Goal: Information Seeking & Learning: Learn about a topic

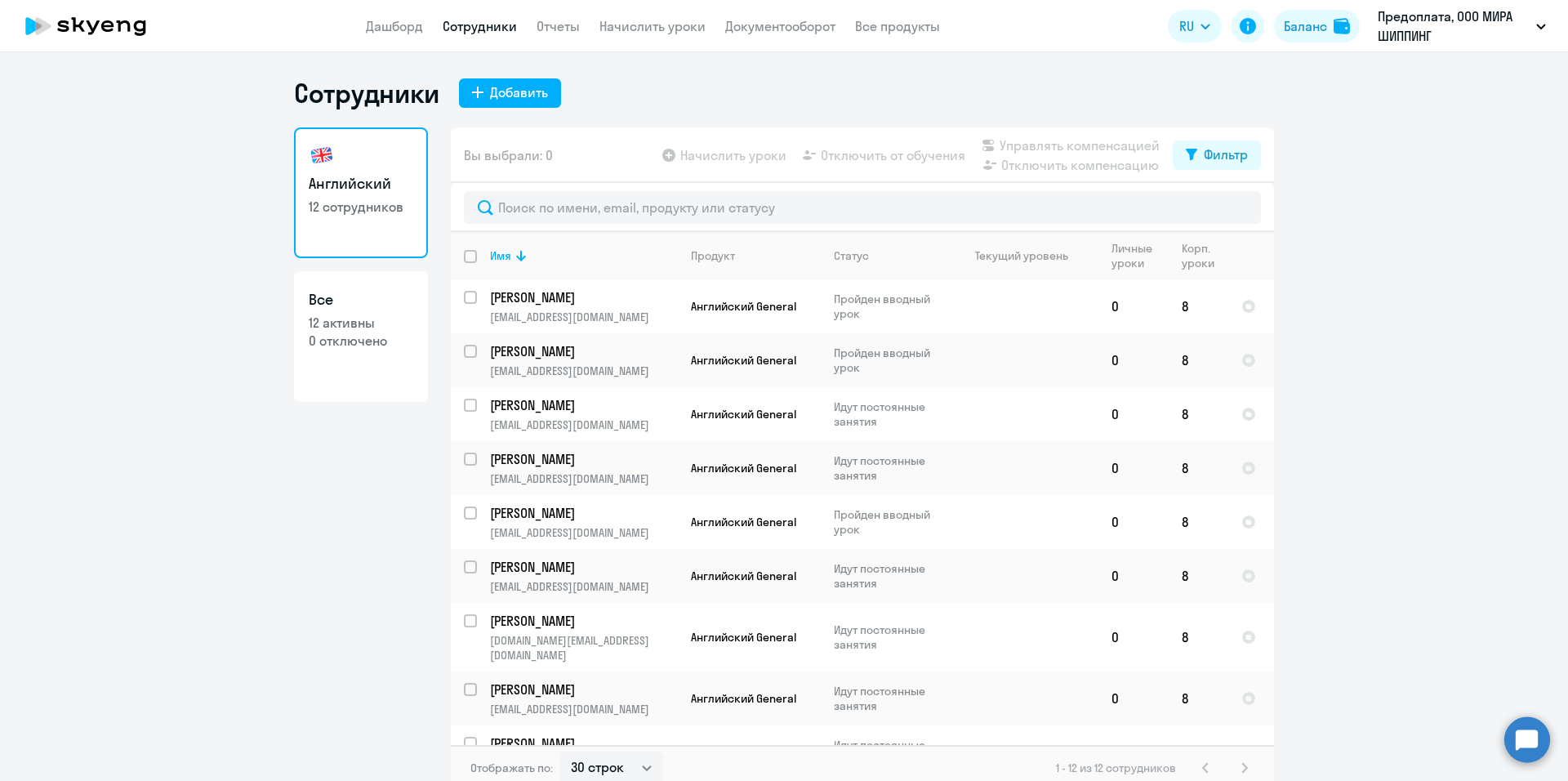
select select "30"
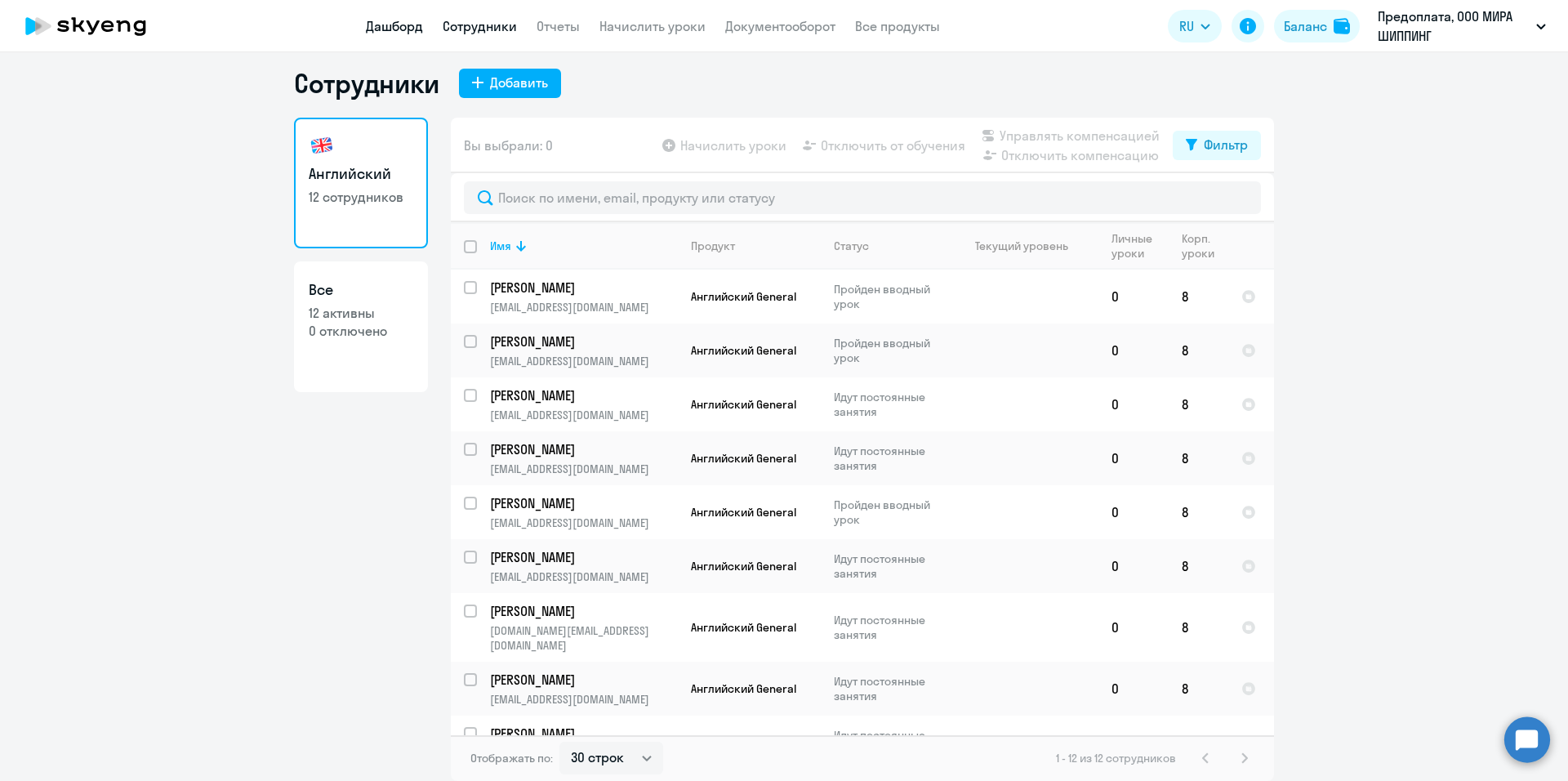
click at [386, 26] on link "Дашборд" at bounding box center [394, 26] width 58 height 16
select select "30"
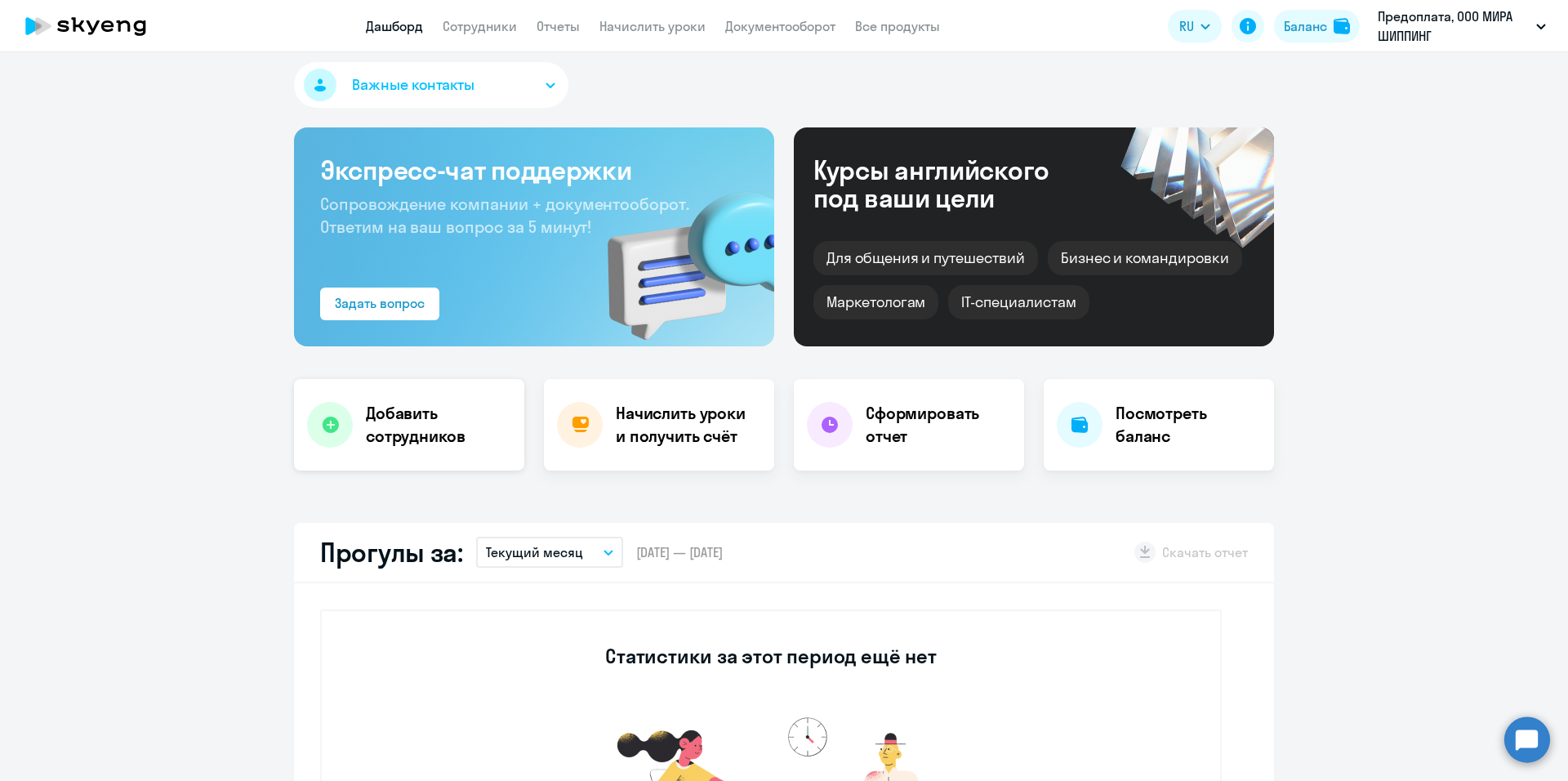
click at [415, 432] on h4 "Добавить сотрудников" at bounding box center [438, 425] width 146 height 46
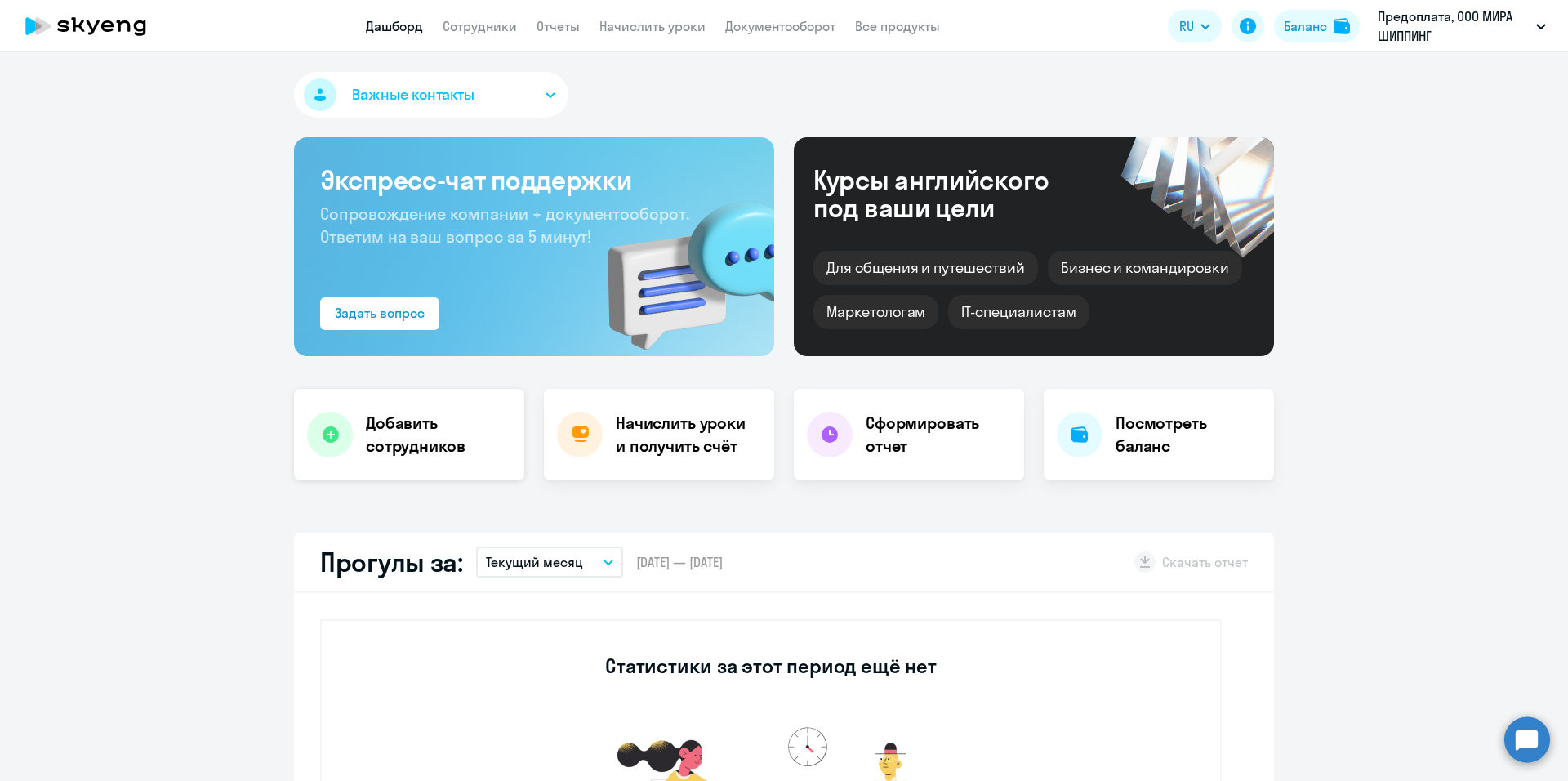
select select "english_adult_not_native_speaker"
select select "3"
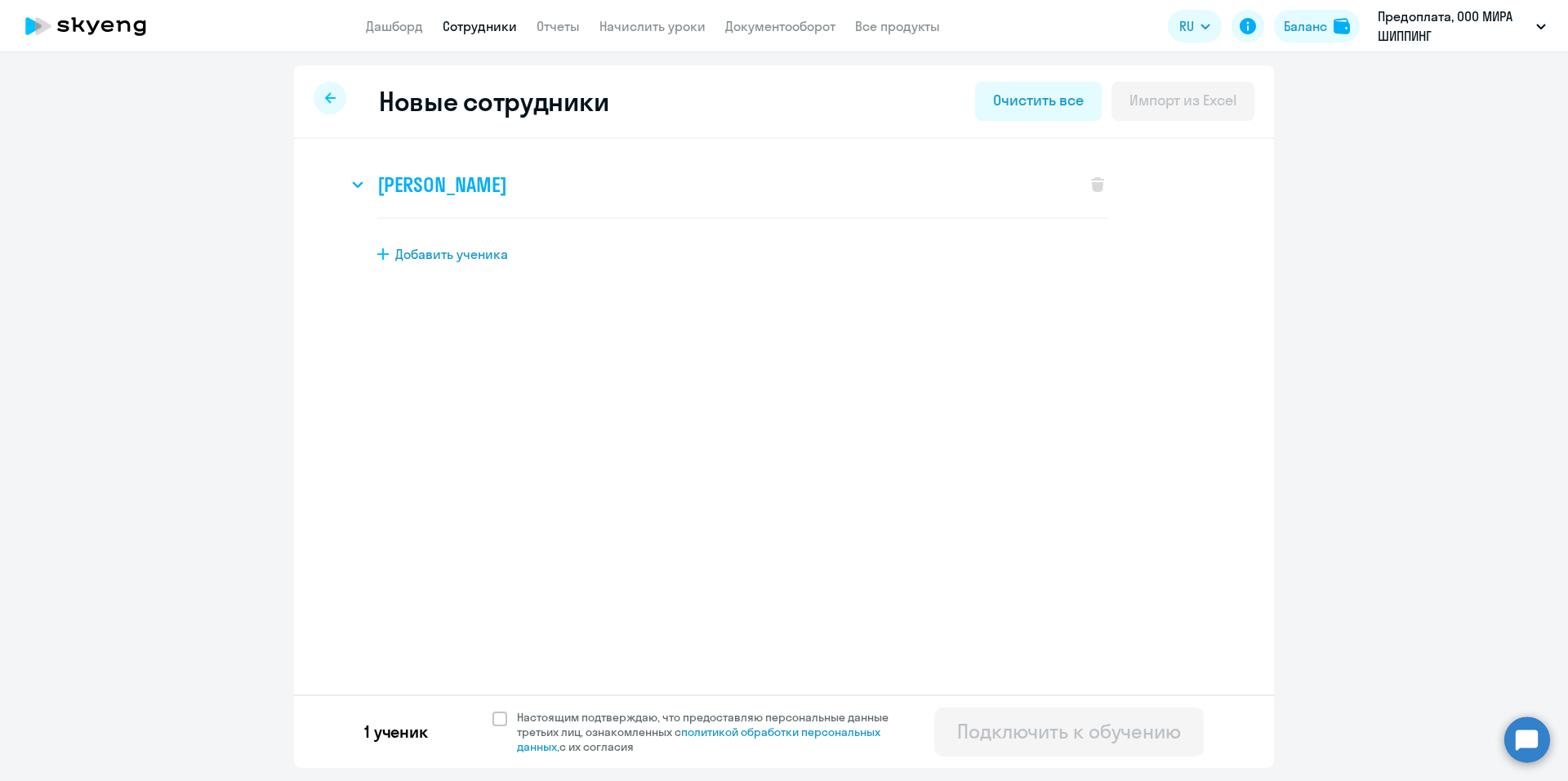
click at [506, 187] on h3 "[PERSON_NAME]" at bounding box center [441, 184] width 129 height 26
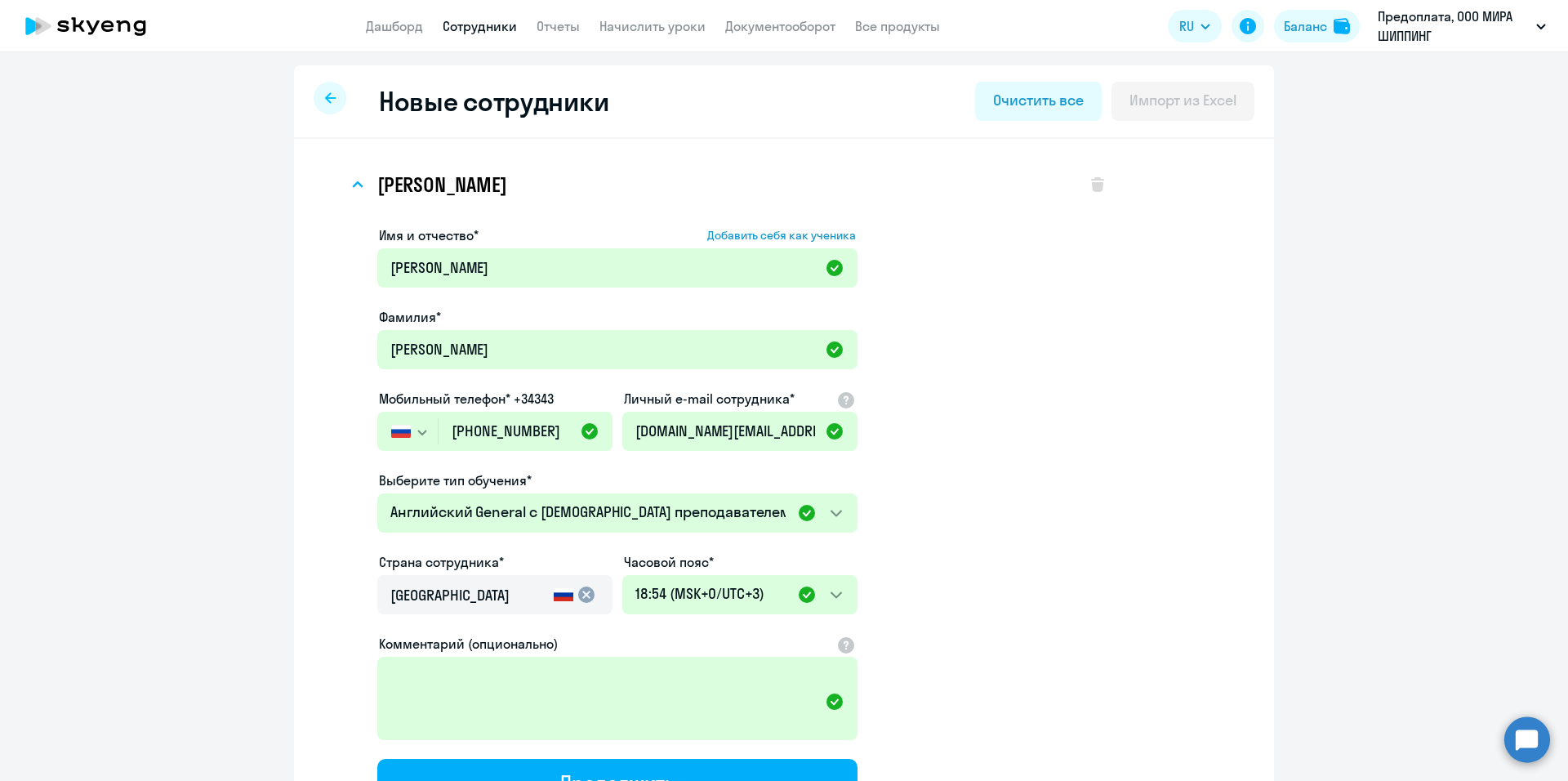
click at [337, 106] on div at bounding box center [330, 98] width 33 height 33
select select "30"
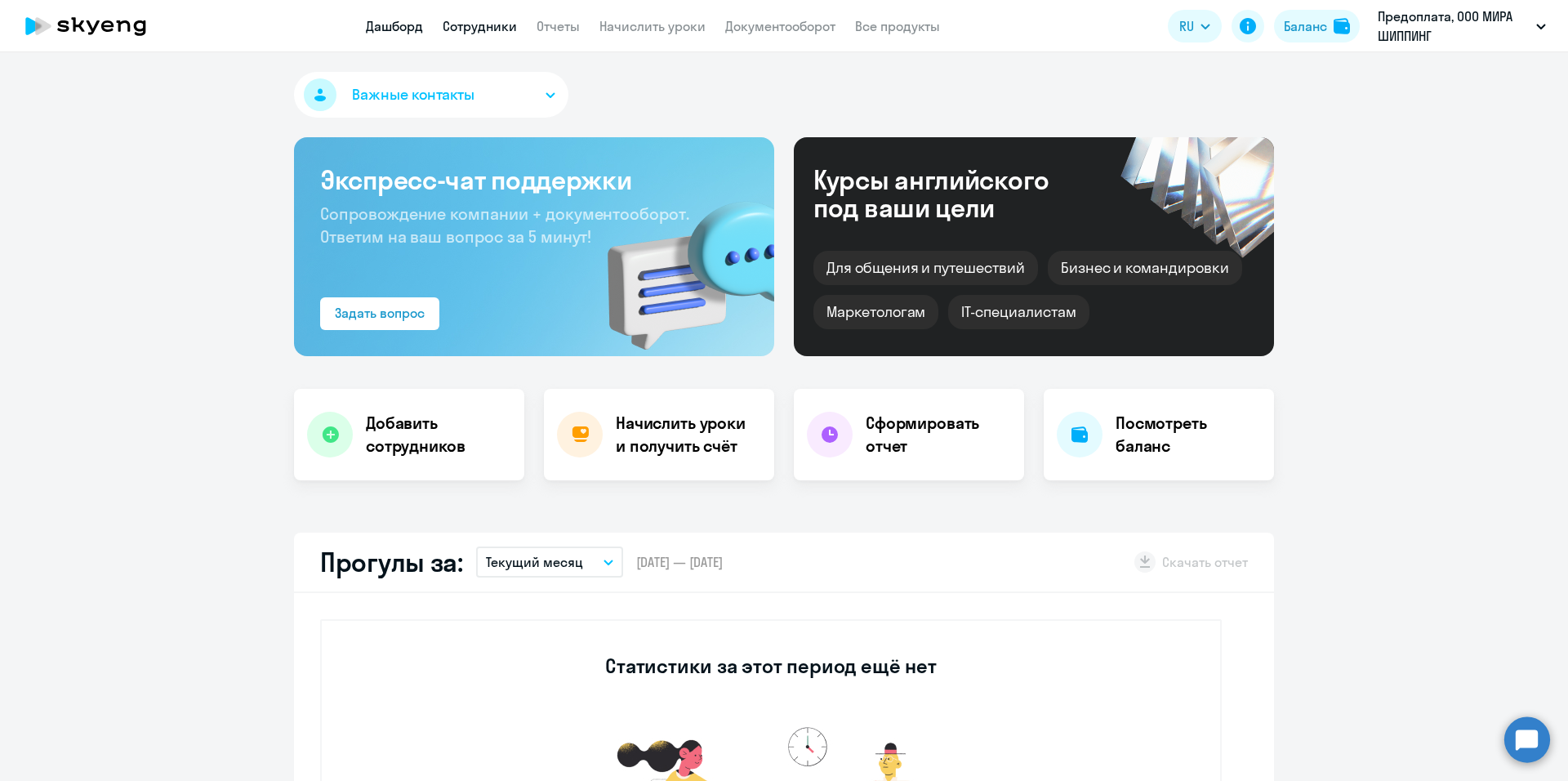
click at [486, 25] on link "Сотрудники" at bounding box center [479, 26] width 74 height 16
select select "30"
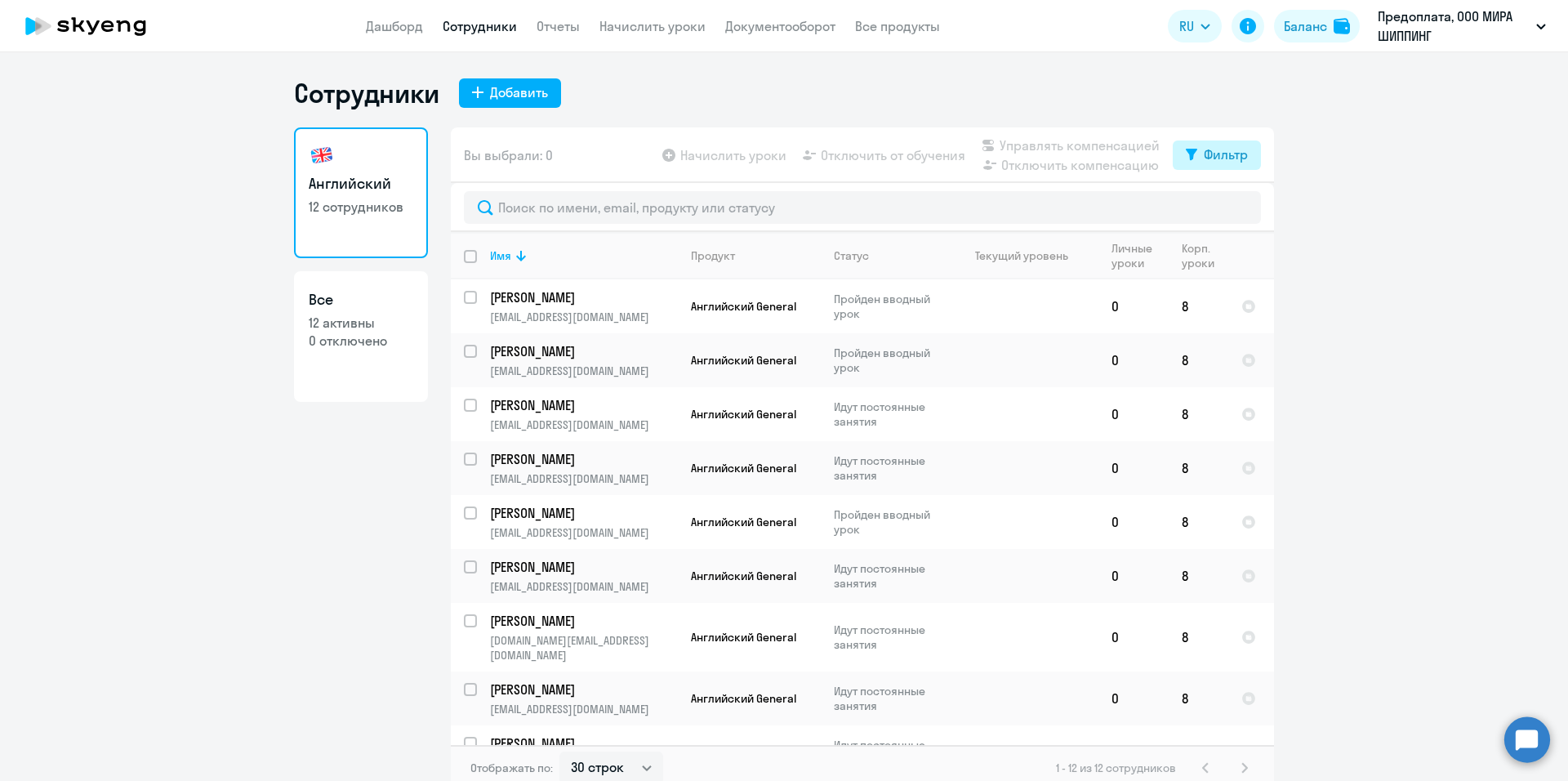
click at [1208, 159] on div "Фильтр" at bounding box center [1226, 154] width 44 height 19
click at [1461, 230] on ng-component "Сотрудники Добавить Английский 12 сотрудников Все 12 активны 0 отключено Вы выб…" at bounding box center [784, 434] width 1568 height 714
click at [1242, 28] on icon at bounding box center [1247, 26] width 16 height 16
click at [1206, 27] on icon "button" at bounding box center [1205, 27] width 9 height 4
click at [1305, 36] on button "Баланс" at bounding box center [1316, 26] width 85 height 33
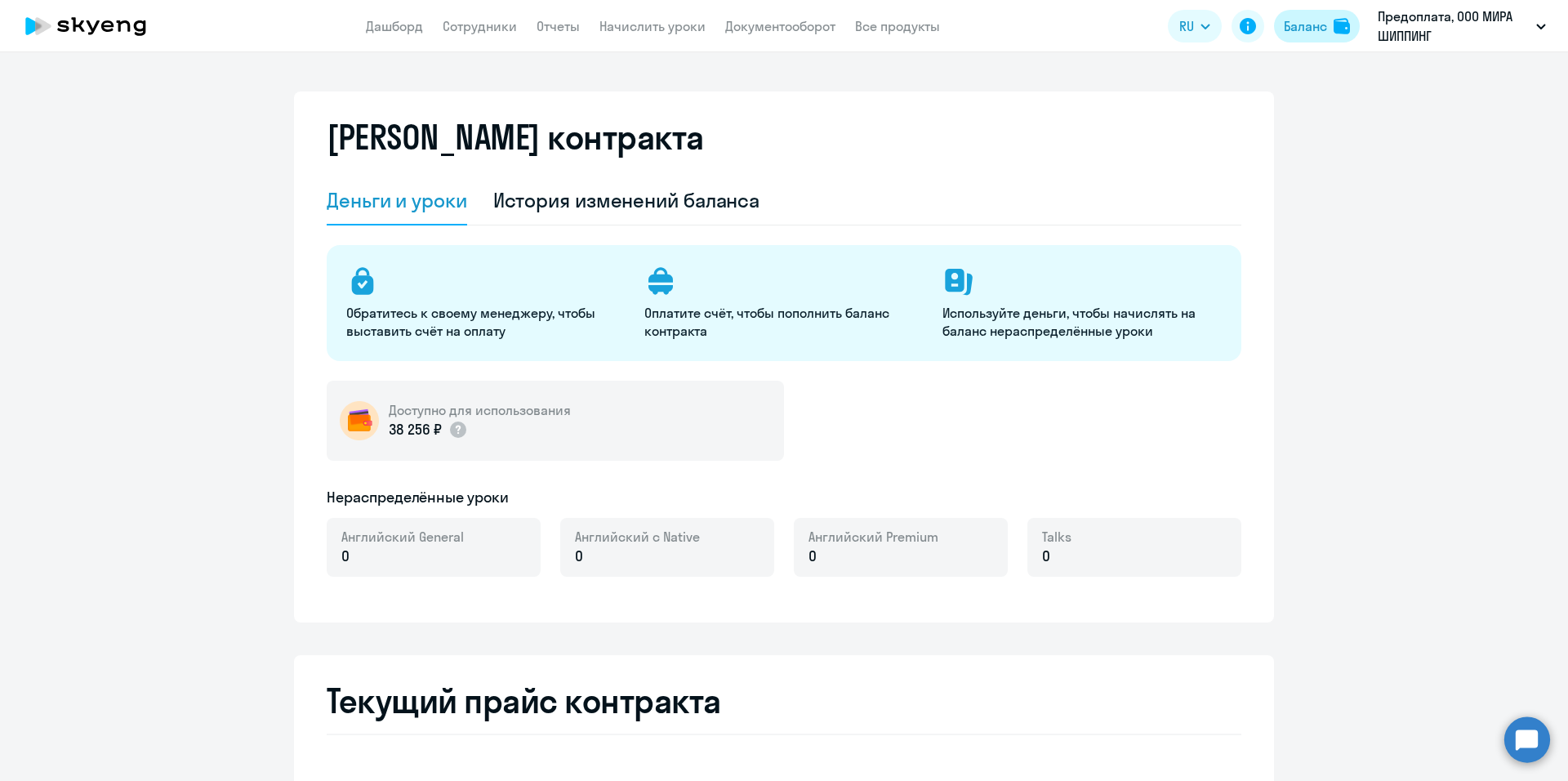
select select "english_adult_not_native_speaker"
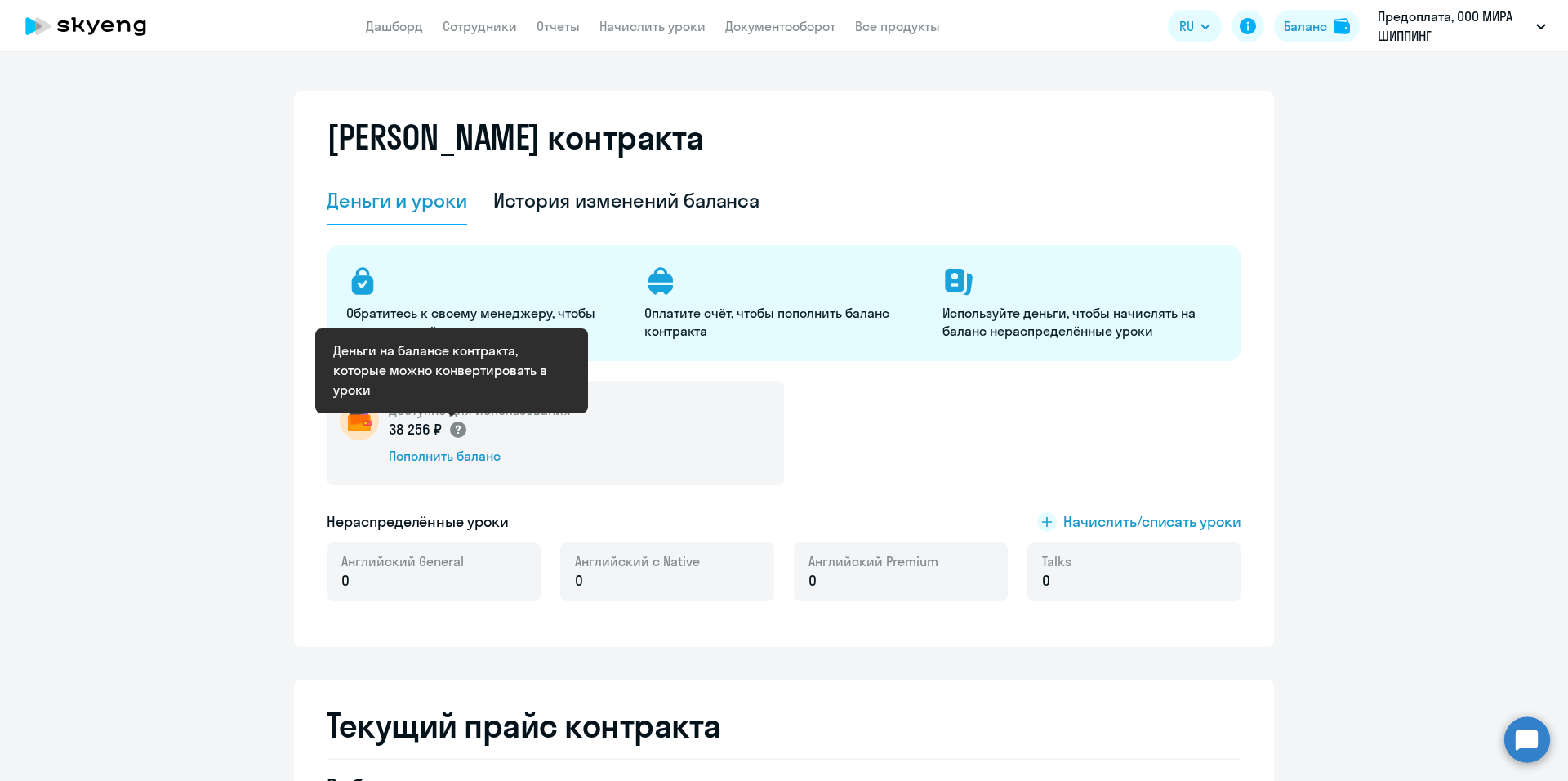
click at [450, 424] on circle at bounding box center [457, 429] width 16 height 16
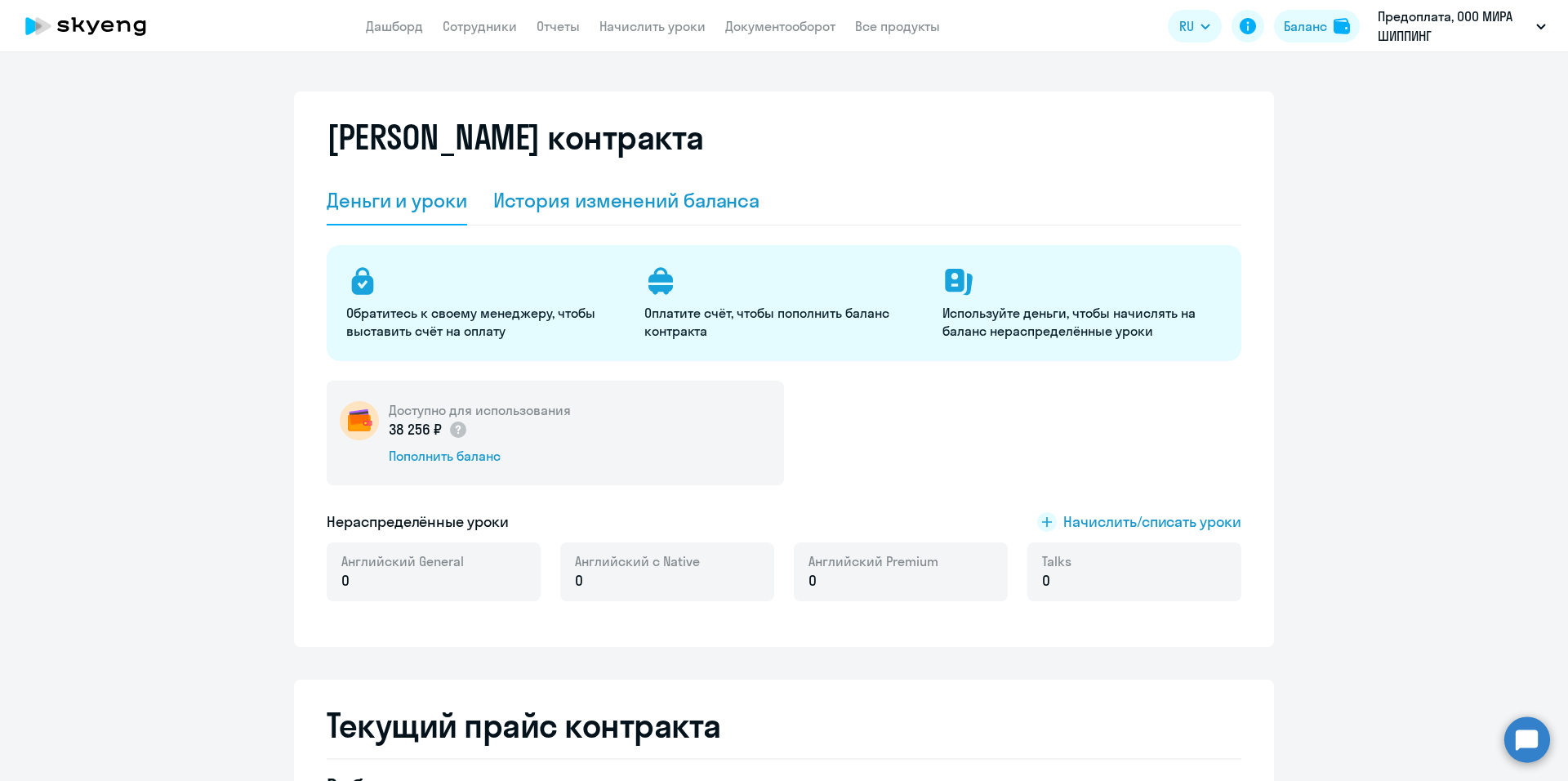
click at [711, 195] on div "История изменений баланса" at bounding box center [626, 200] width 267 height 26
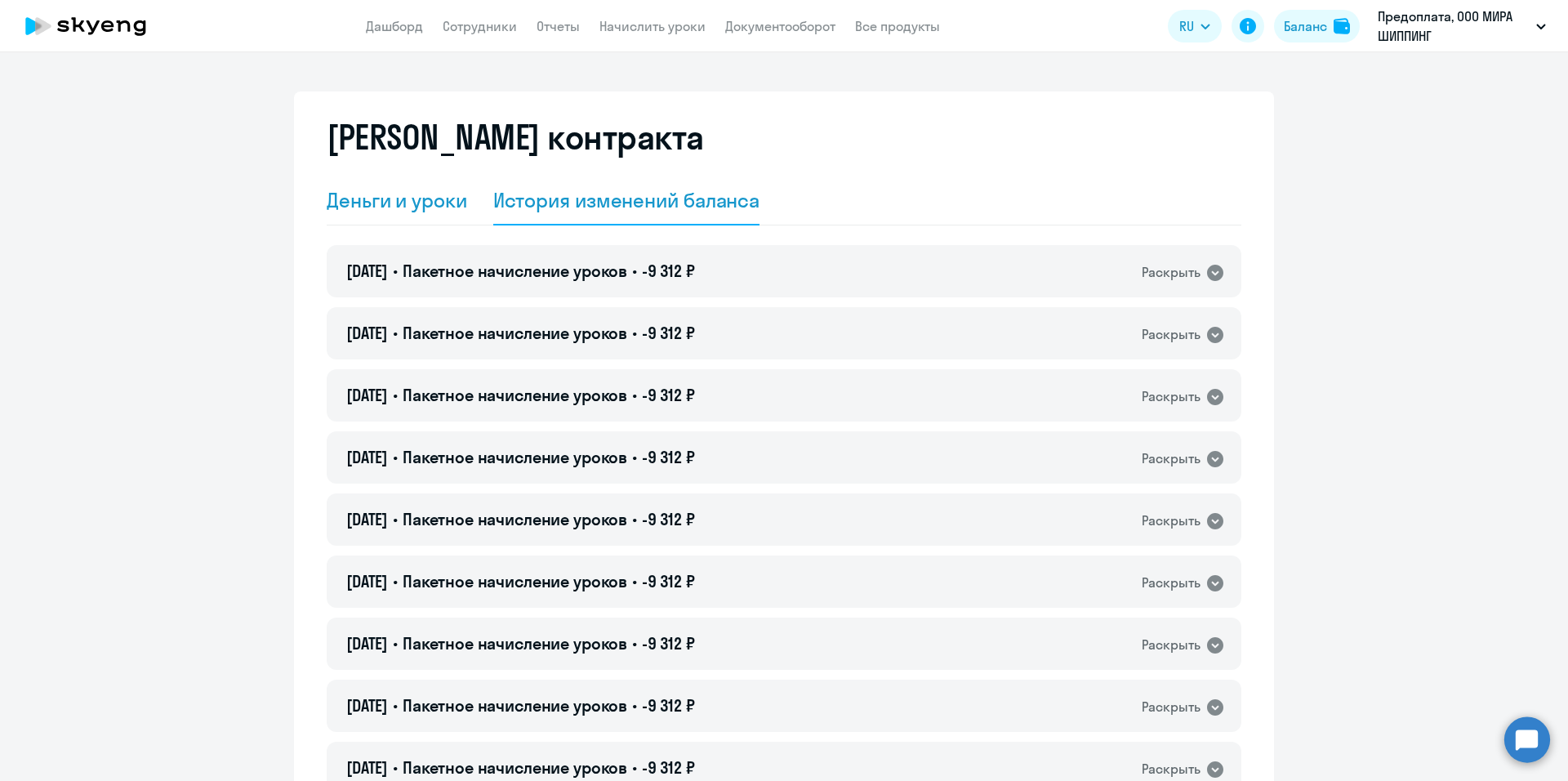
click at [408, 195] on div "Деньги и уроки" at bounding box center [397, 200] width 140 height 26
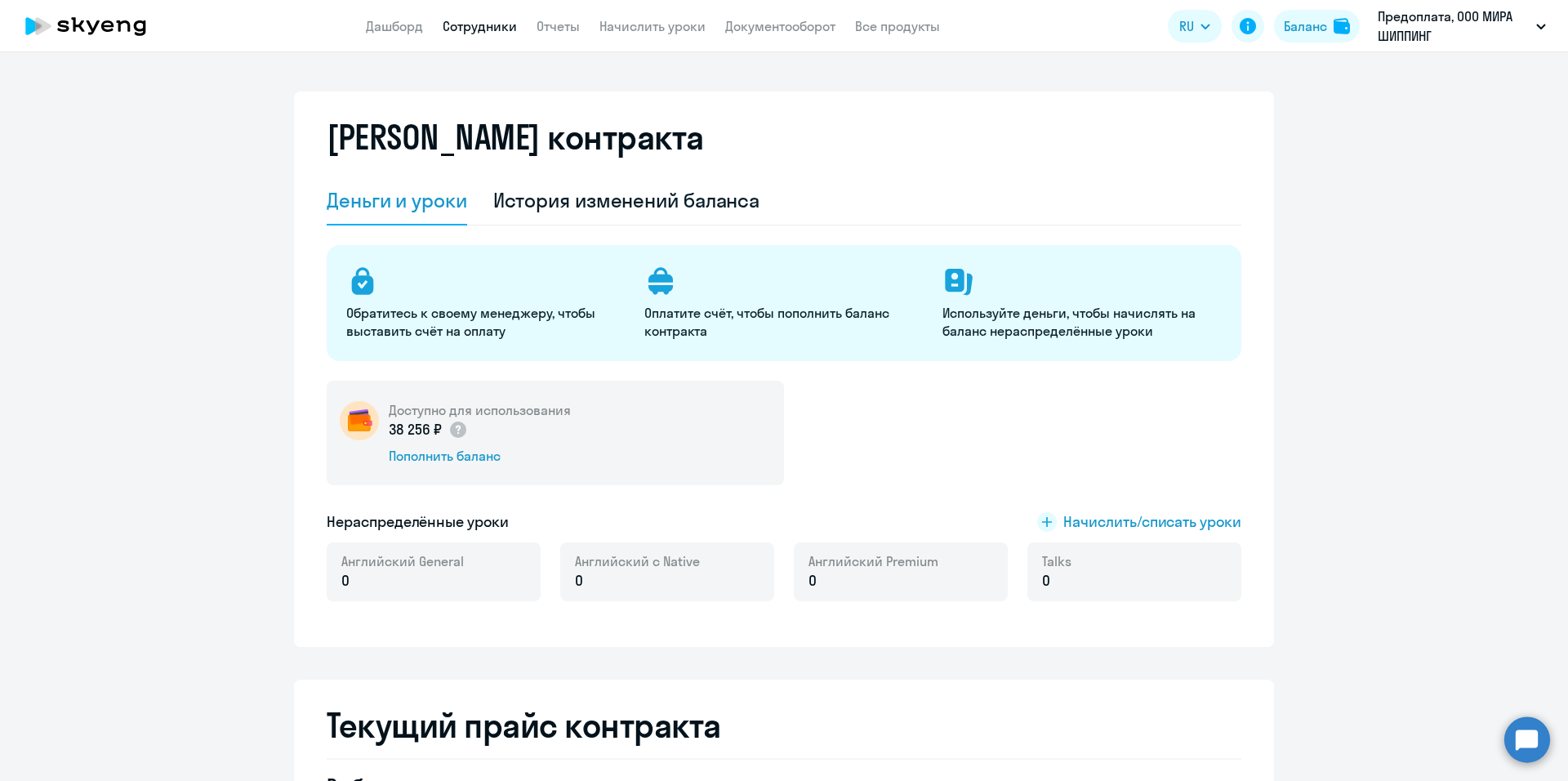
click at [493, 25] on link "Сотрудники" at bounding box center [479, 26] width 74 height 16
select select "30"
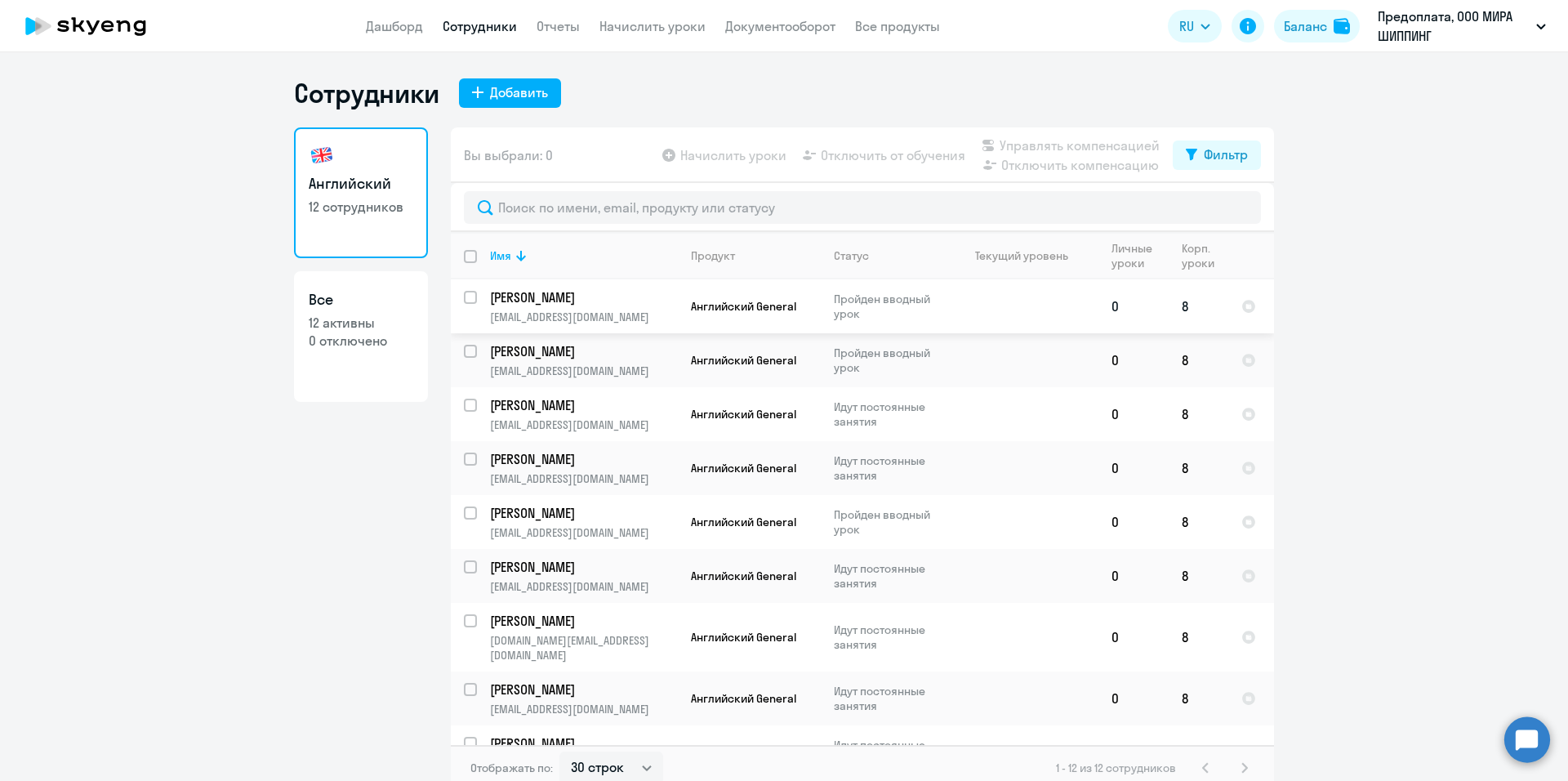
click at [749, 296] on td "Английский General" at bounding box center [749, 306] width 143 height 54
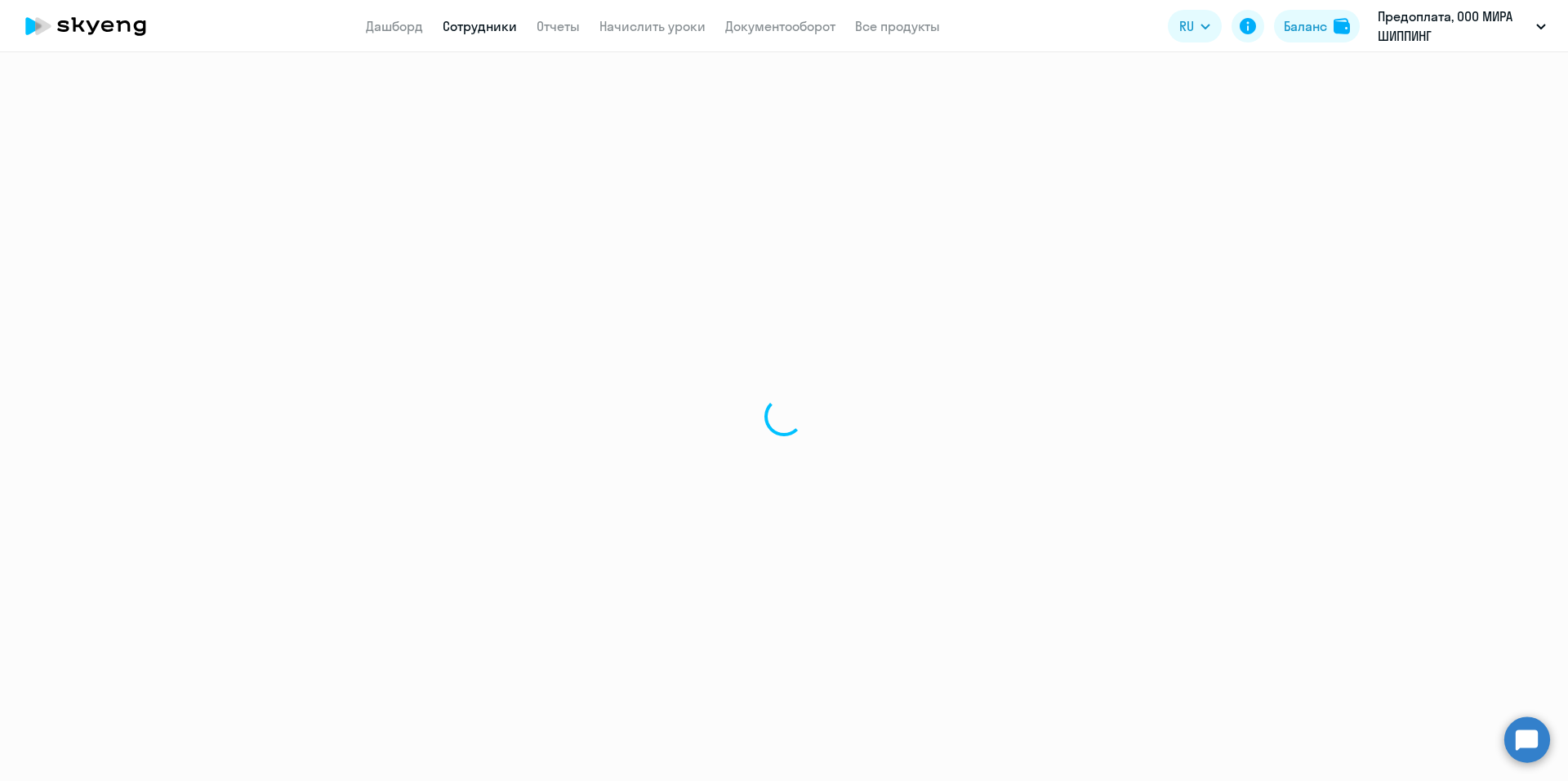
select select "english"
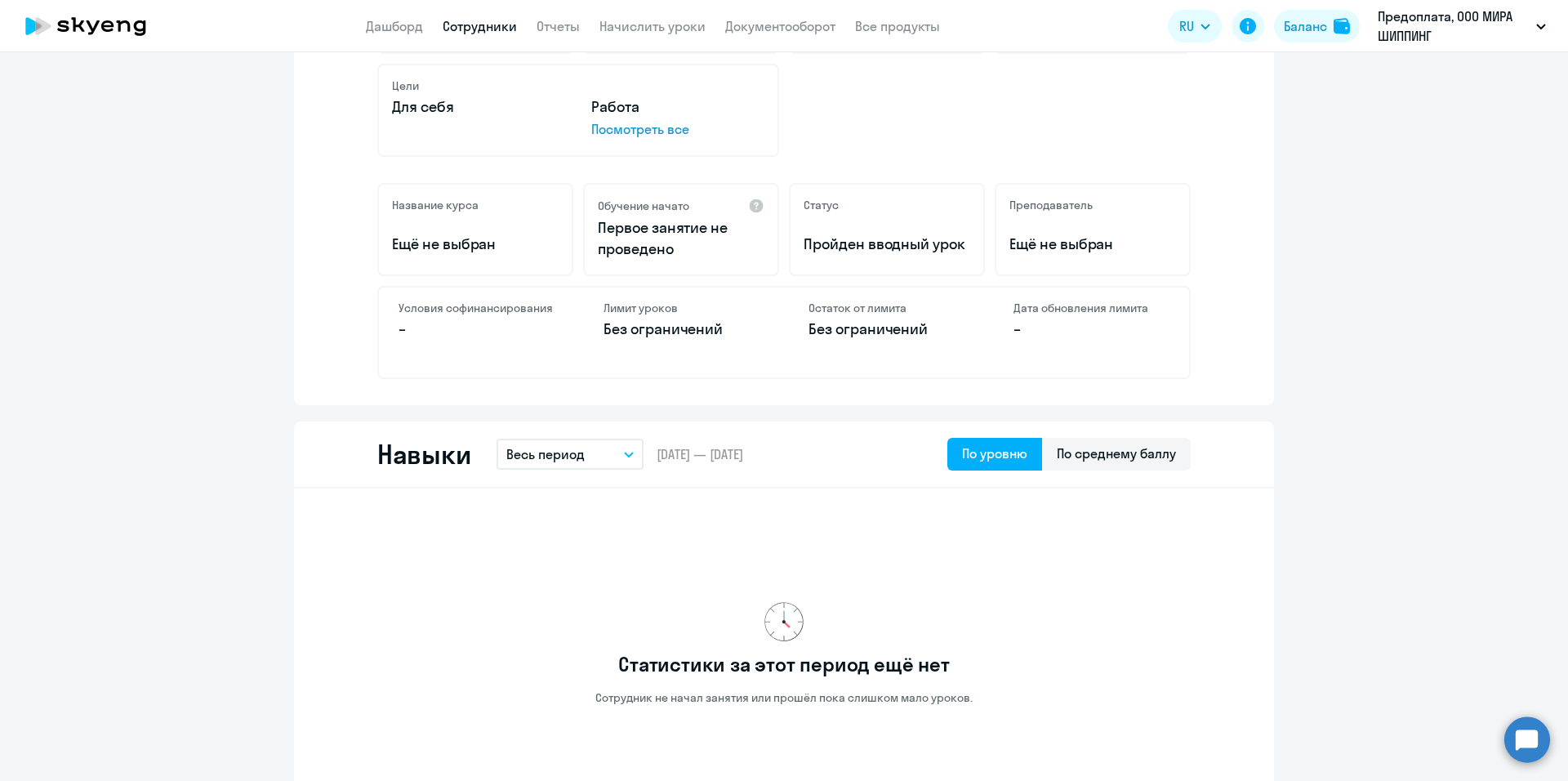
scroll to position [163, 0]
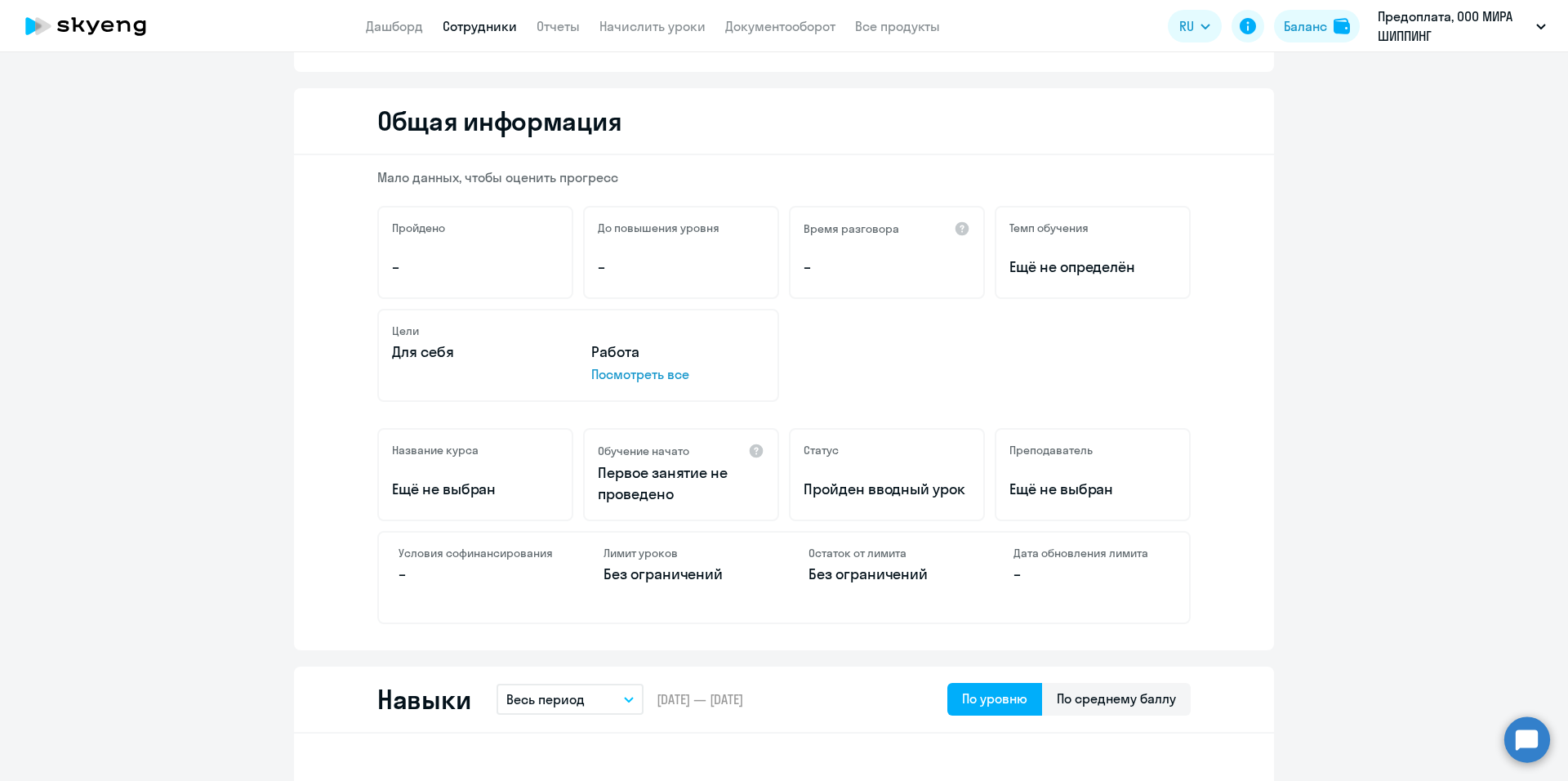
select select "30"
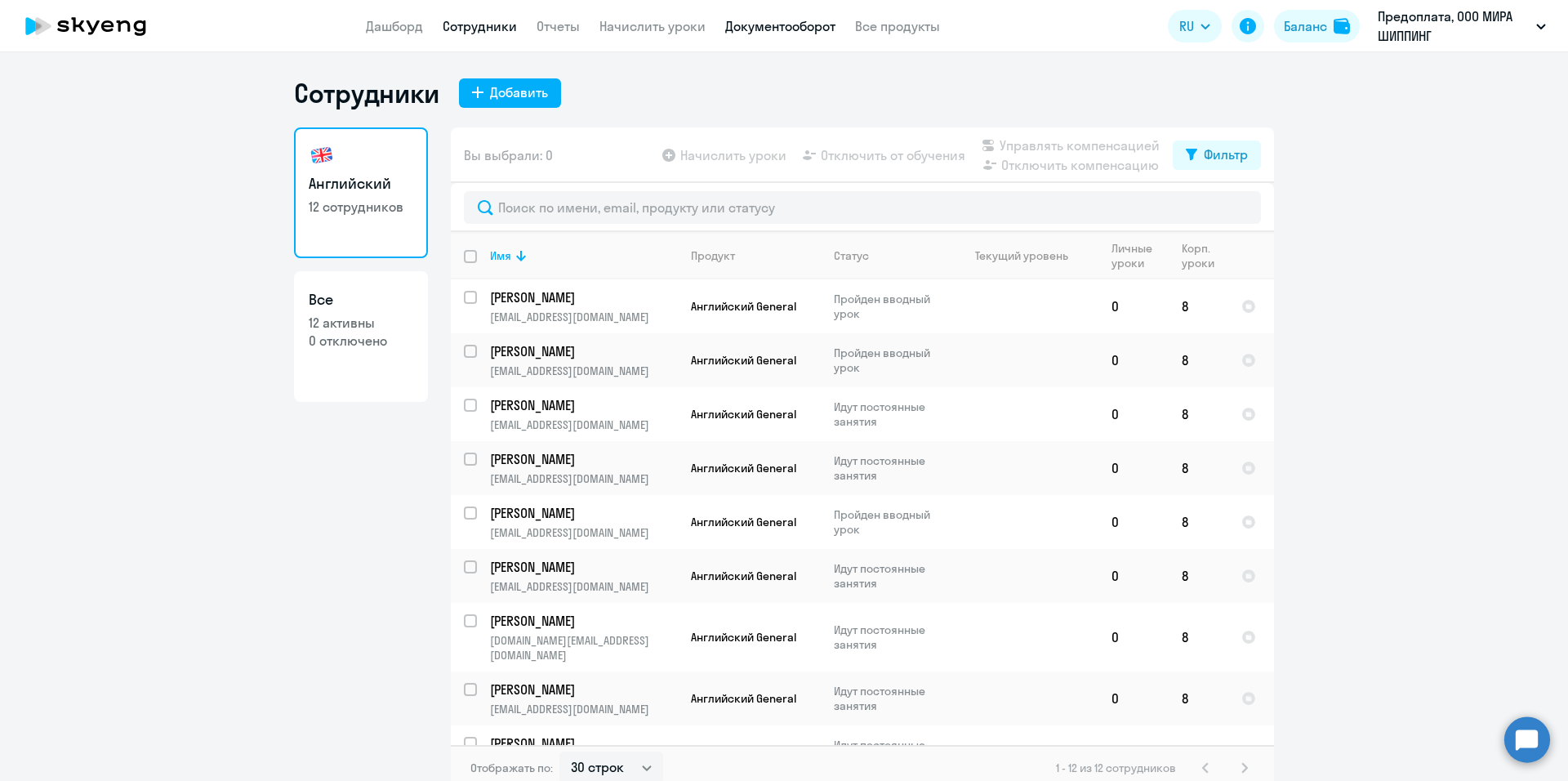
click at [802, 25] on link "Документооборот" at bounding box center [780, 26] width 110 height 16
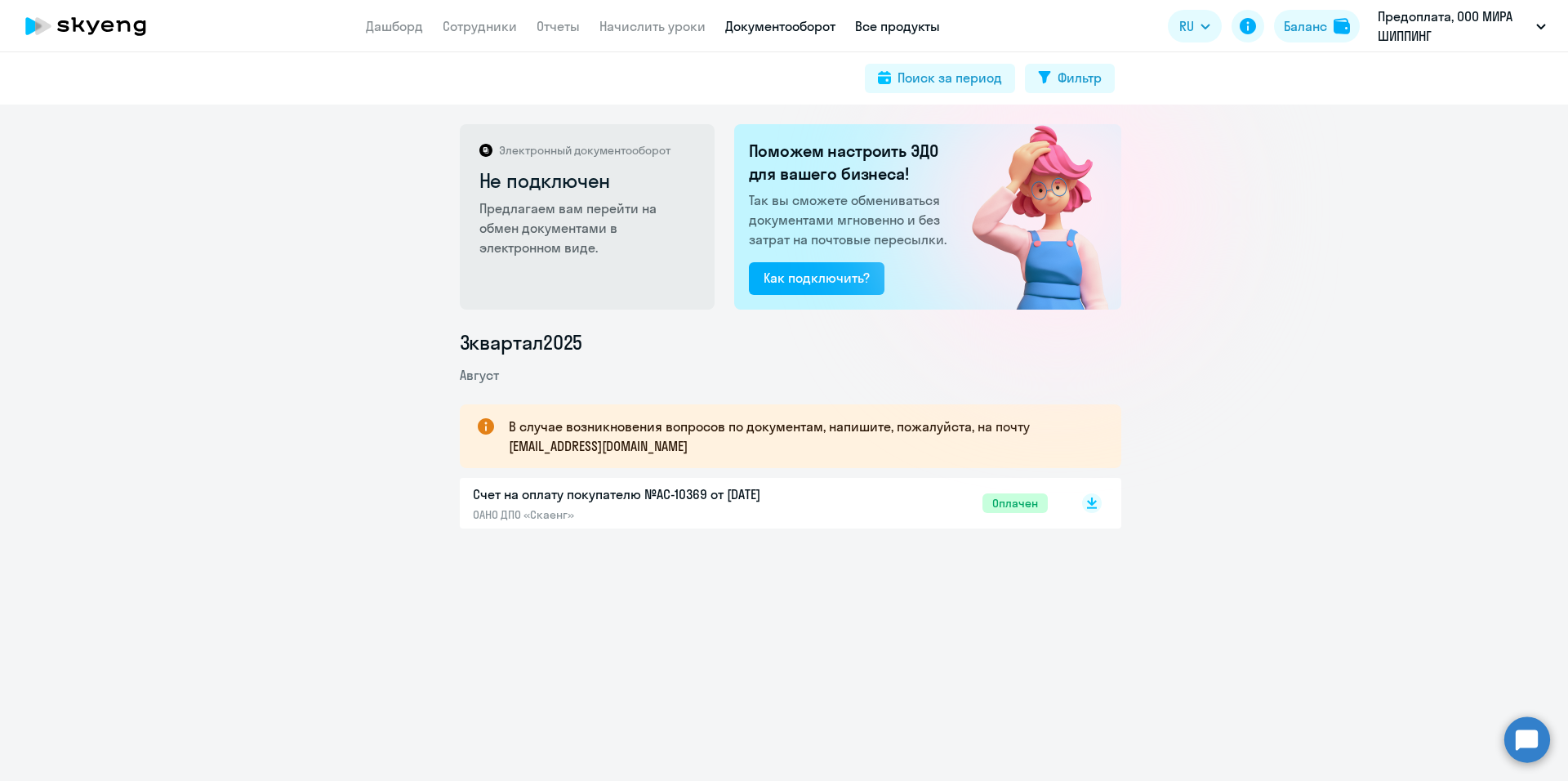
click at [901, 31] on link "Все продукты" at bounding box center [897, 26] width 85 height 16
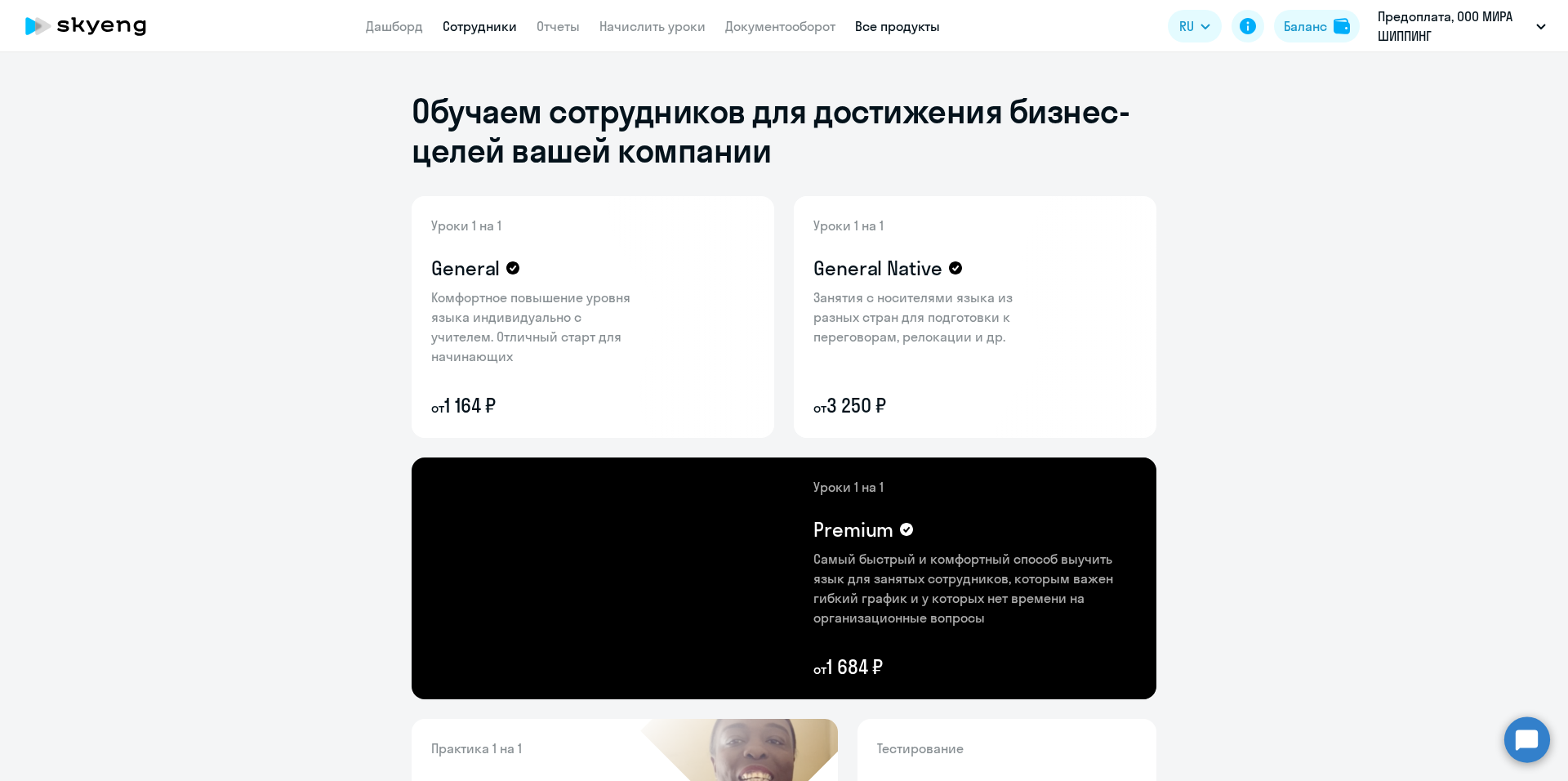
click at [464, 21] on link "Сотрудники" at bounding box center [479, 26] width 74 height 16
select select "30"
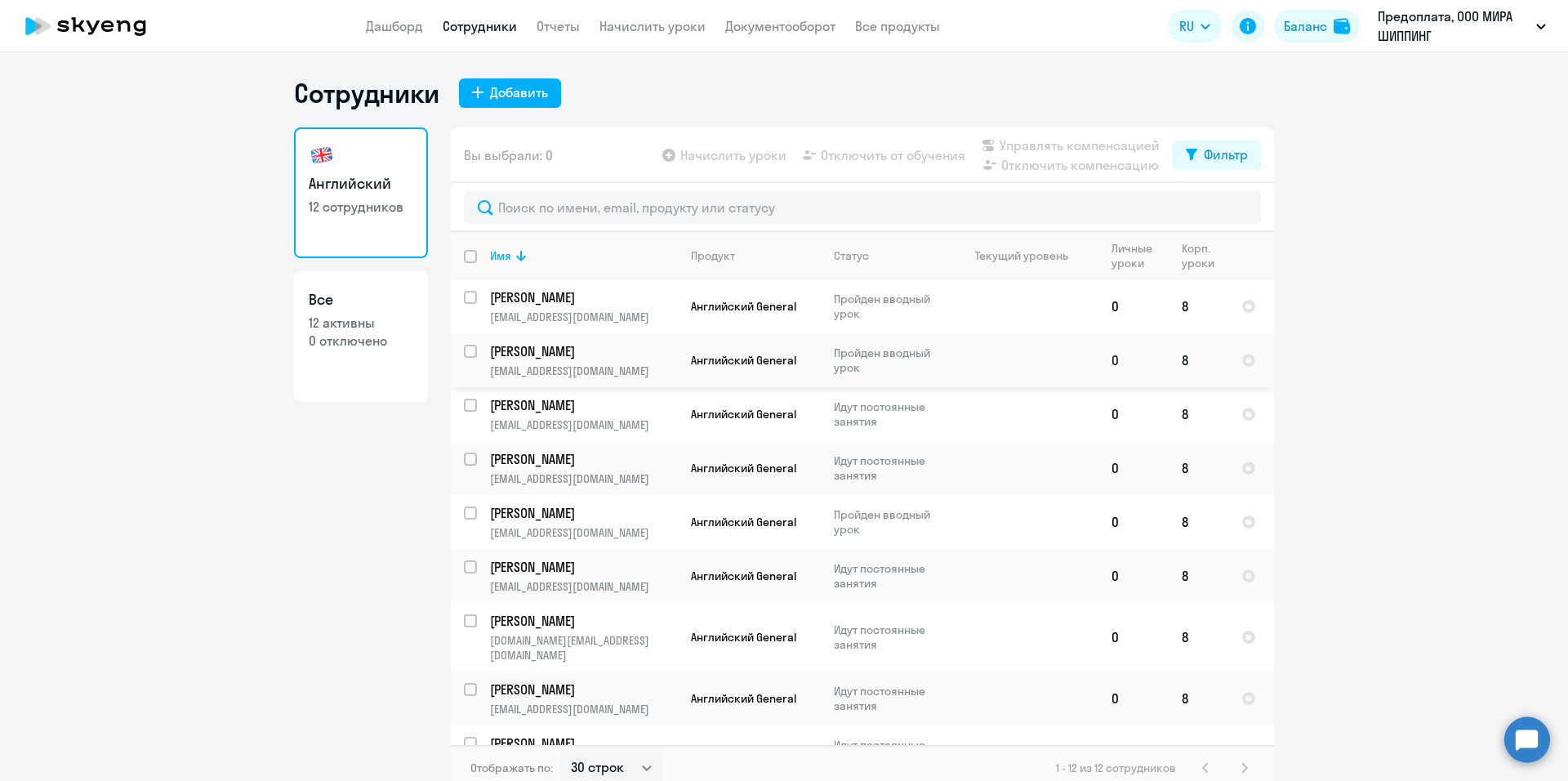
click at [854, 355] on p "Пройден вводный урок" at bounding box center [889, 360] width 112 height 30
select select "english"
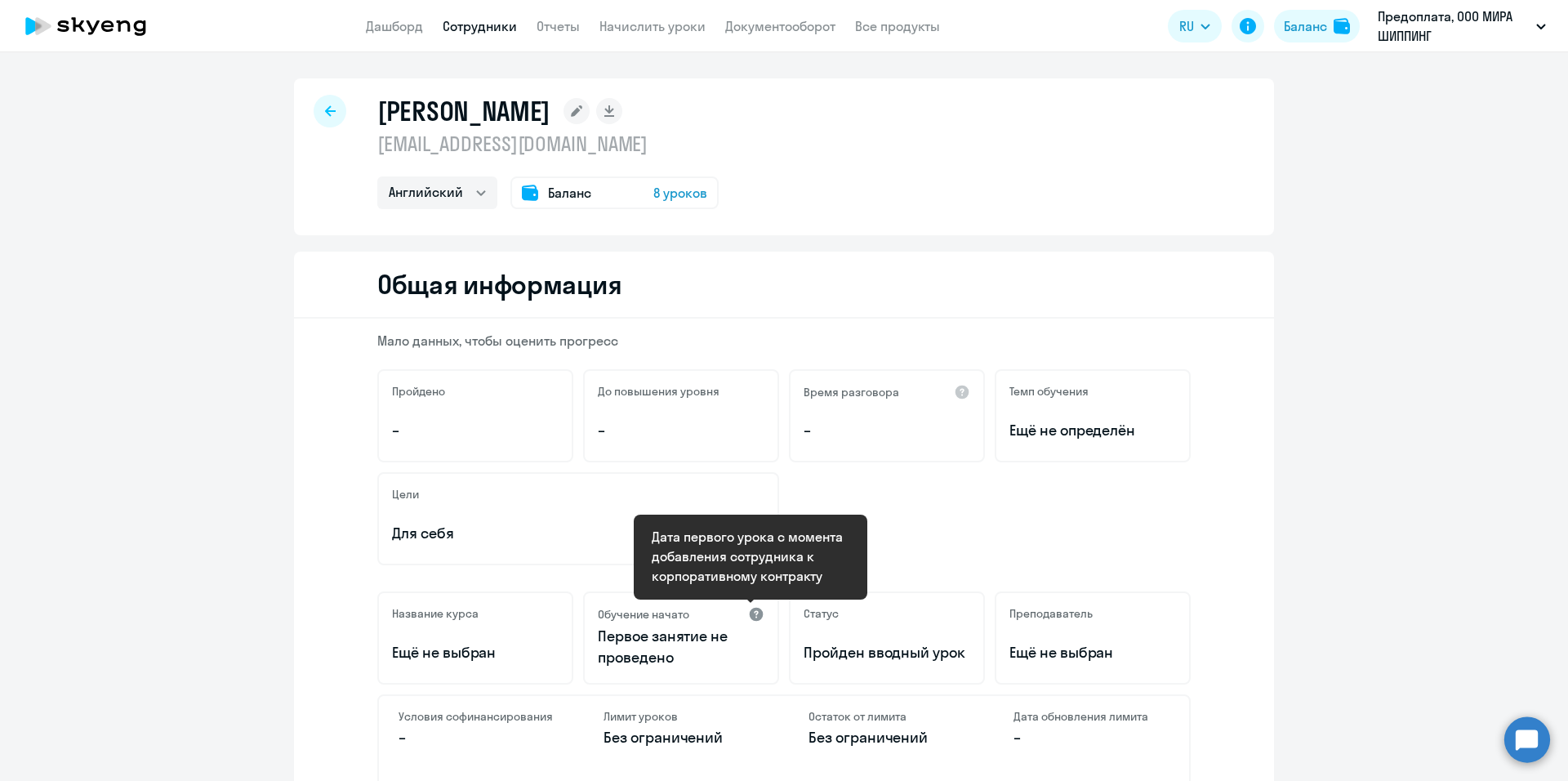
click at [748, 614] on div at bounding box center [756, 614] width 16 height 16
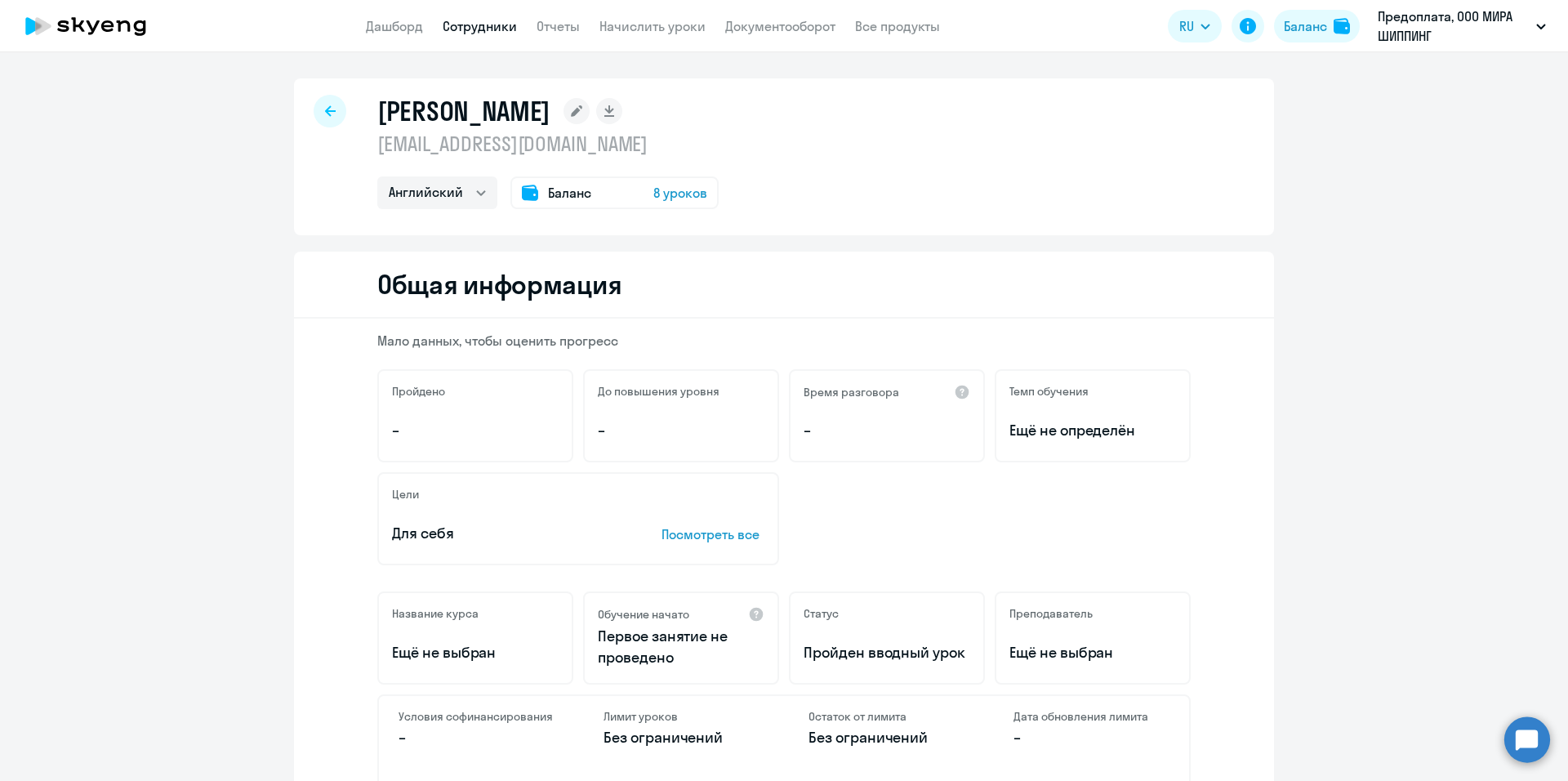
click at [686, 191] on span "8 уроков" at bounding box center [680, 193] width 54 height 19
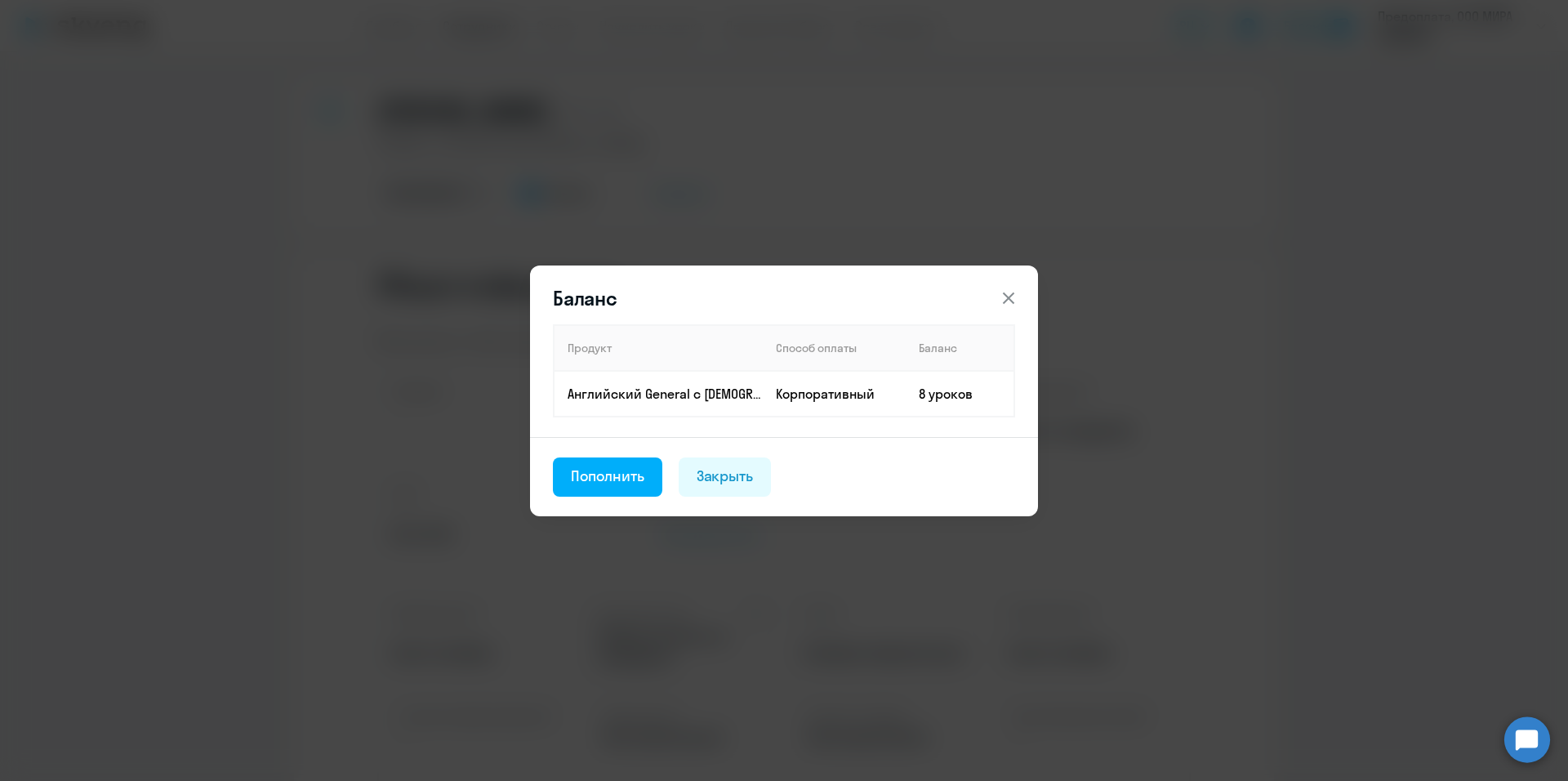
click at [1007, 297] on icon at bounding box center [1008, 298] width 19 height 19
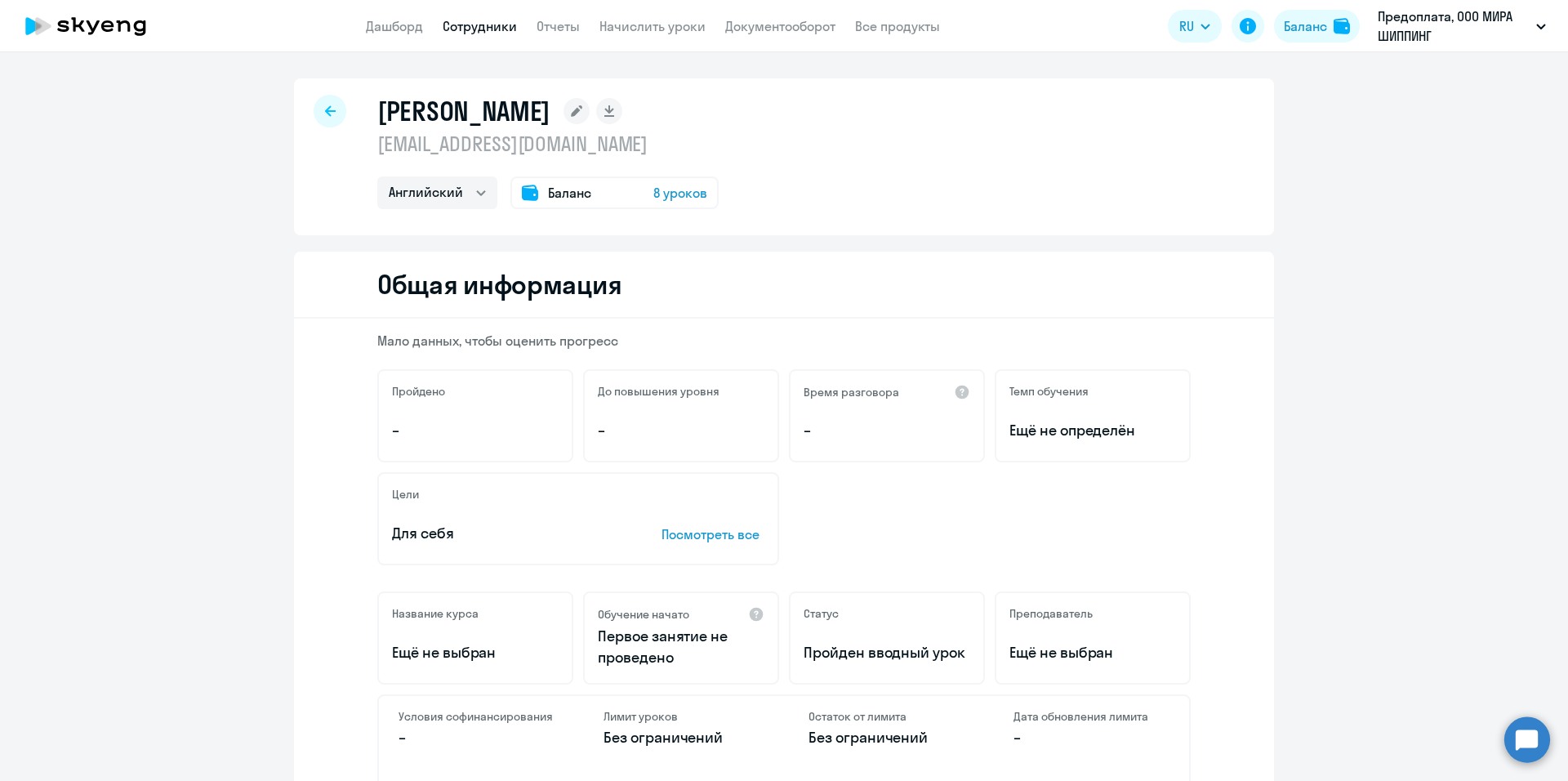
click at [330, 113] on div at bounding box center [330, 111] width 33 height 33
select select "30"
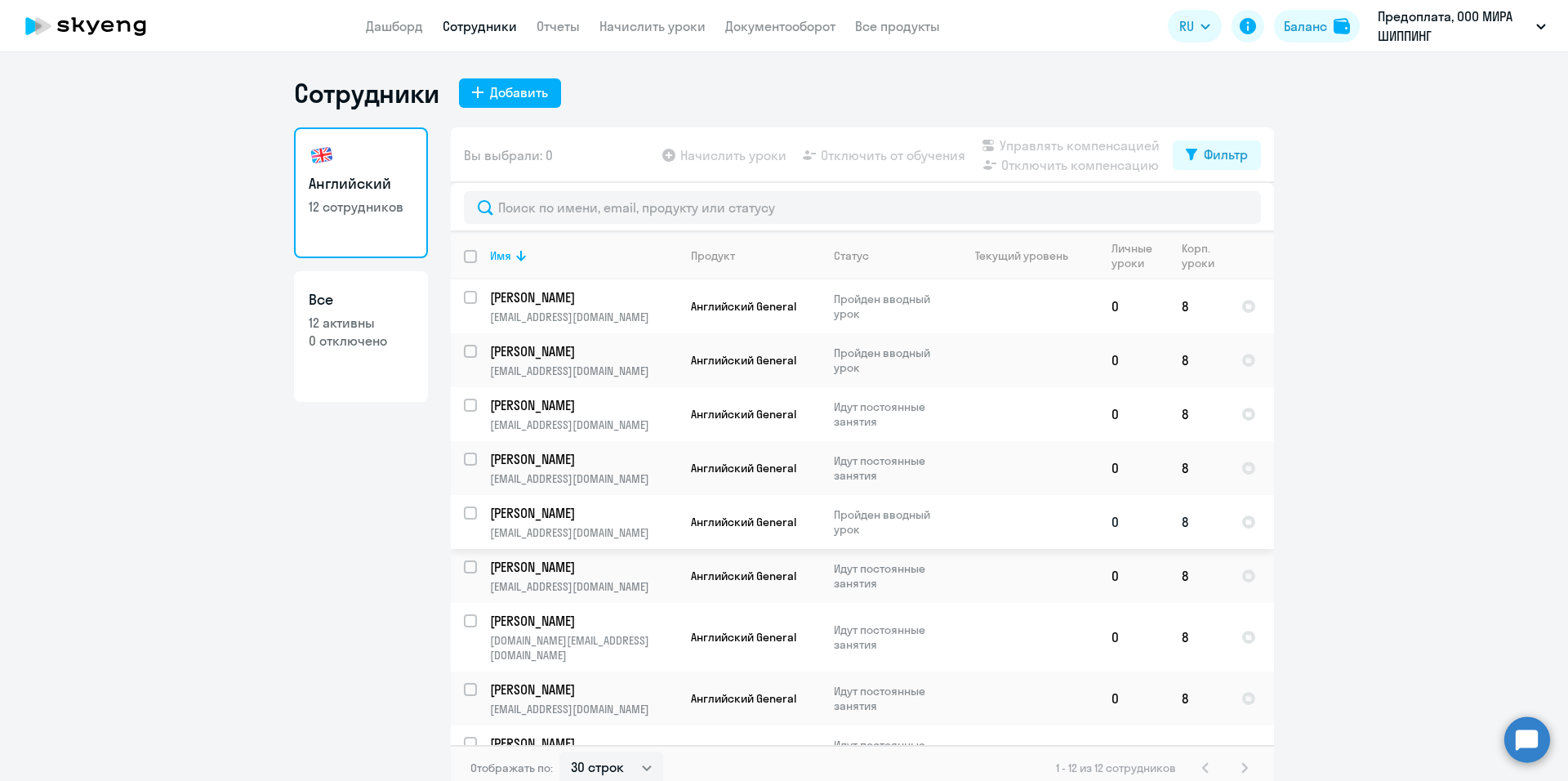
scroll to position [181, 0]
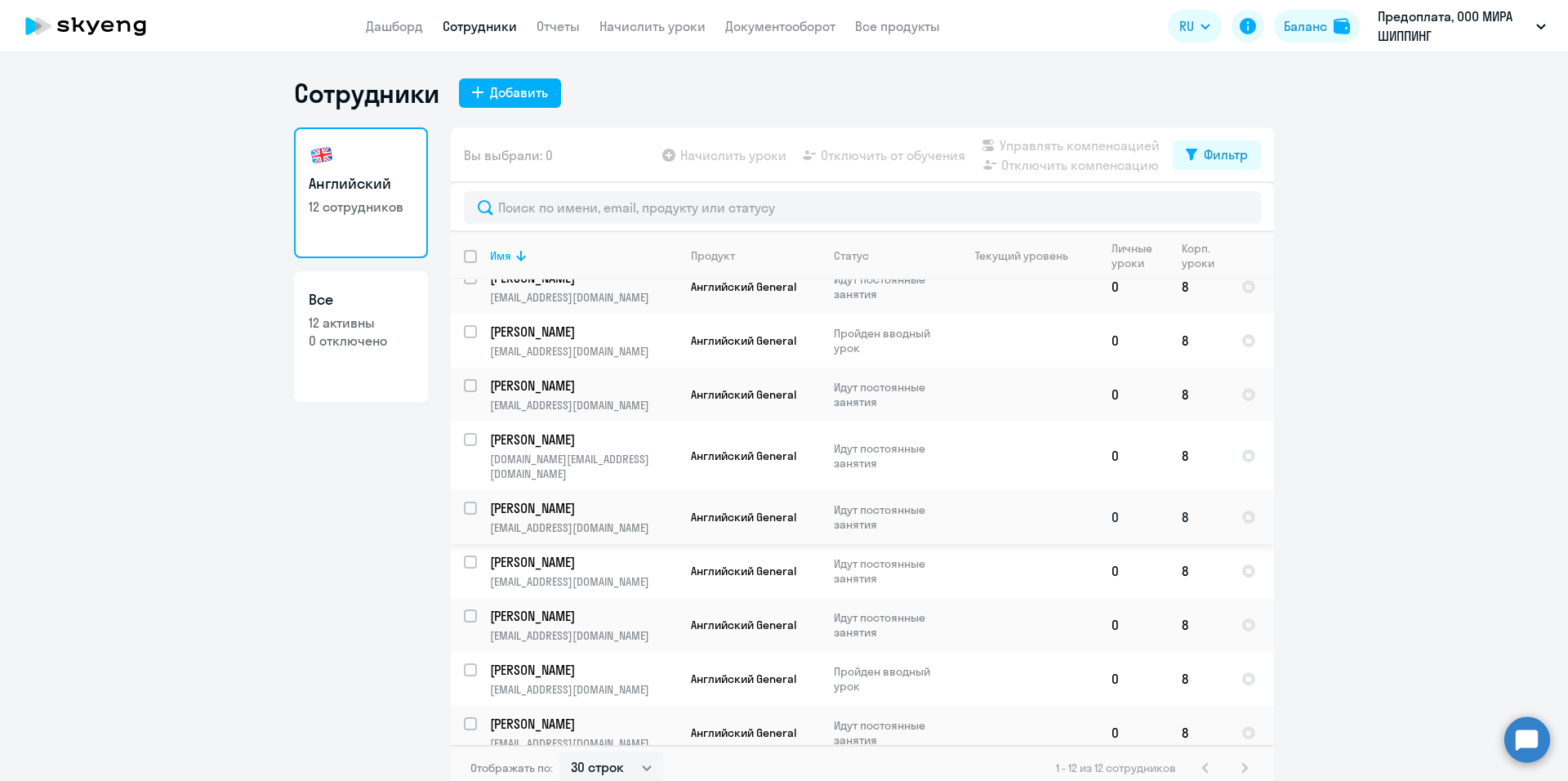
click at [929, 505] on p "Идут постоянные занятия" at bounding box center [889, 517] width 112 height 30
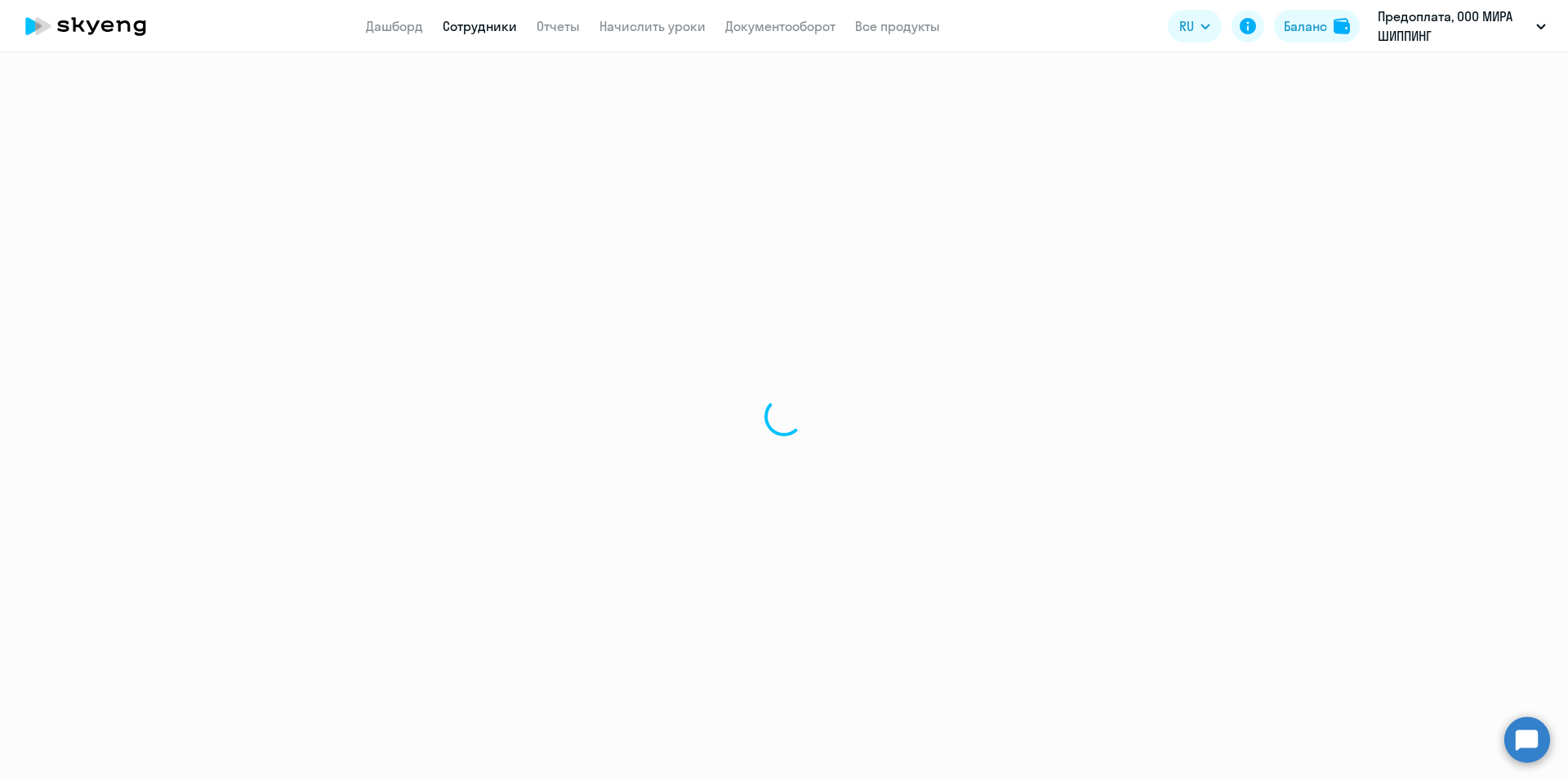
select select "english"
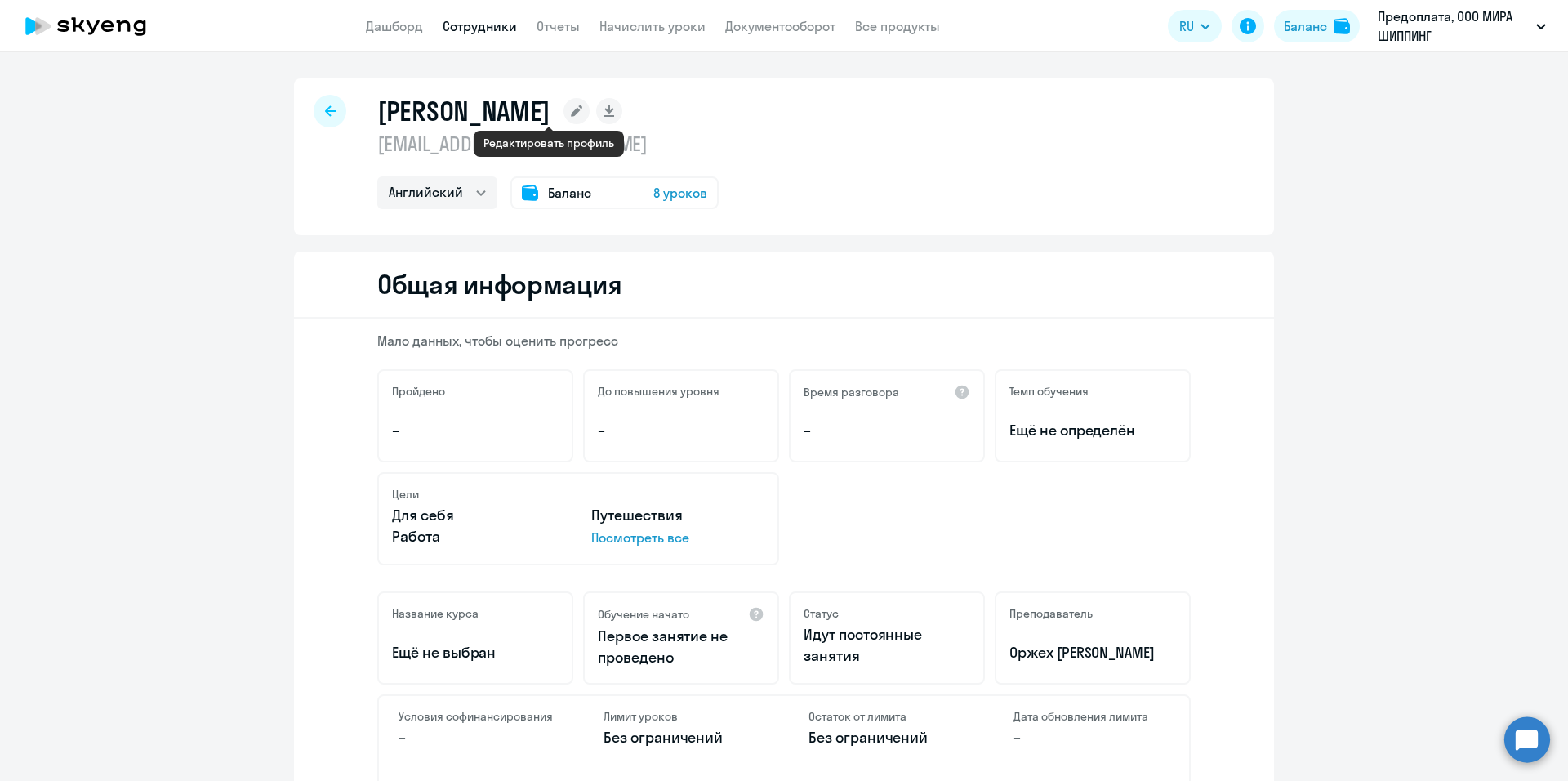
click at [563, 118] on rect at bounding box center [575, 110] width 26 height 26
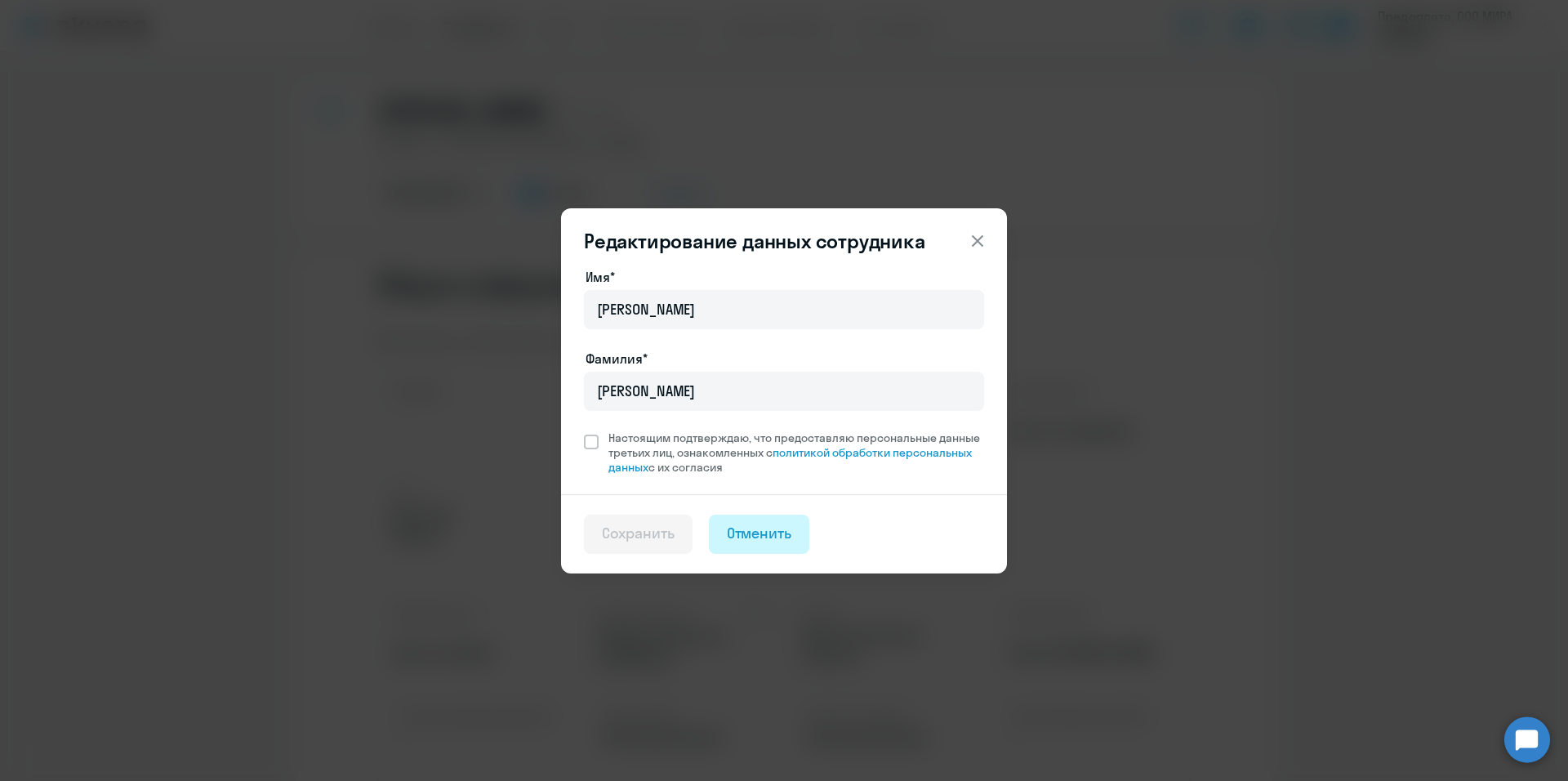
click at [758, 543] on div "Отменить" at bounding box center [760, 533] width 65 height 21
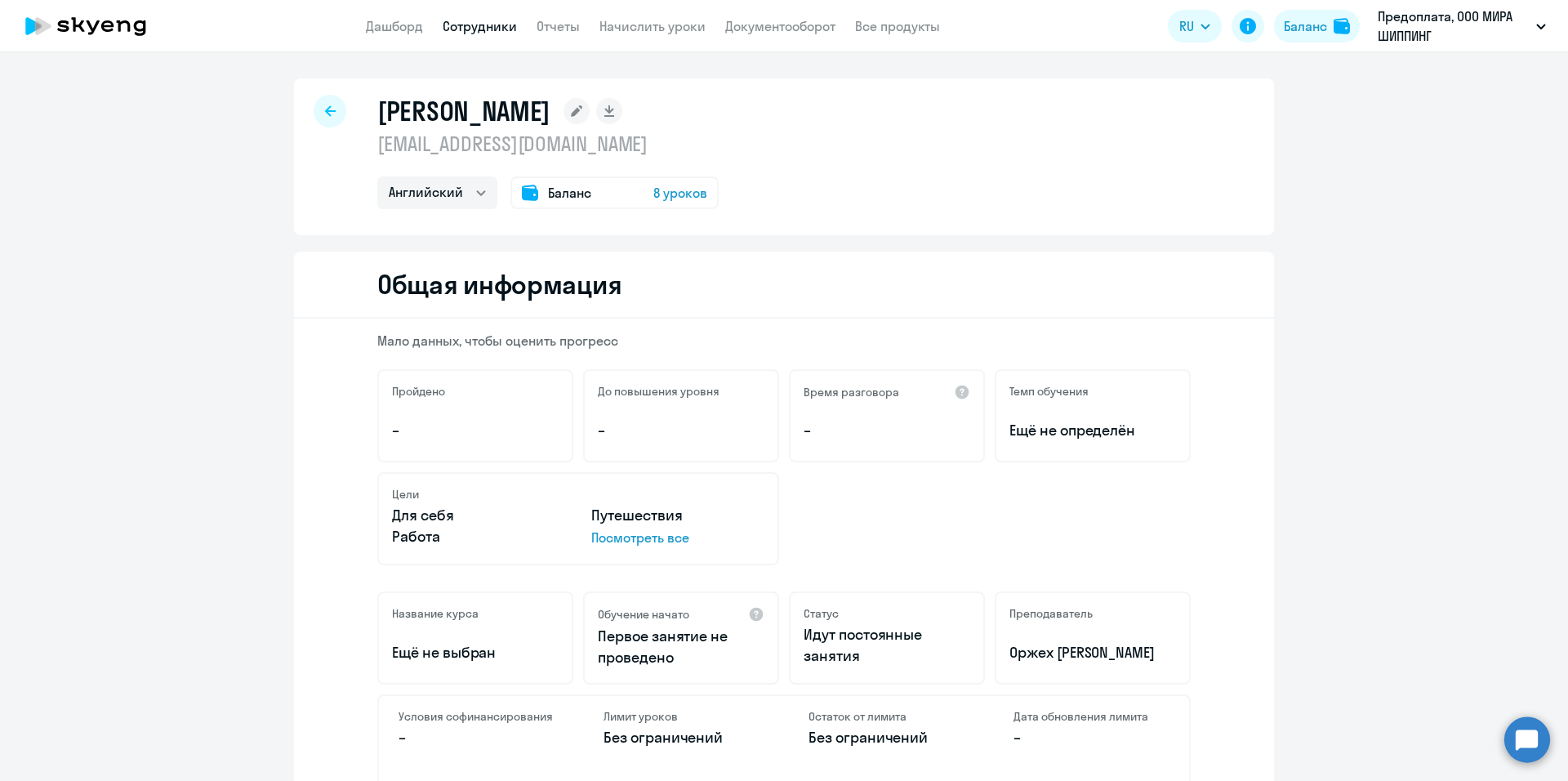
click at [330, 112] on div at bounding box center [330, 111] width 33 height 33
select select "30"
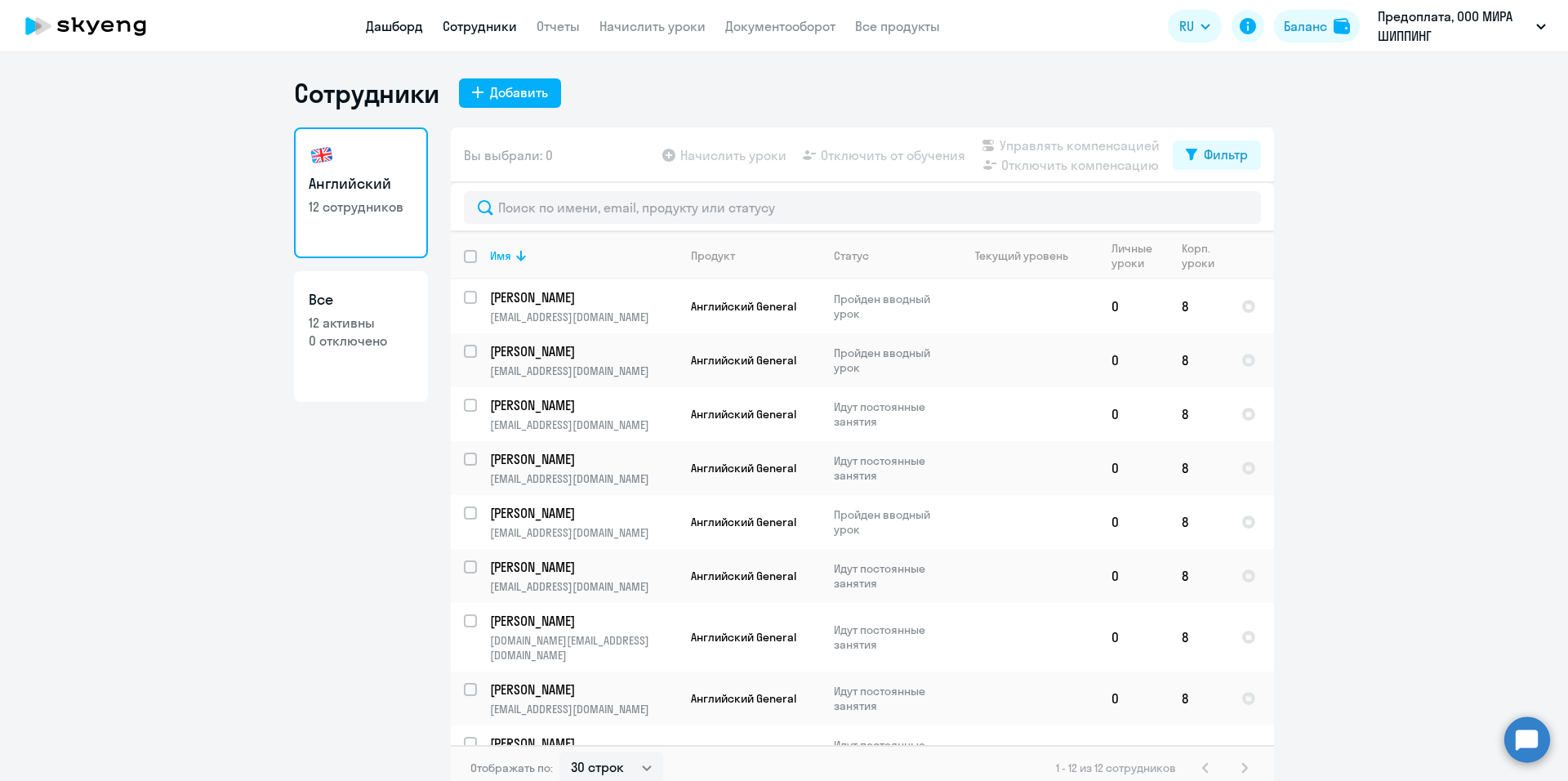
click at [413, 34] on link "Дашборд" at bounding box center [394, 26] width 58 height 16
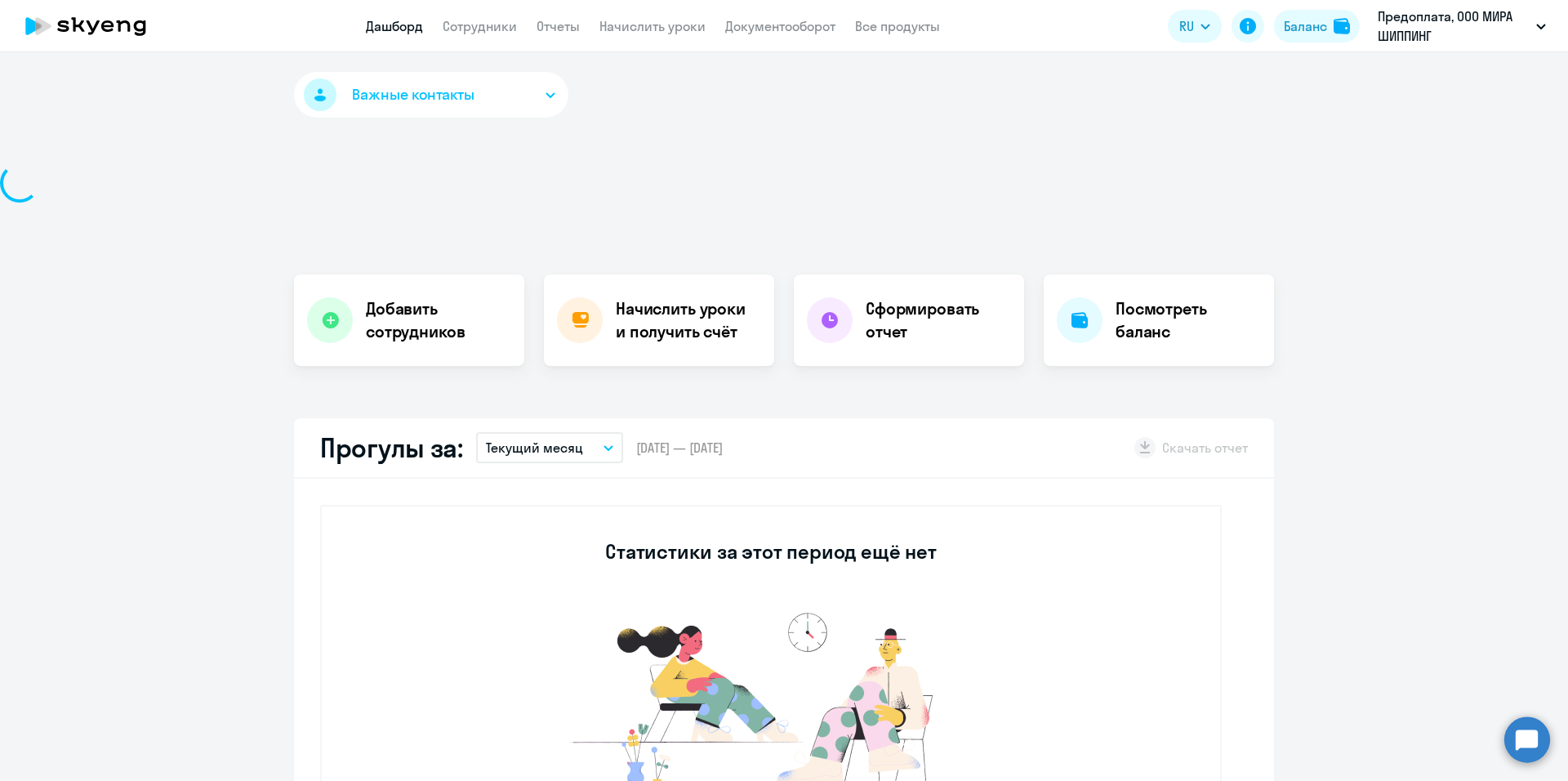
select select "30"
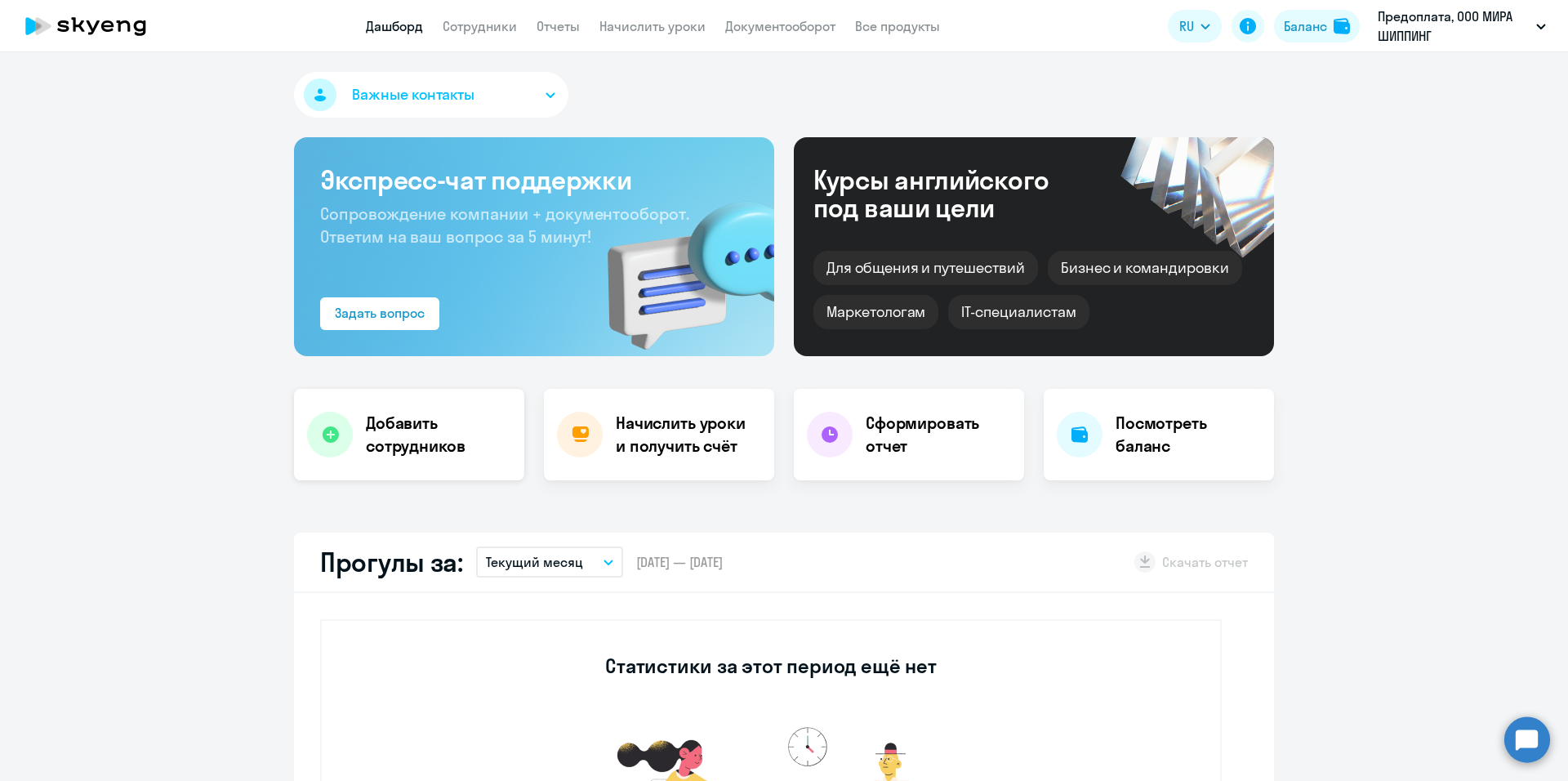
click at [410, 440] on h4 "Добавить сотрудников" at bounding box center [438, 435] width 146 height 46
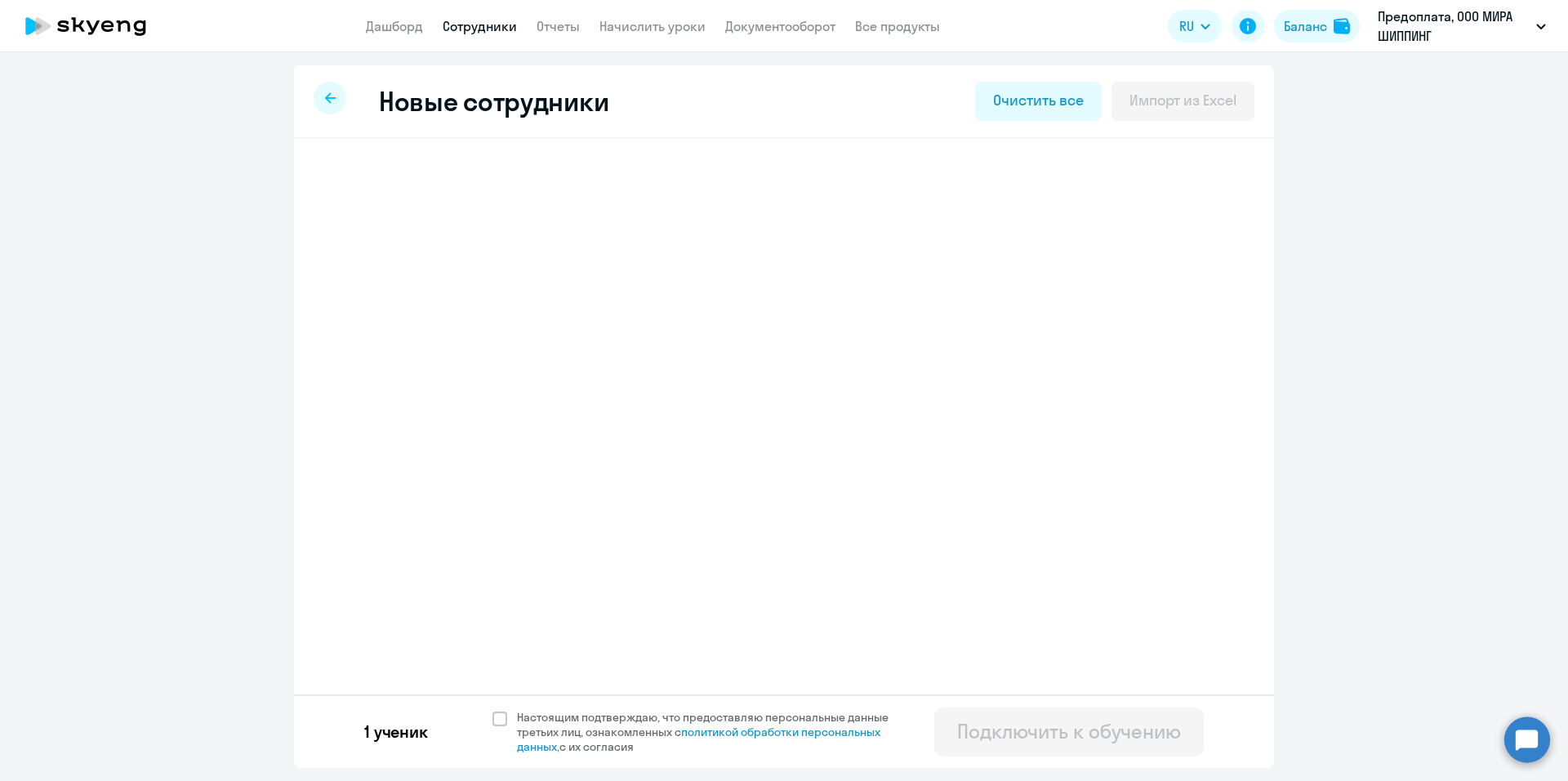
select select "english_adult_not_native_speaker"
select select "3"
click at [506, 184] on h3 "[PERSON_NAME]" at bounding box center [441, 184] width 129 height 26
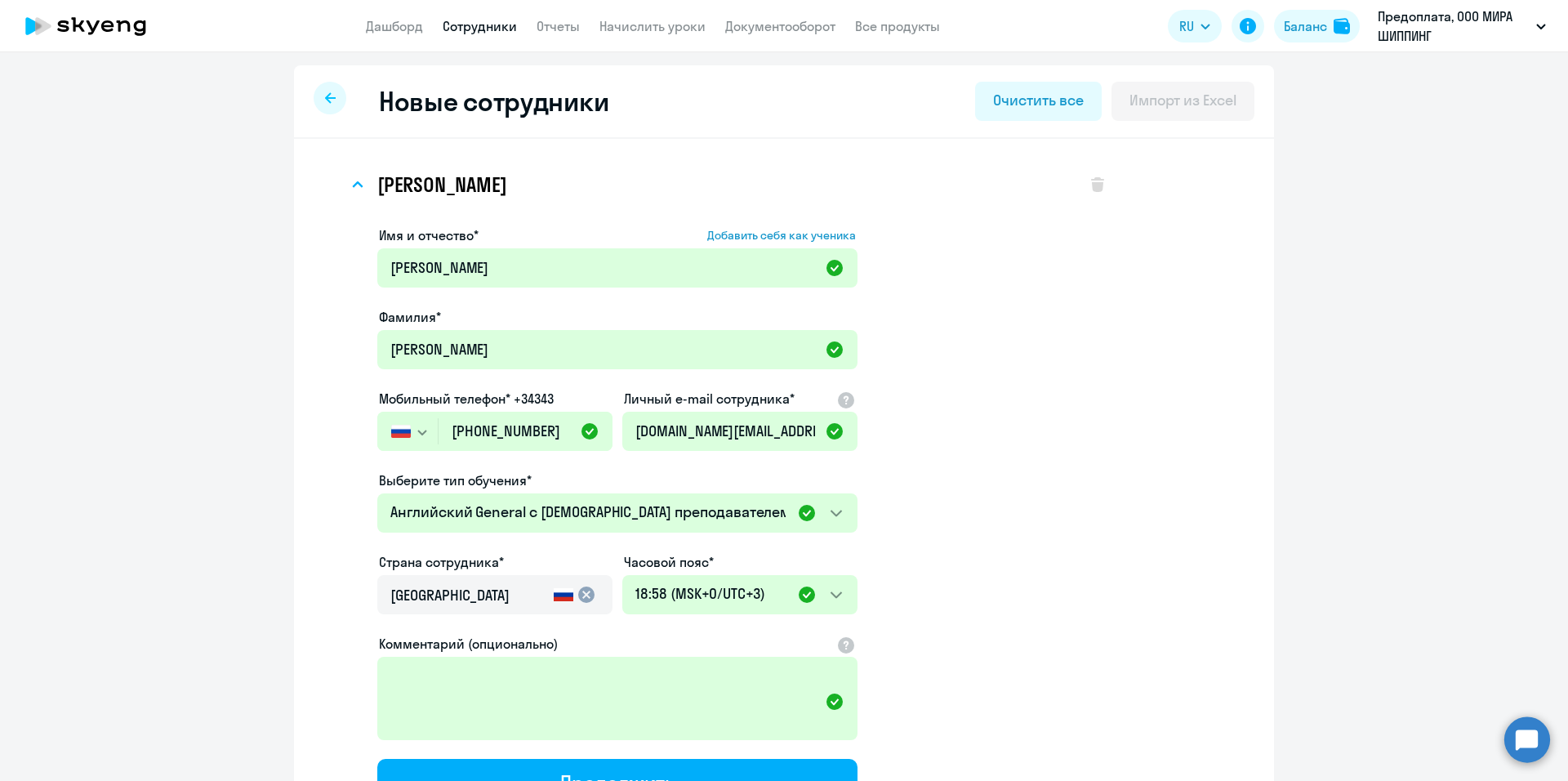
click at [789, 398] on div "Личный e-mail сотрудника*" at bounding box center [739, 398] width 232 height 19
click at [829, 430] on input "[DOMAIN_NAME][EMAIL_ADDRESS][DOMAIN_NAME]" at bounding box center [739, 431] width 235 height 39
click at [332, 91] on div at bounding box center [330, 98] width 33 height 33
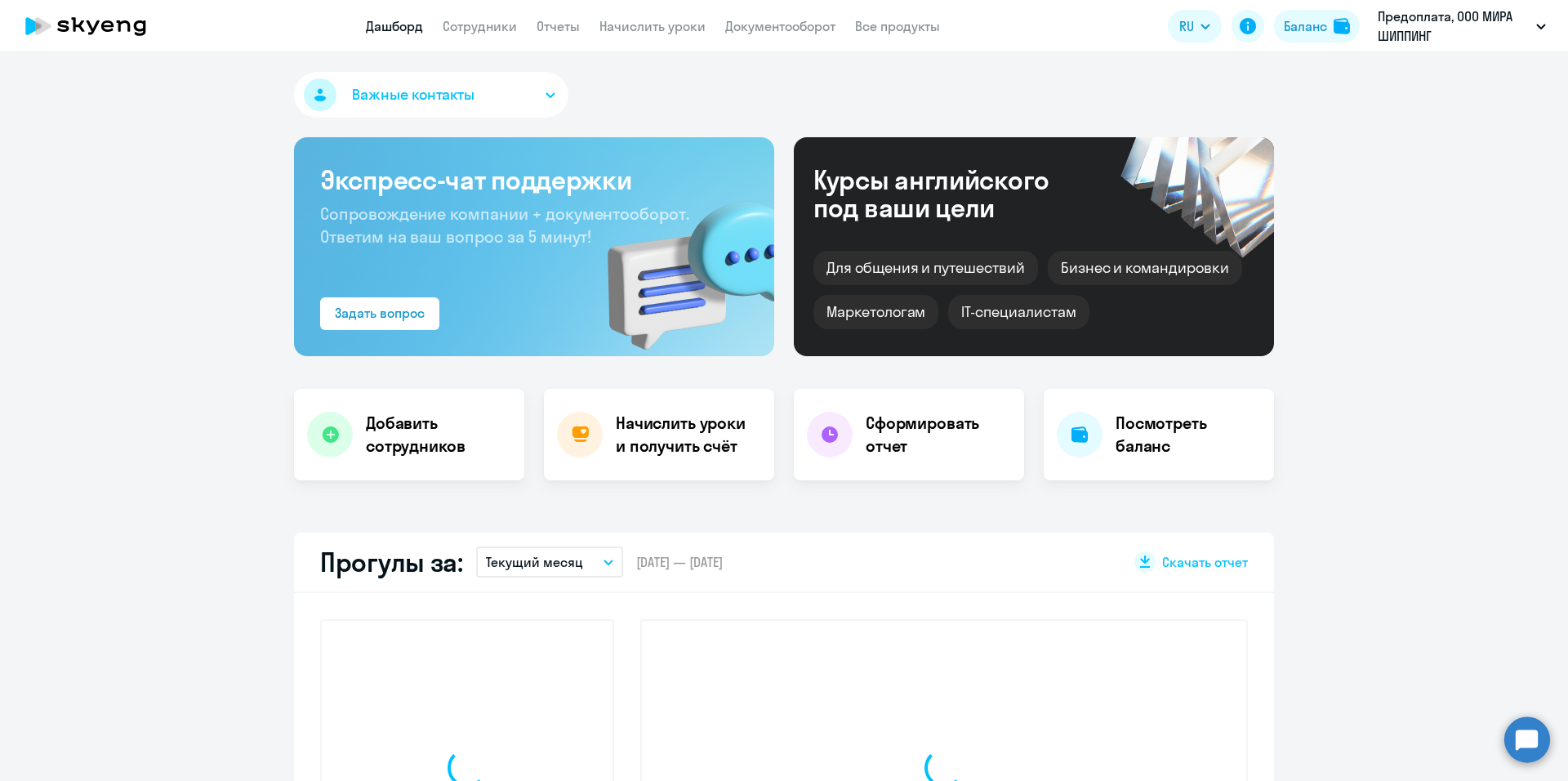
select select "30"
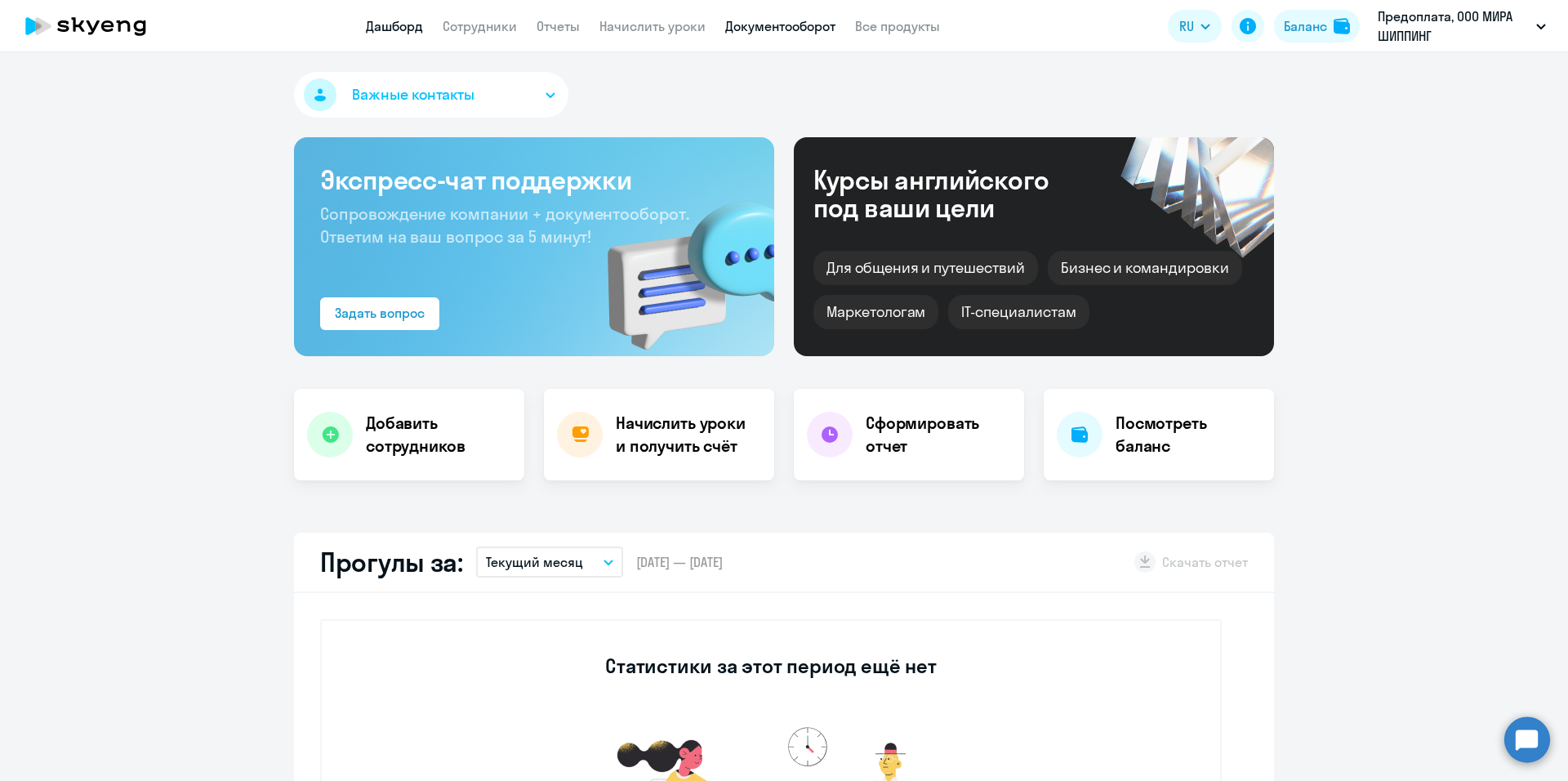
click at [738, 25] on link "Документооборот" at bounding box center [780, 26] width 110 height 16
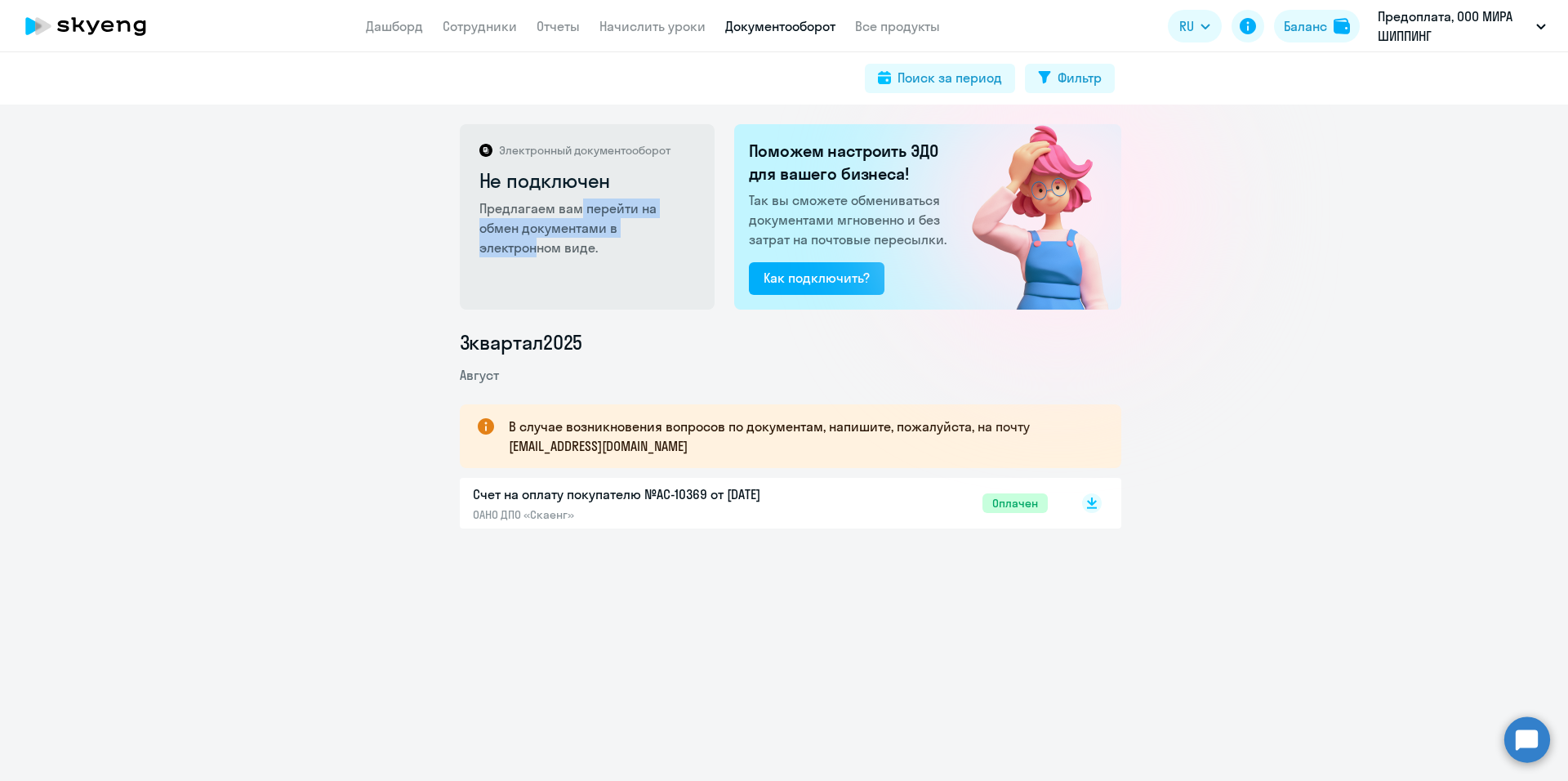
drag, startPoint x: 573, startPoint y: 215, endPoint x: 628, endPoint y: 236, distance: 58.9
click at [628, 236] on p "Предлагаем вам перейти на обмен документами в электронном виде." at bounding box center [588, 227] width 218 height 59
click at [601, 284] on div "Электронный документооборот Не подключен Предлагаем вам перейти на обмен докуме…" at bounding box center [587, 216] width 255 height 185
click at [500, 146] on p "Электронный документооборот" at bounding box center [584, 150] width 172 height 14
click at [491, 211] on p "Предлагаем вам перейти на обмен документами в электронном виде." at bounding box center [588, 227] width 218 height 59
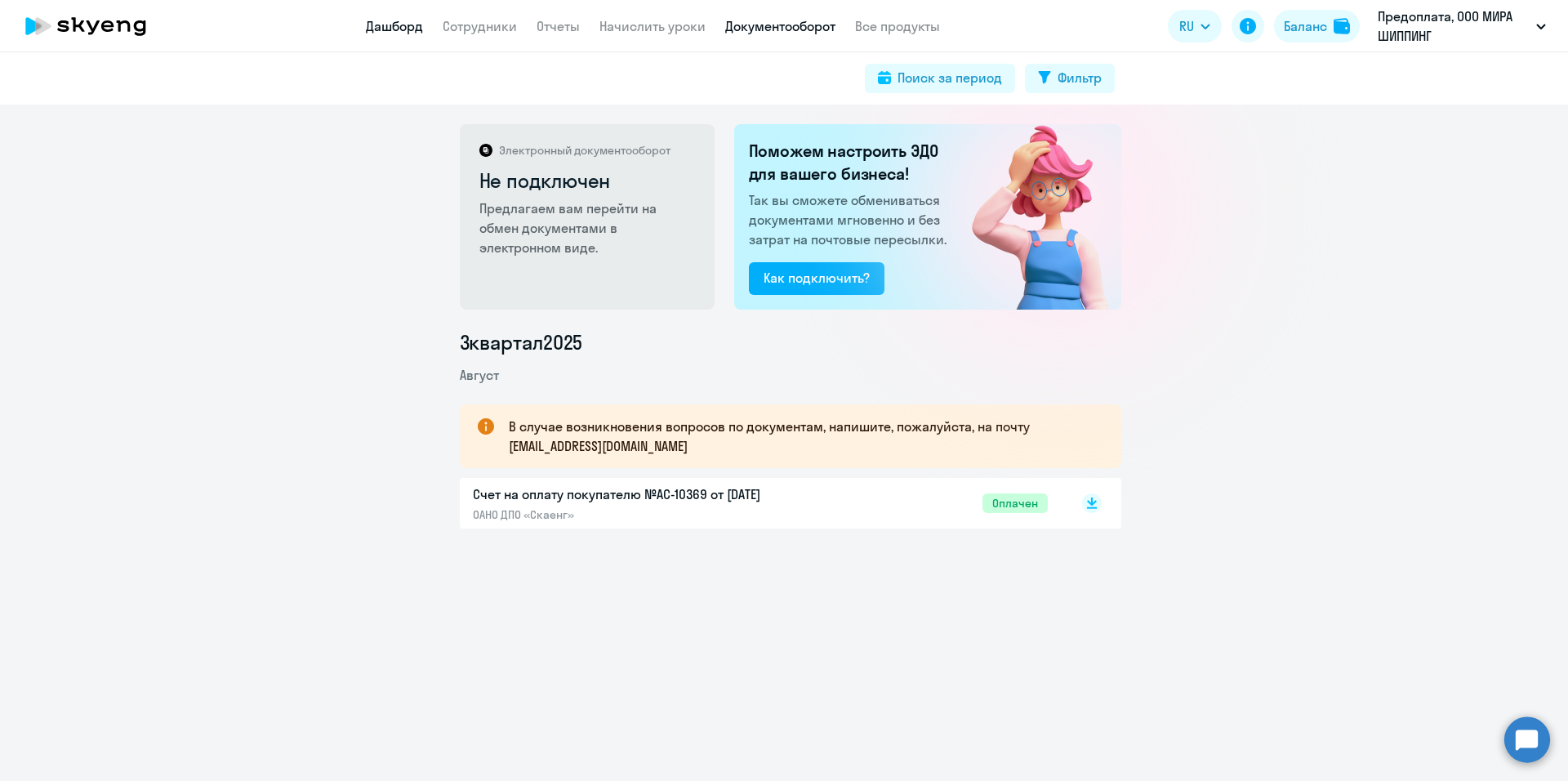
click at [400, 27] on link "Дашборд" at bounding box center [394, 26] width 58 height 16
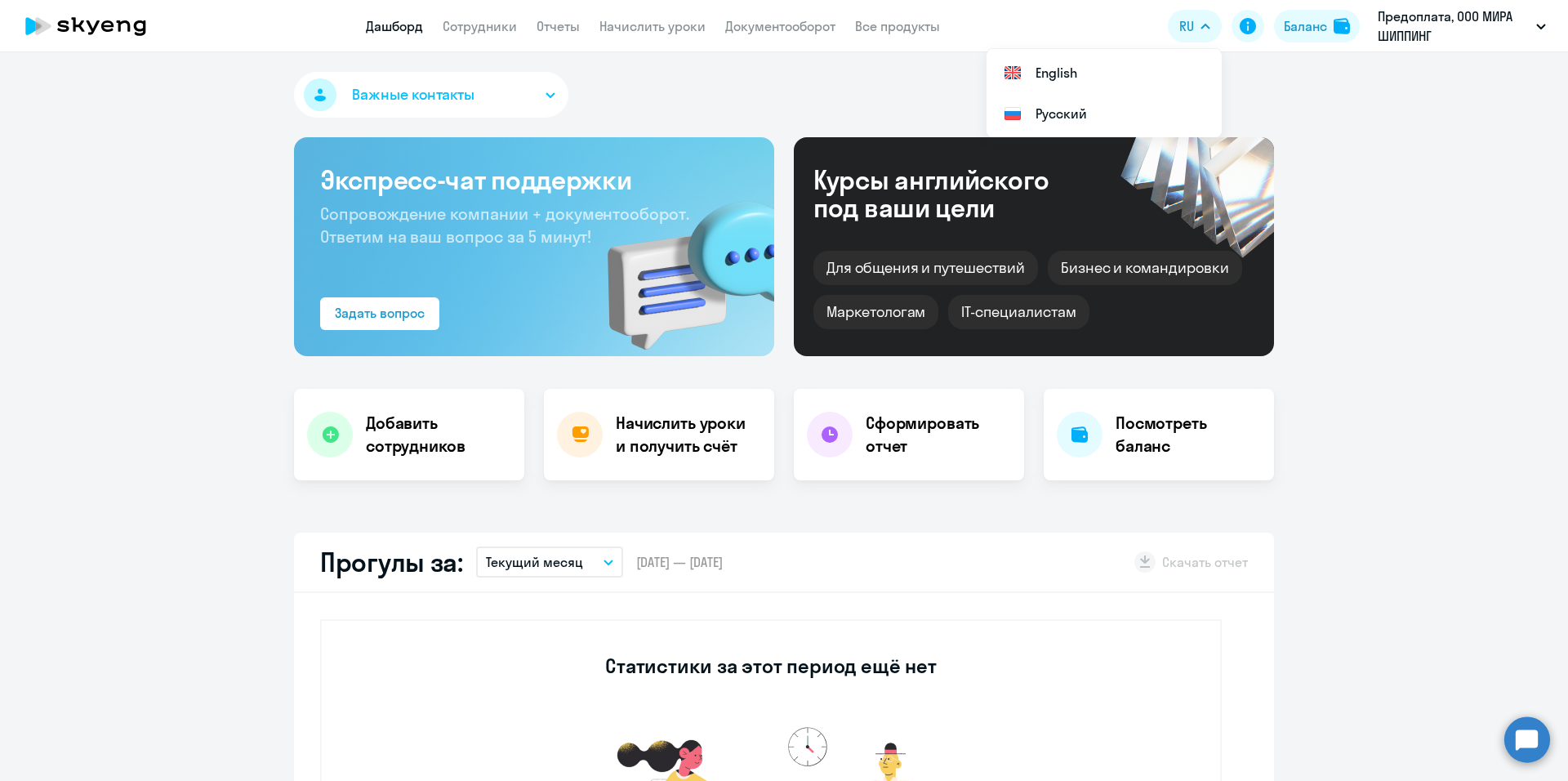
drag, startPoint x: 158, startPoint y: 275, endPoint x: 18, endPoint y: 250, distance: 142.2
click at [547, 106] on button "Важные контакты" at bounding box center [432, 95] width 274 height 46
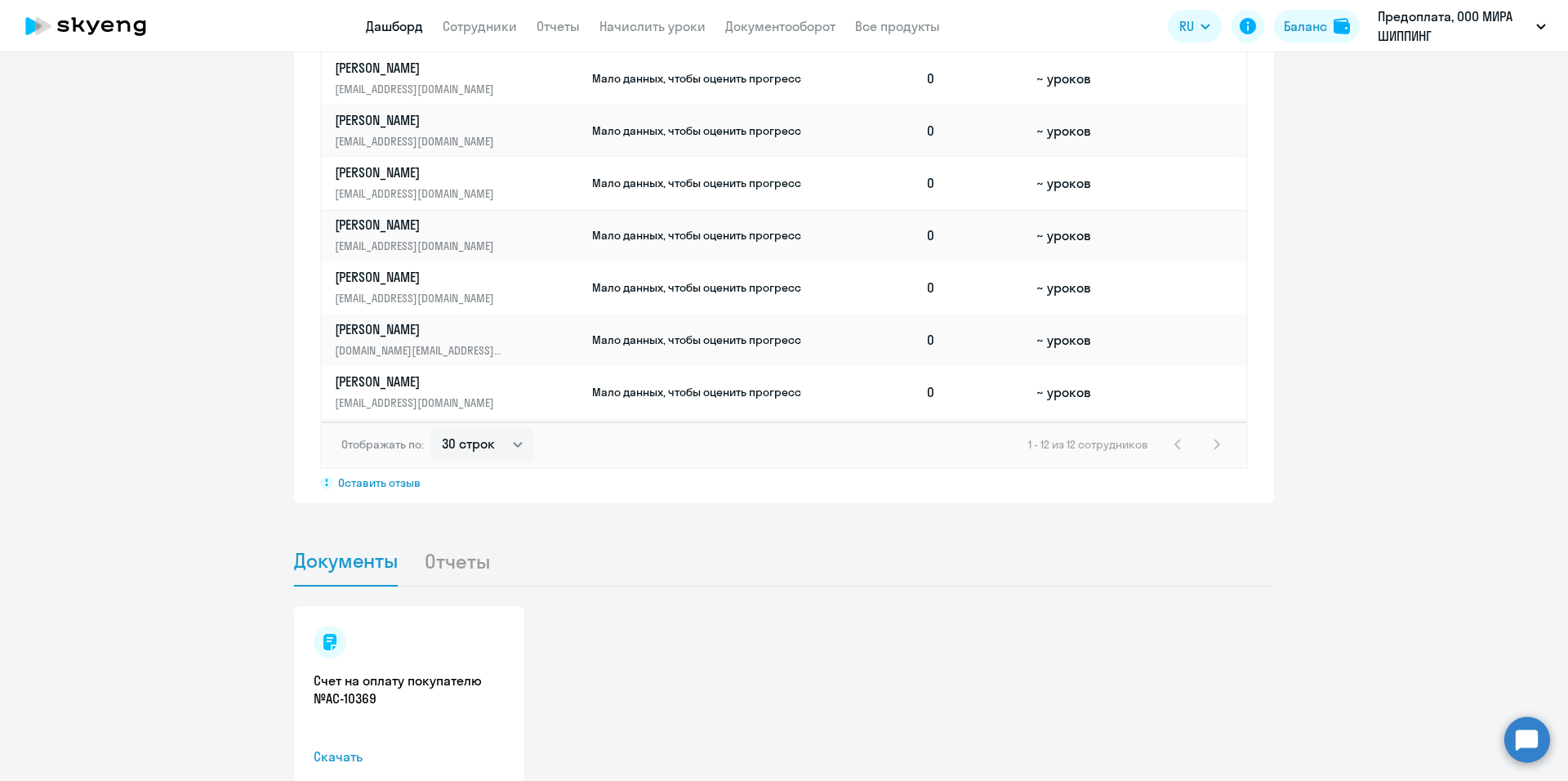
scroll to position [1322, 0]
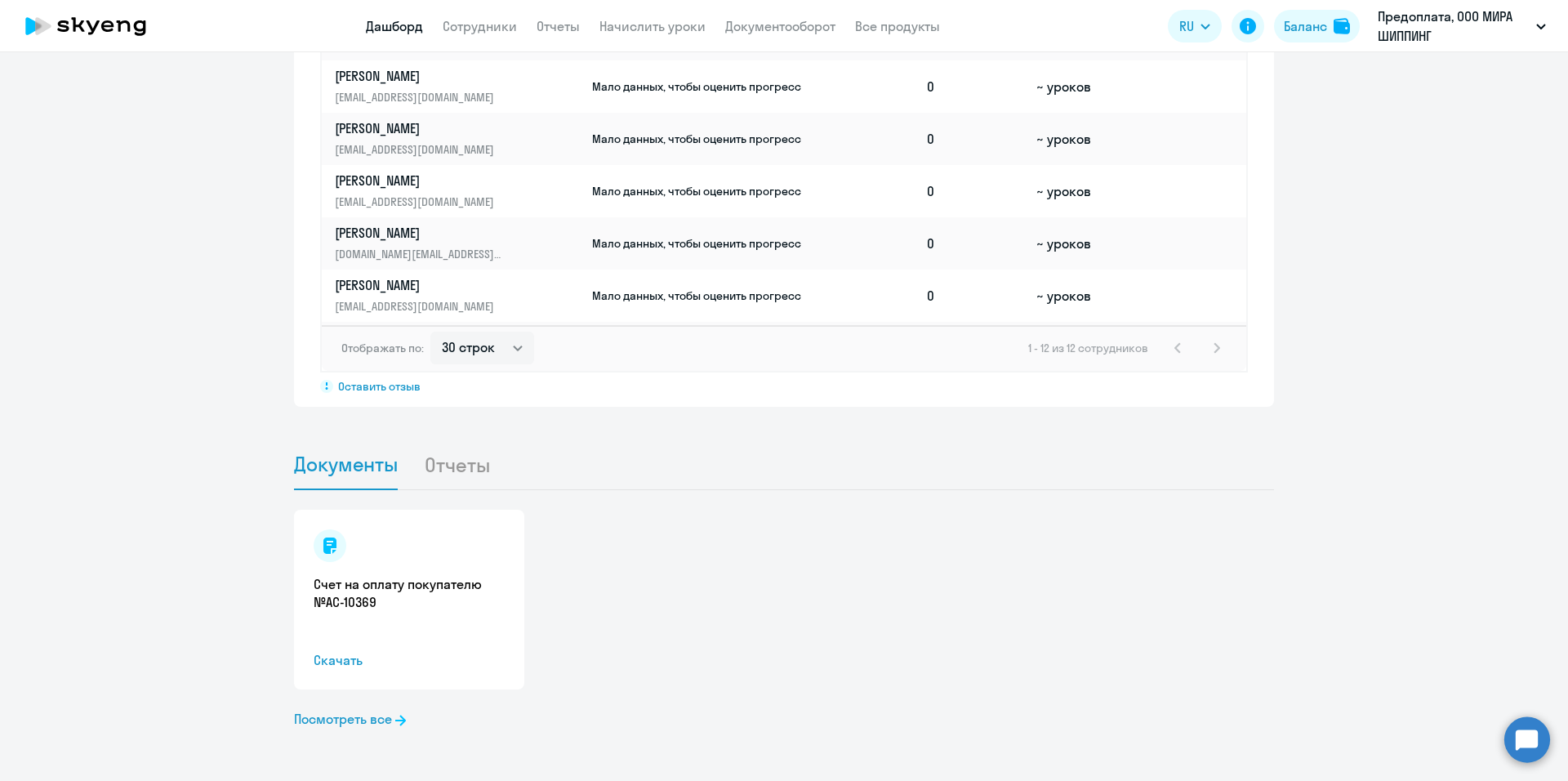
click at [454, 463] on li "Отчеты" at bounding box center [470, 464] width 92 height 50
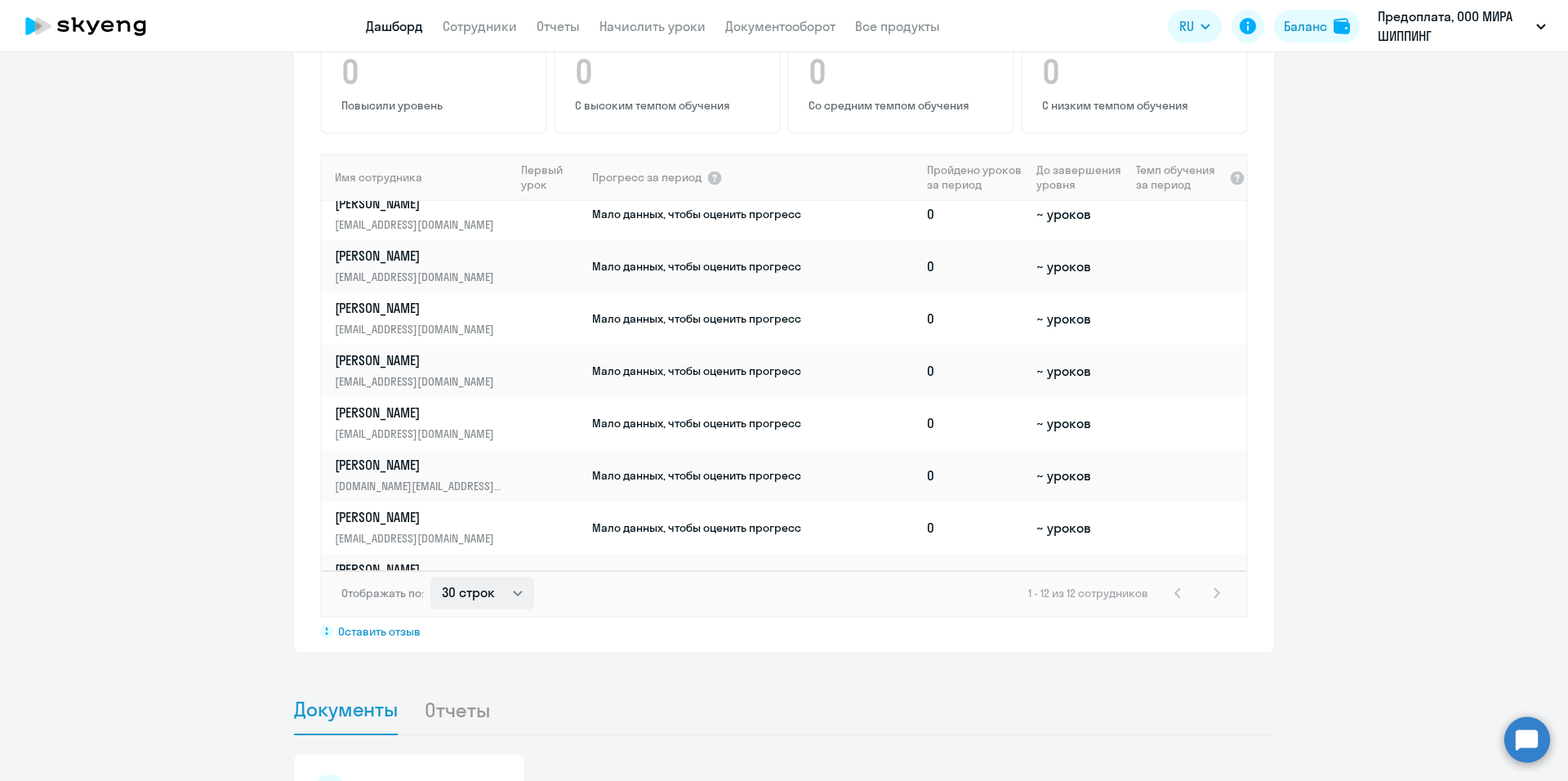
scroll to position [0, 0]
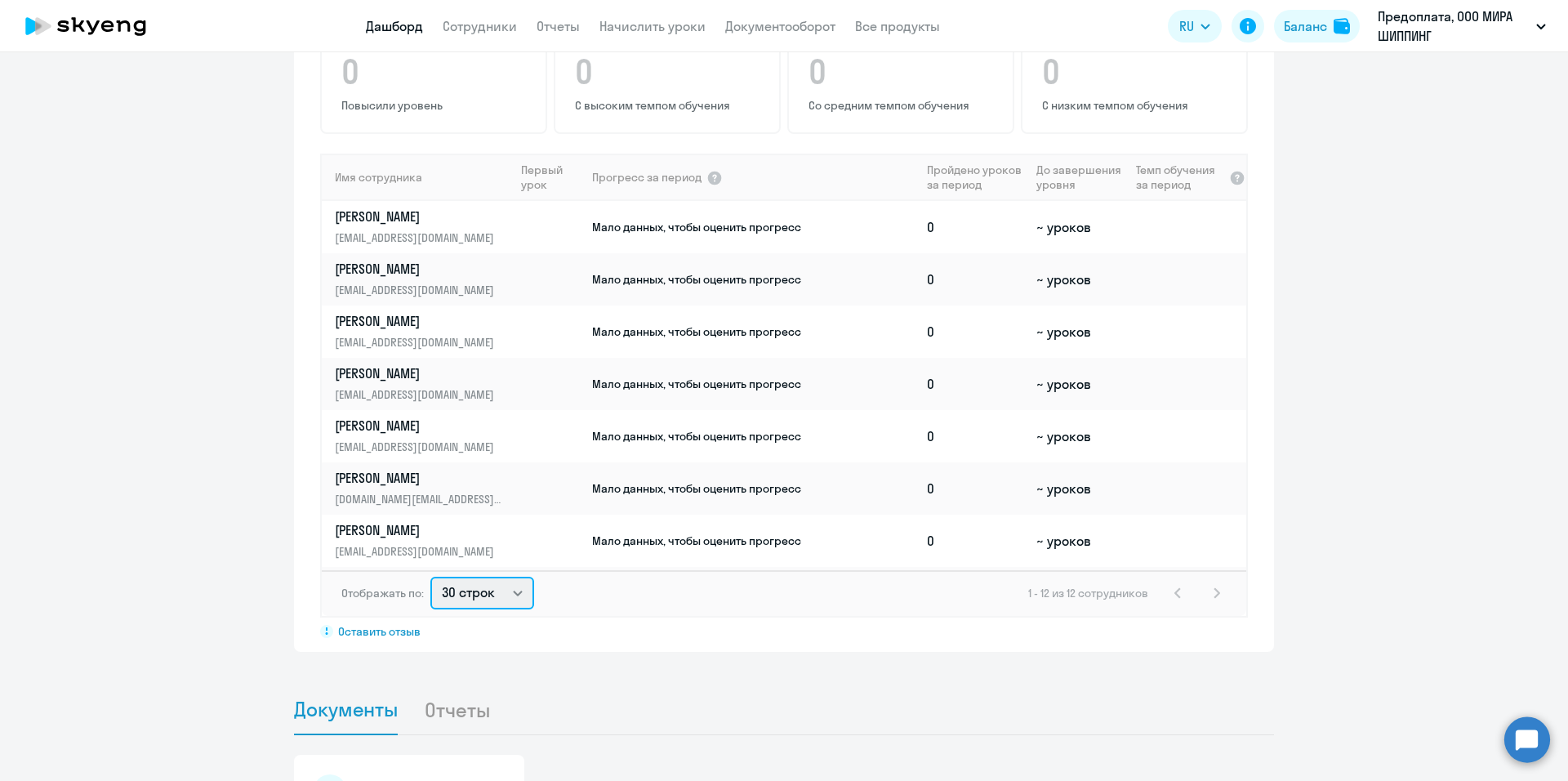
click at [489, 582] on select "30 строк 50 строк 100 строк" at bounding box center [482, 593] width 104 height 33
select select "100"
click at [431, 577] on select "30 строк 50 строк 100 строк" at bounding box center [482, 593] width 104 height 33
click at [657, 378] on span "Мало данных, чтобы оценить прогресс" at bounding box center [696, 383] width 209 height 14
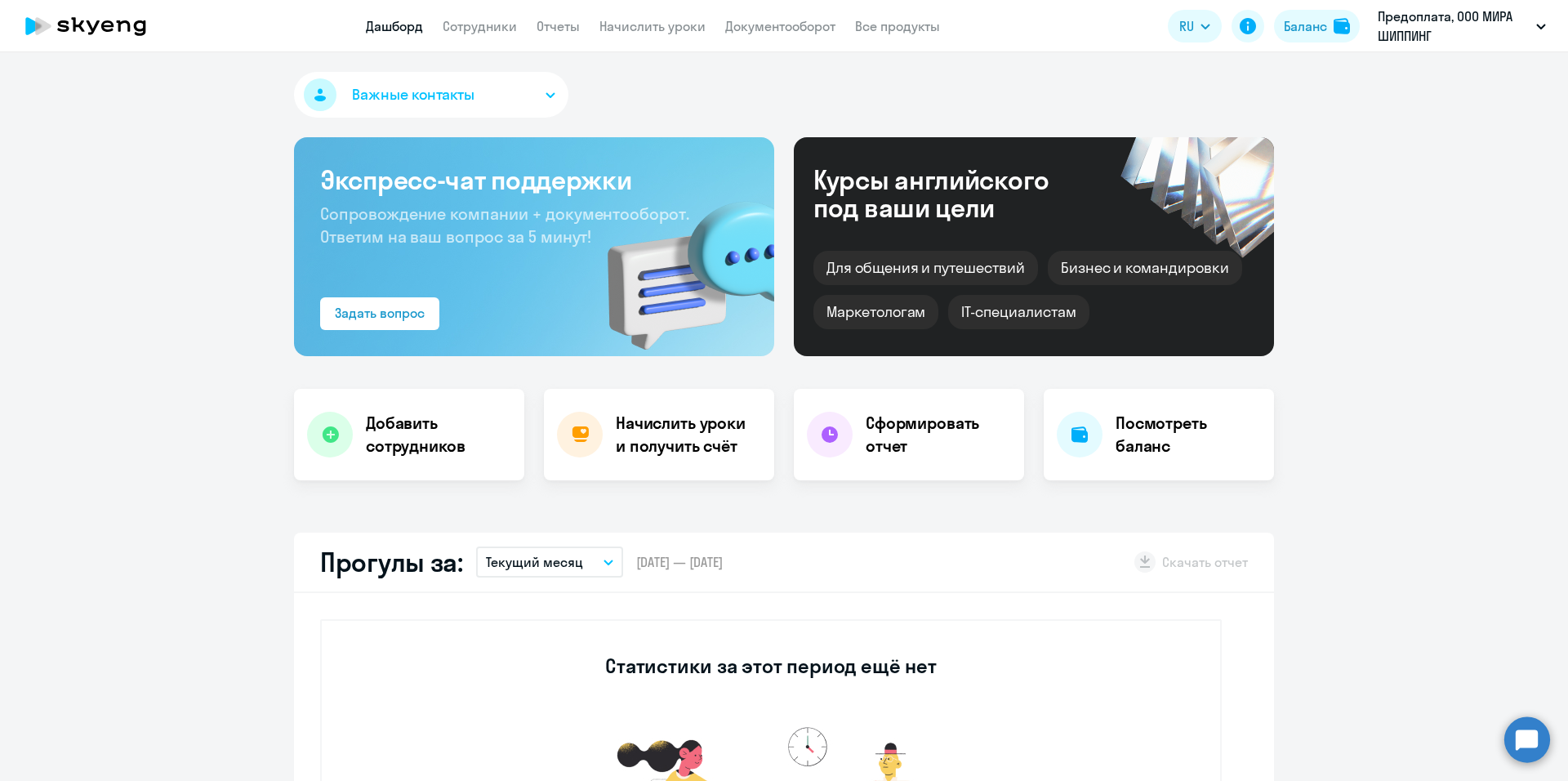
select select "english"
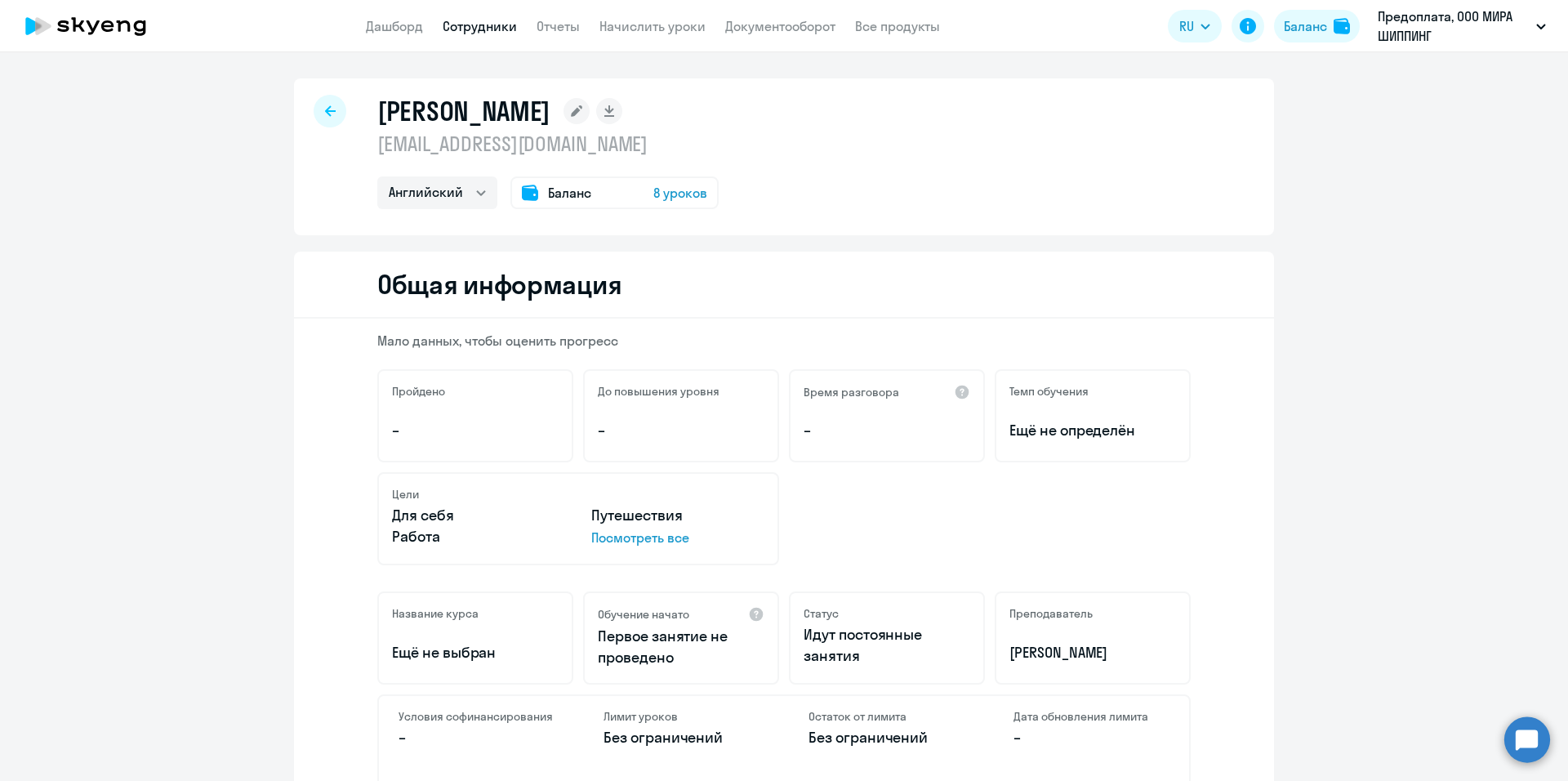
click at [325, 112] on icon at bounding box center [330, 110] width 11 height 11
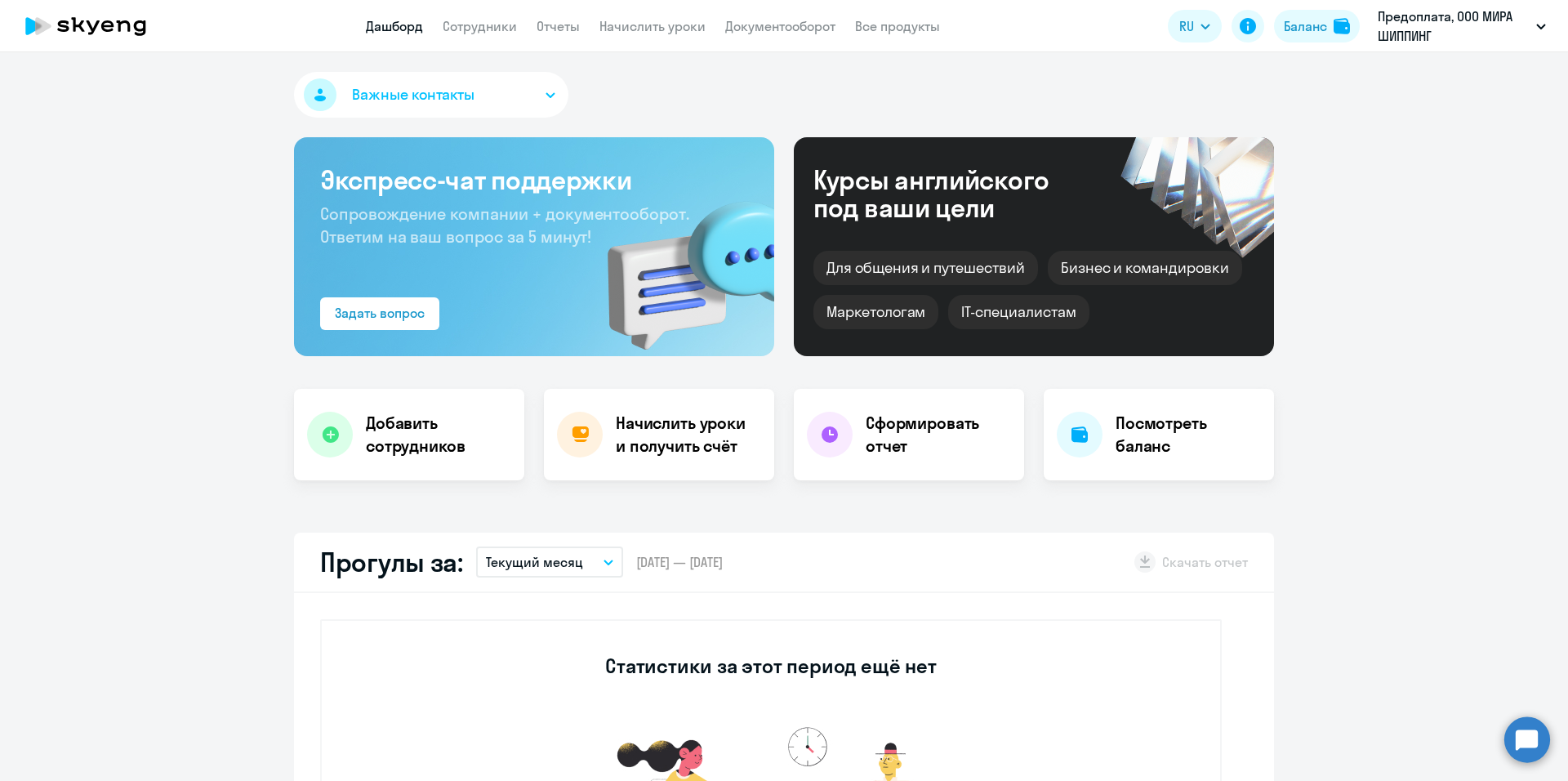
select select "30"
click at [494, 28] on link "Сотрудники" at bounding box center [479, 26] width 74 height 16
select select "30"
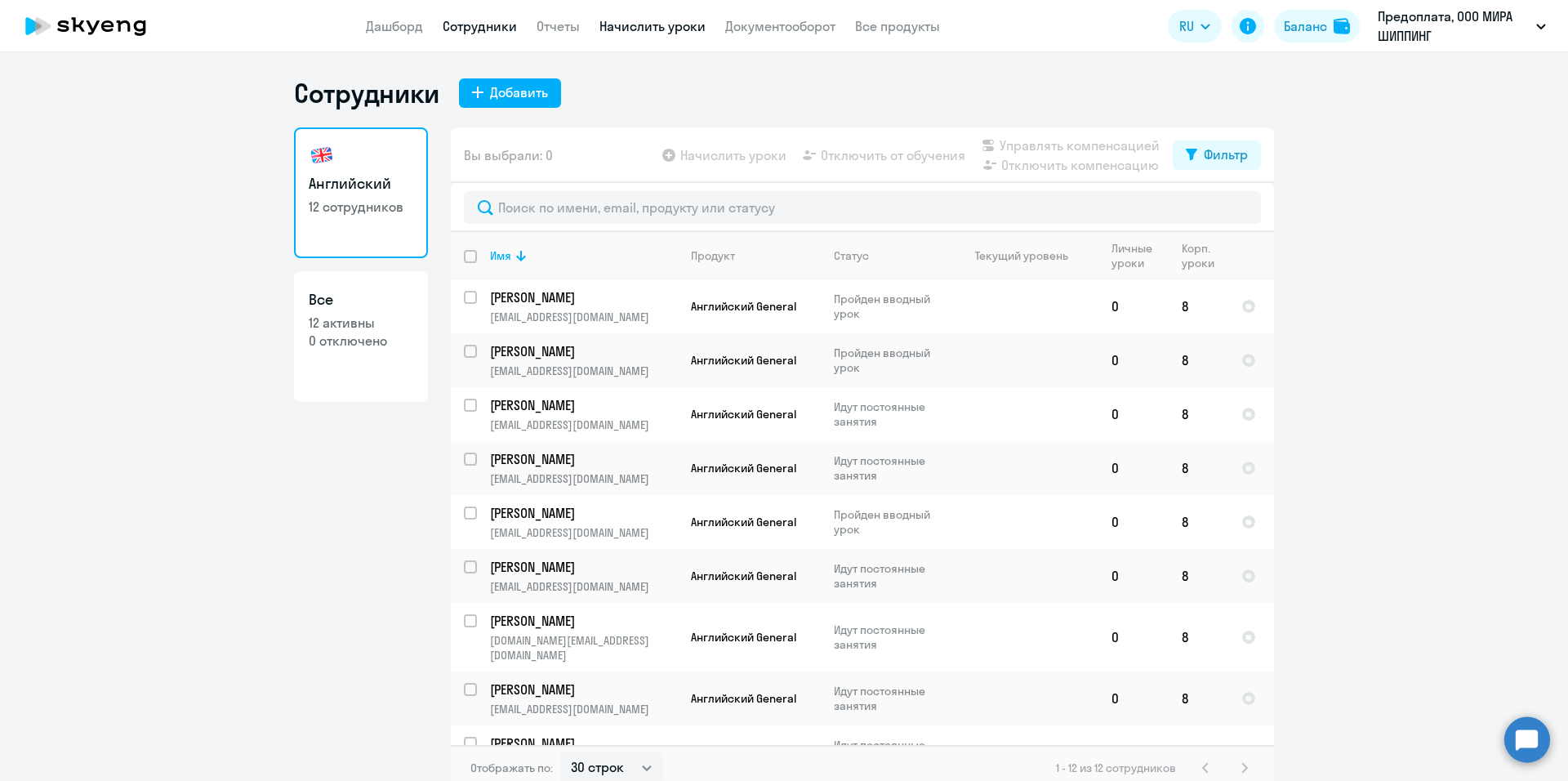
click at [680, 30] on link "Начислить уроки" at bounding box center [652, 26] width 106 height 16
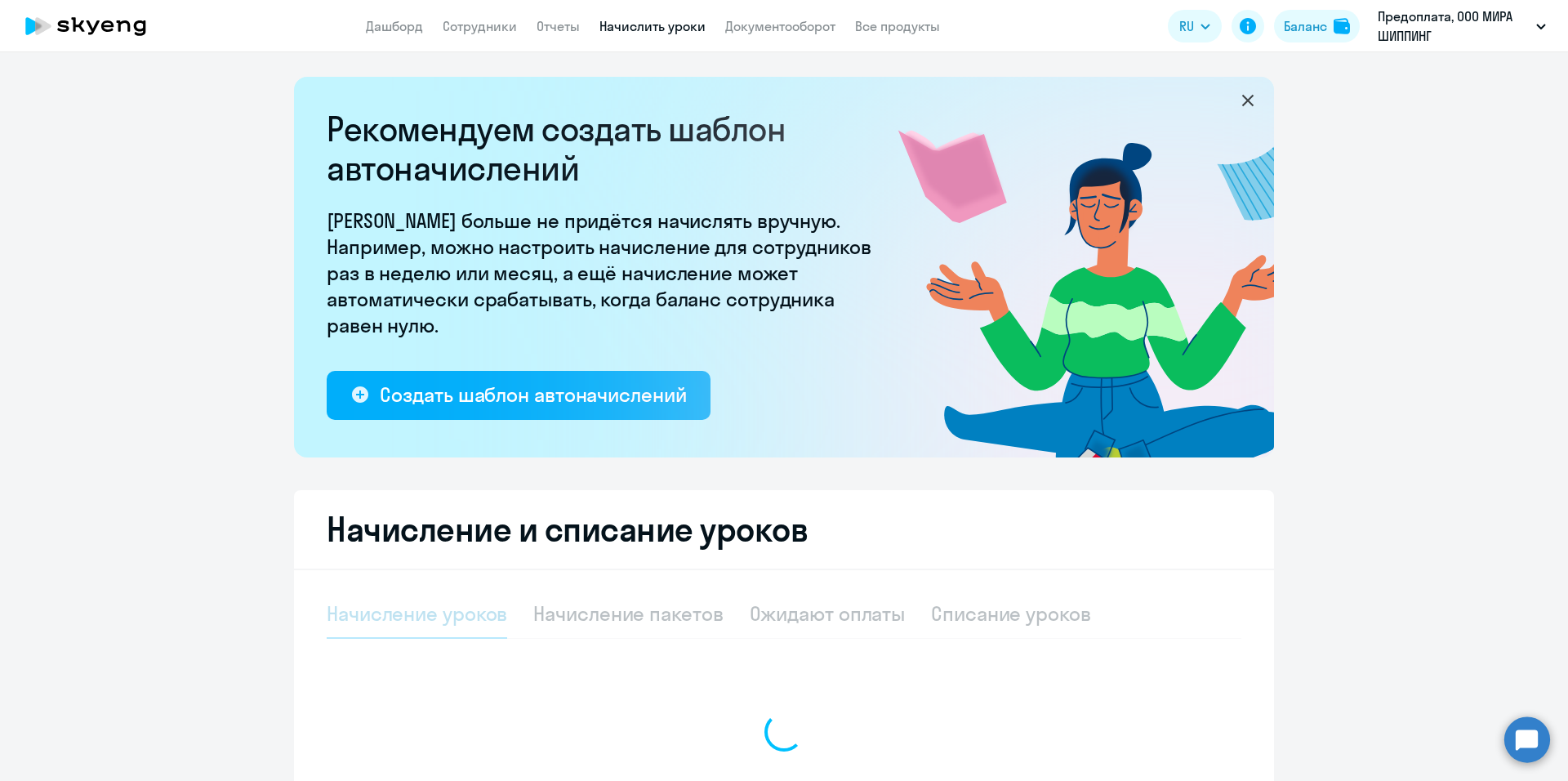
select select "10"
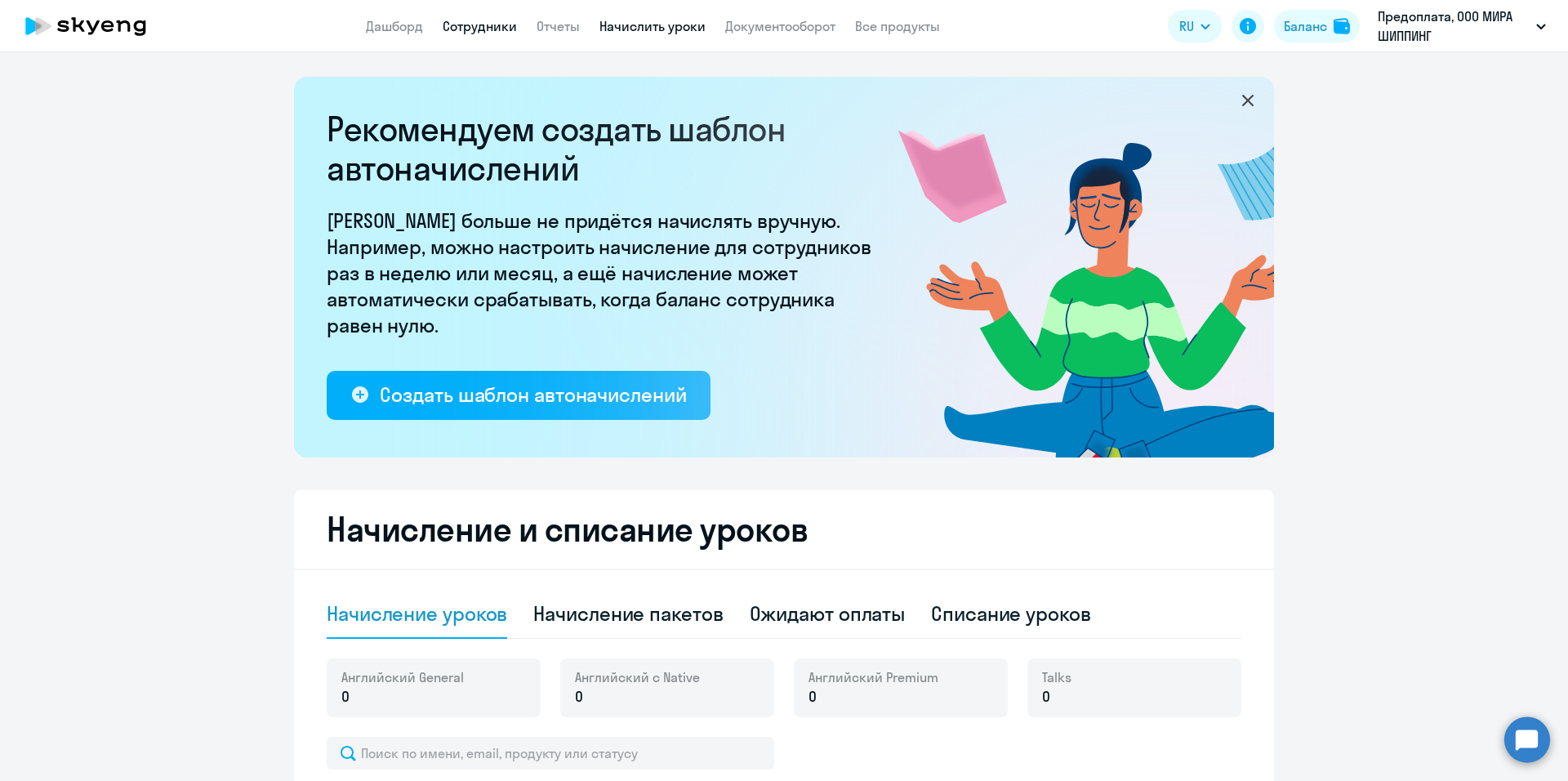
click at [509, 31] on link "Сотрудники" at bounding box center [479, 26] width 74 height 16
select select "30"
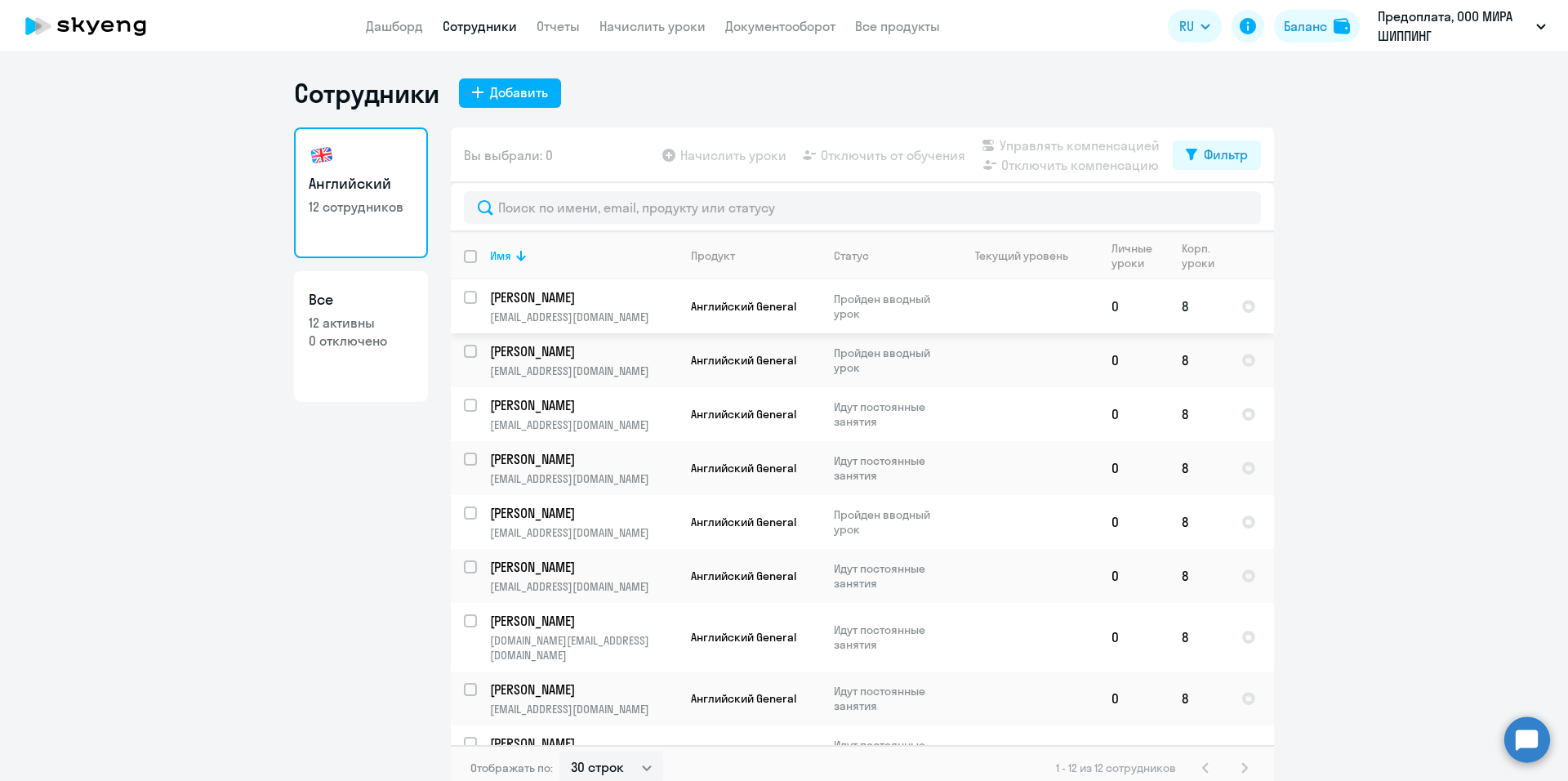
click at [865, 303] on p "Пройден вводный урок" at bounding box center [889, 306] width 112 height 30
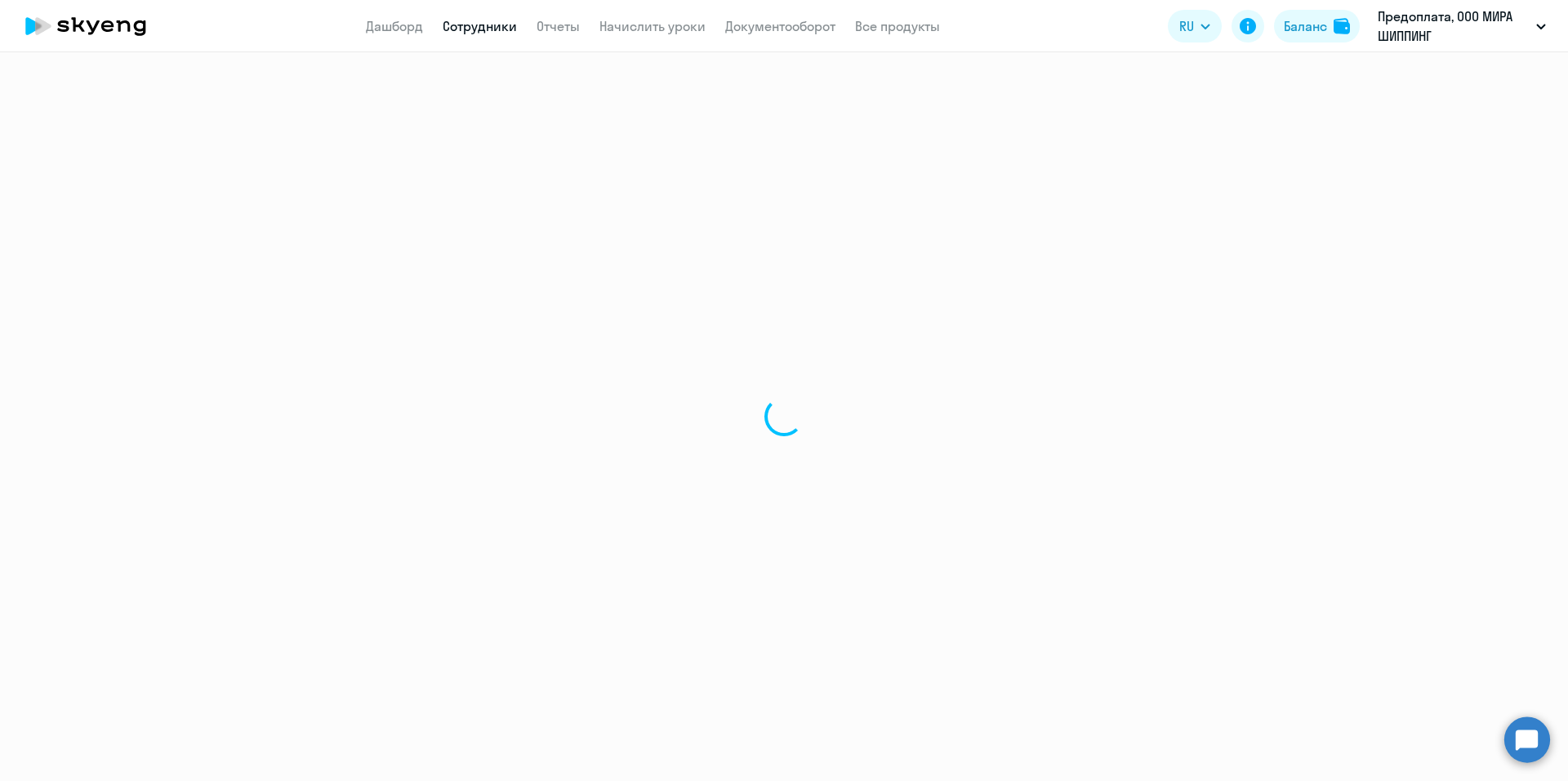
select select "english"
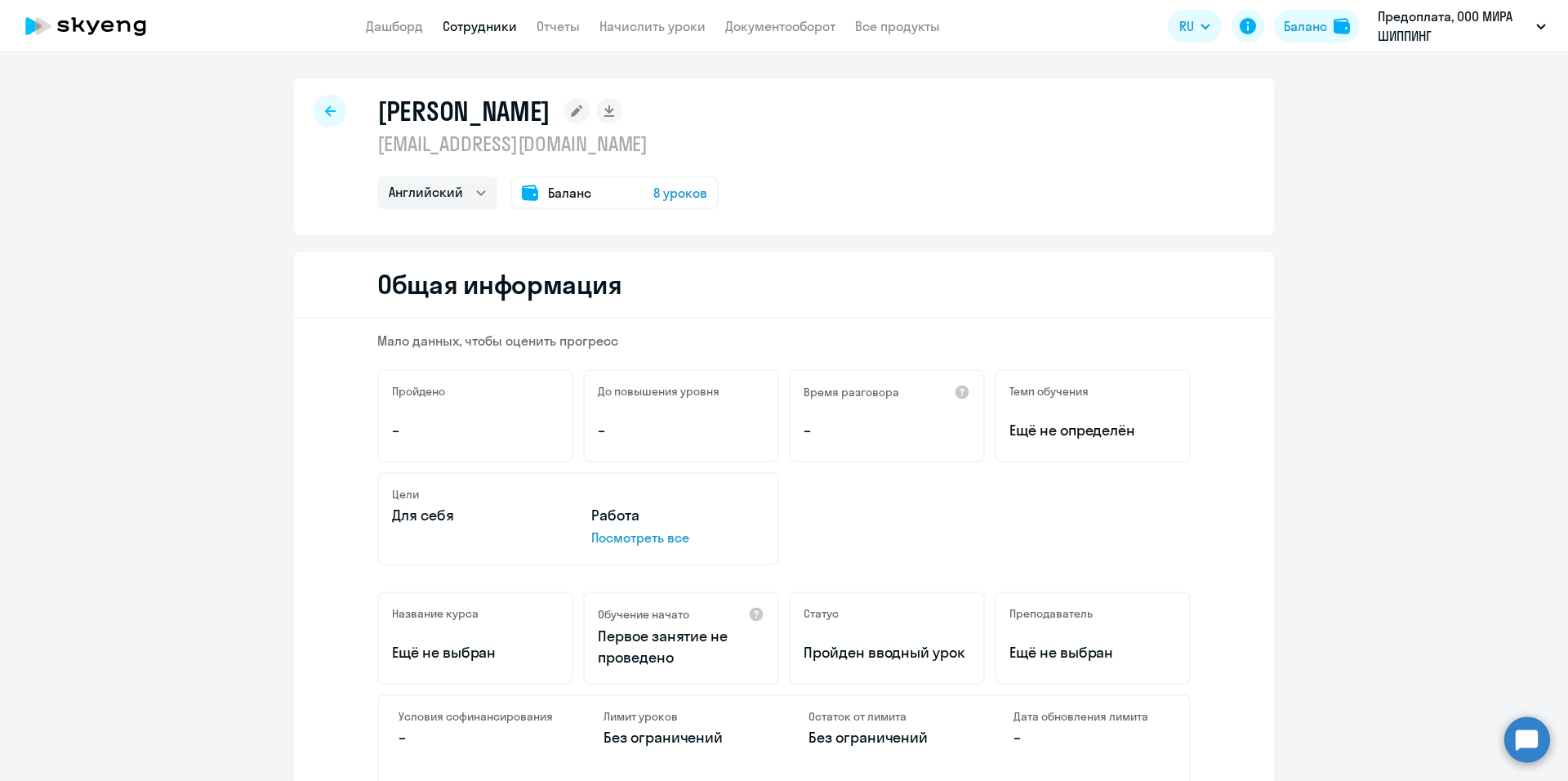
click at [325, 112] on icon at bounding box center [330, 110] width 11 height 11
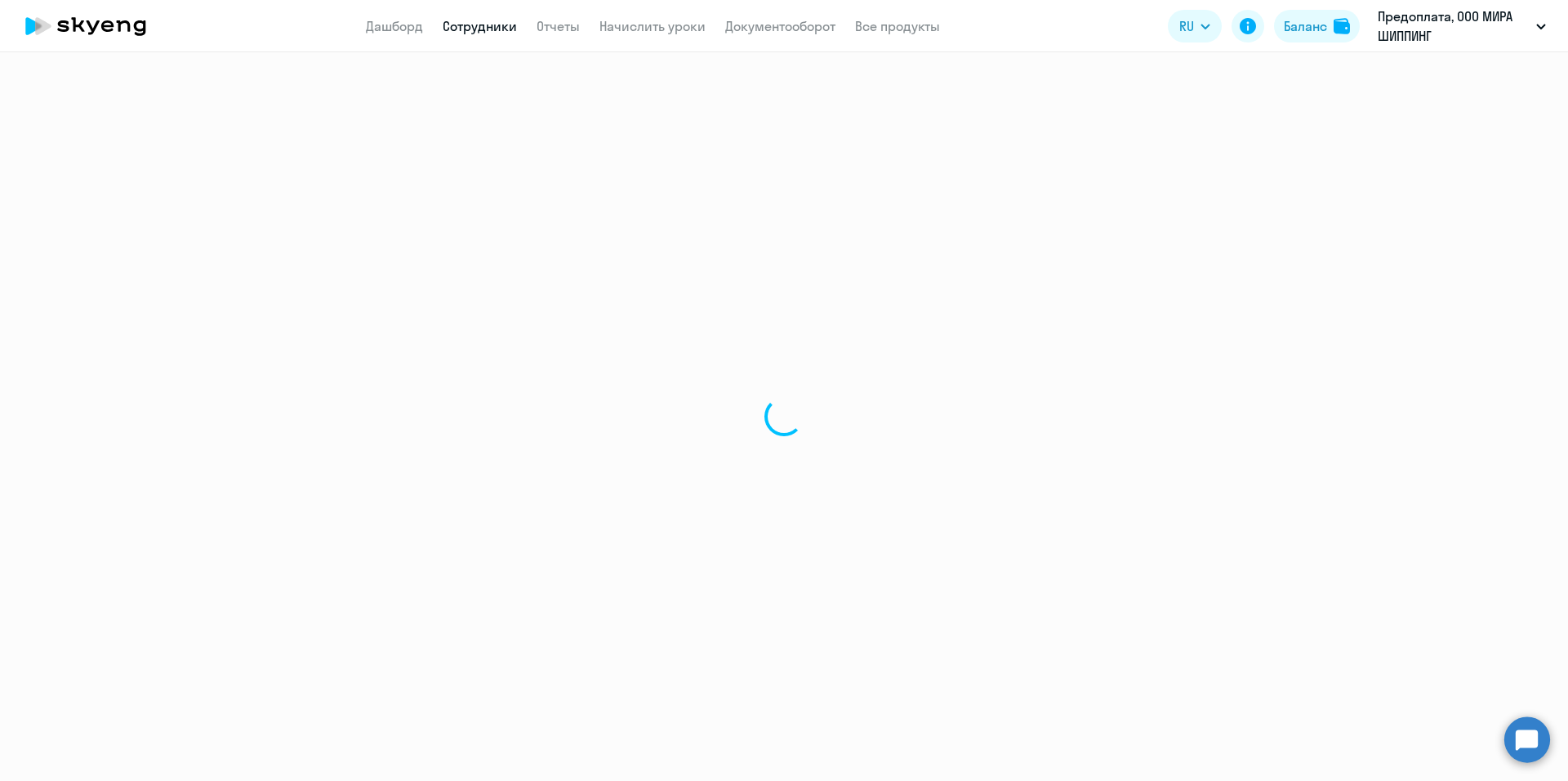
select select "30"
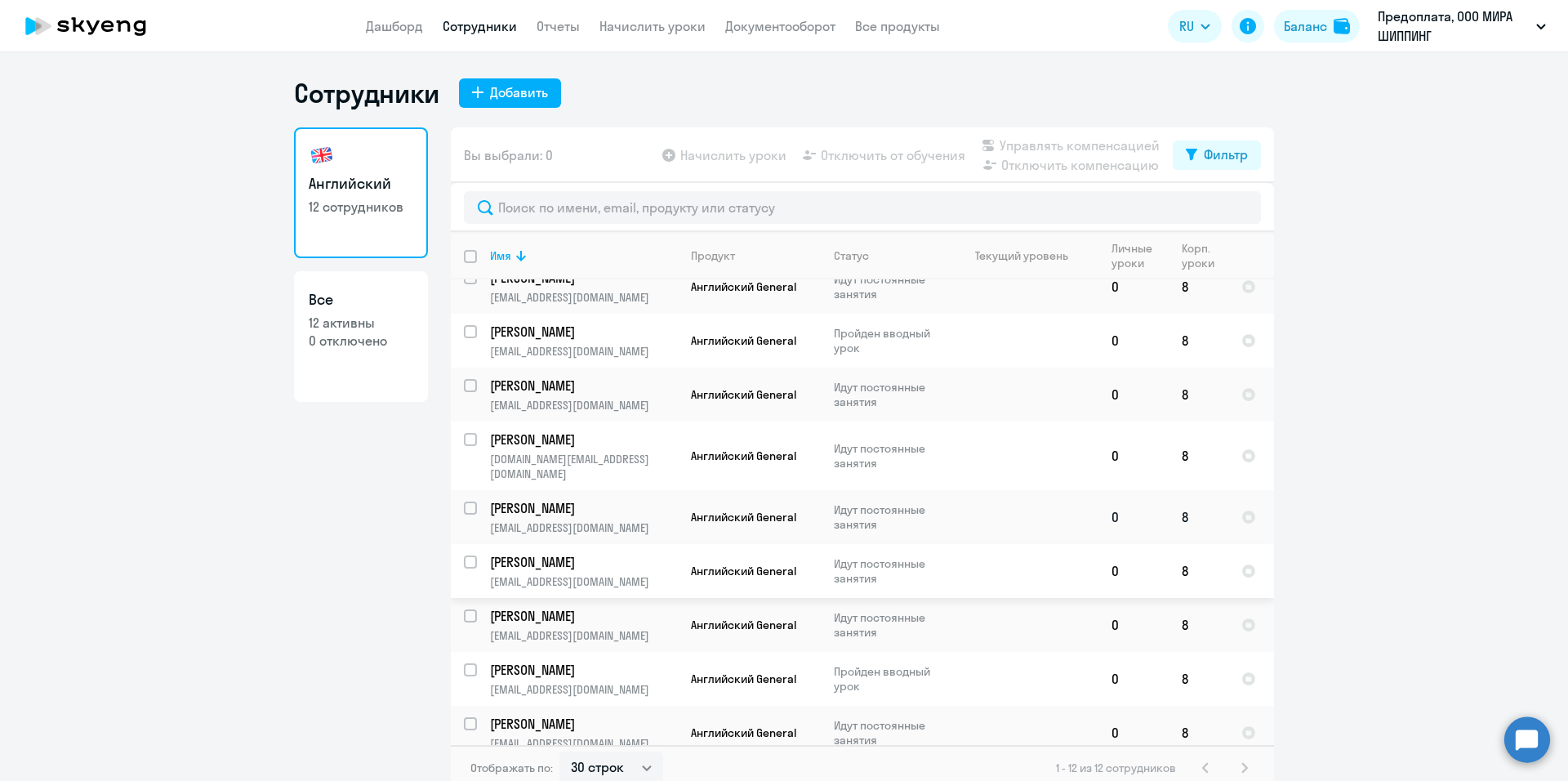
scroll to position [10, 0]
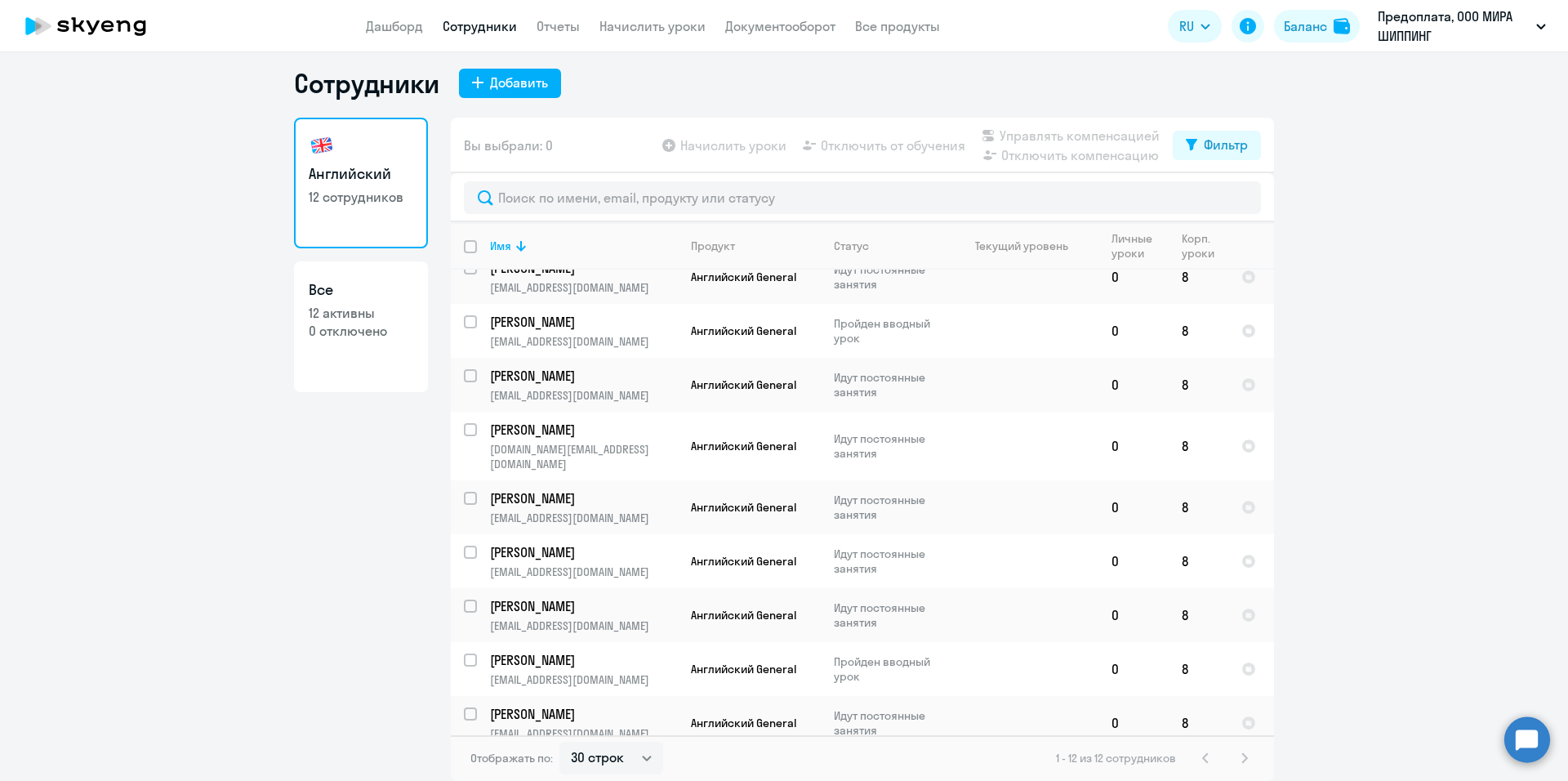
click at [241, 514] on ng-component "Сотрудники Добавить Английский 12 сотрудников Все 12 активны 0 отключено Вы выб…" at bounding box center [784, 424] width 1568 height 714
click at [703, 500] on span "Английский General" at bounding box center [743, 507] width 105 height 14
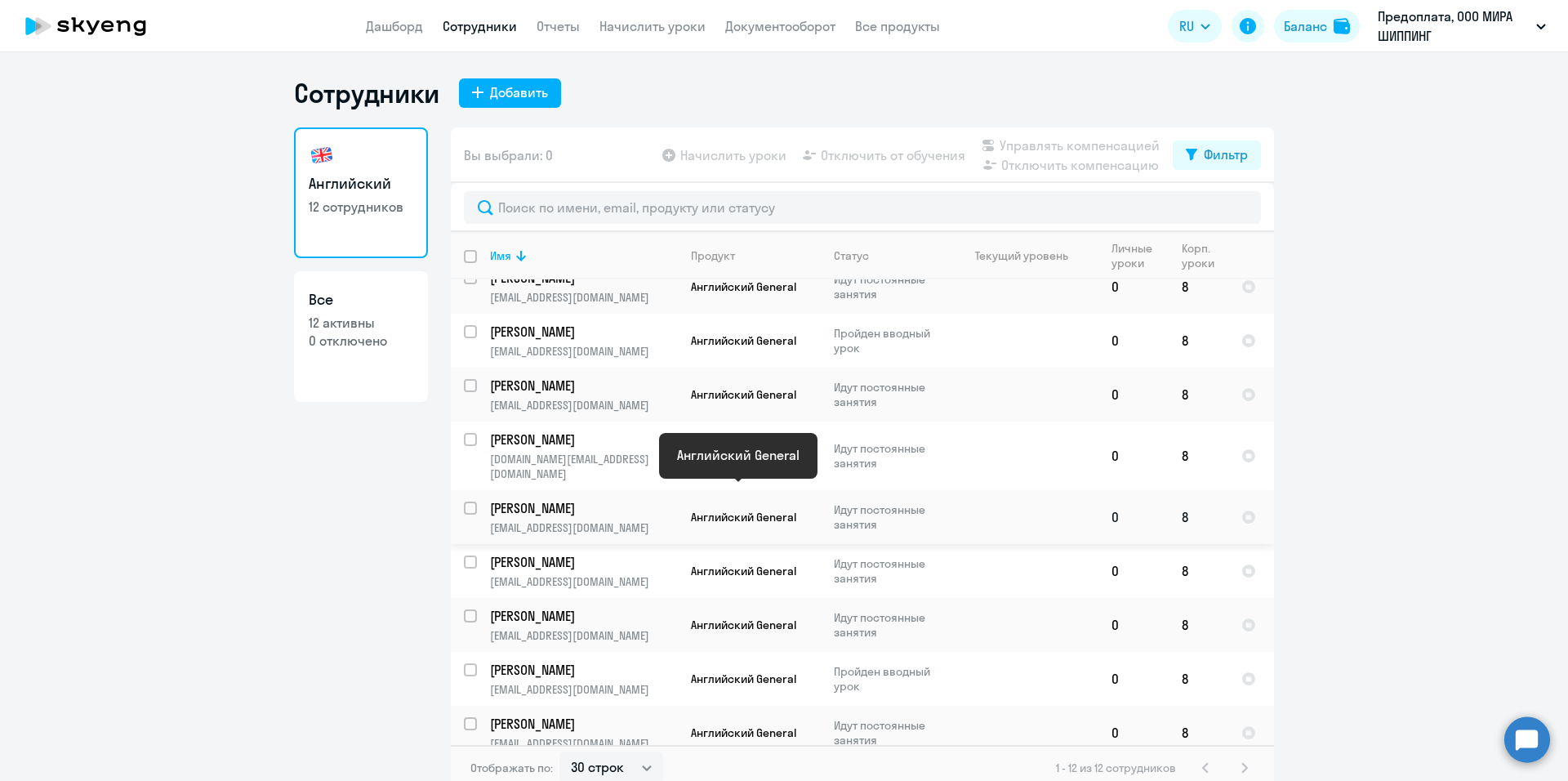
select select "english"
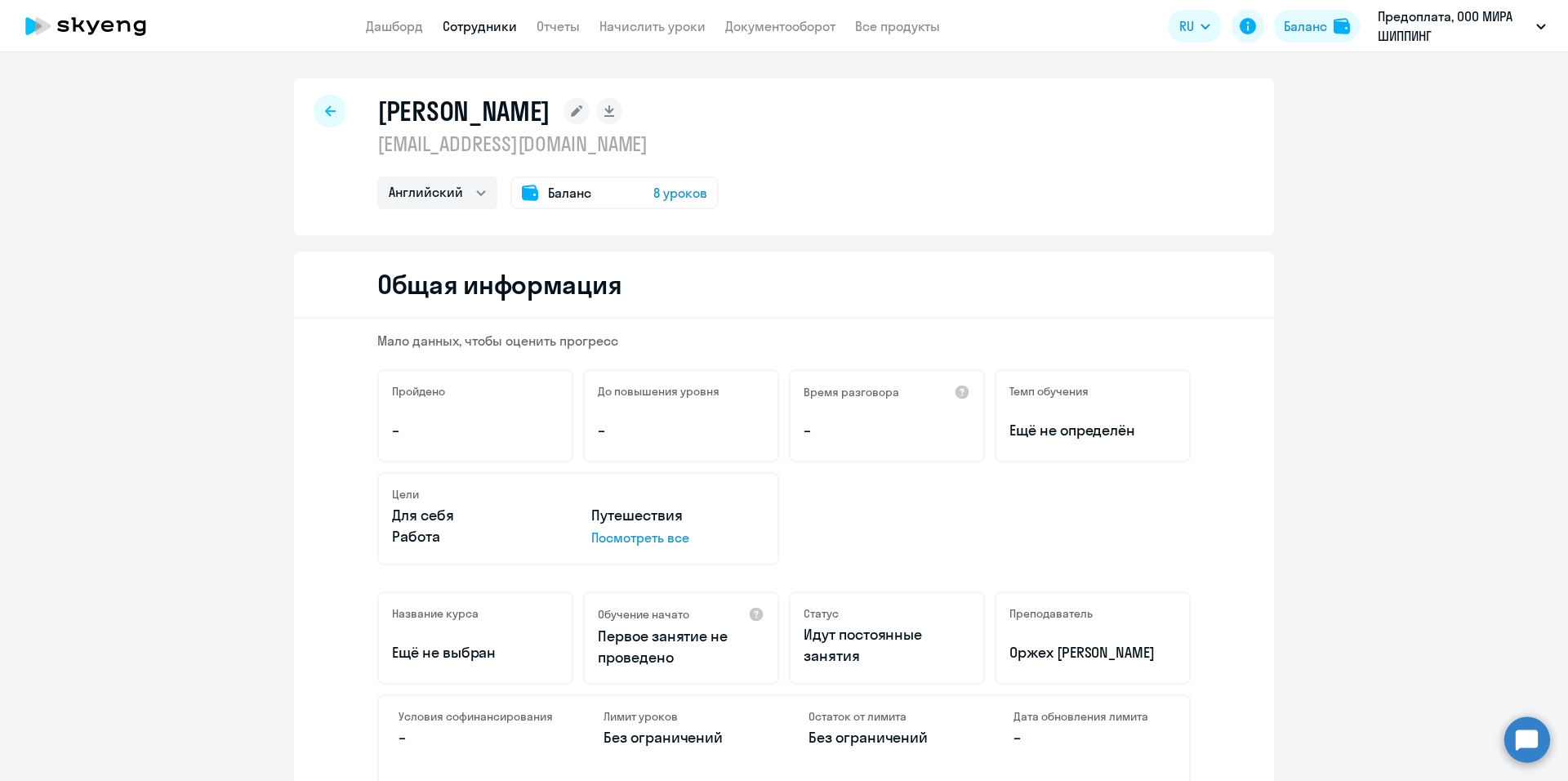
click at [326, 114] on icon at bounding box center [330, 111] width 11 height 12
select select "30"
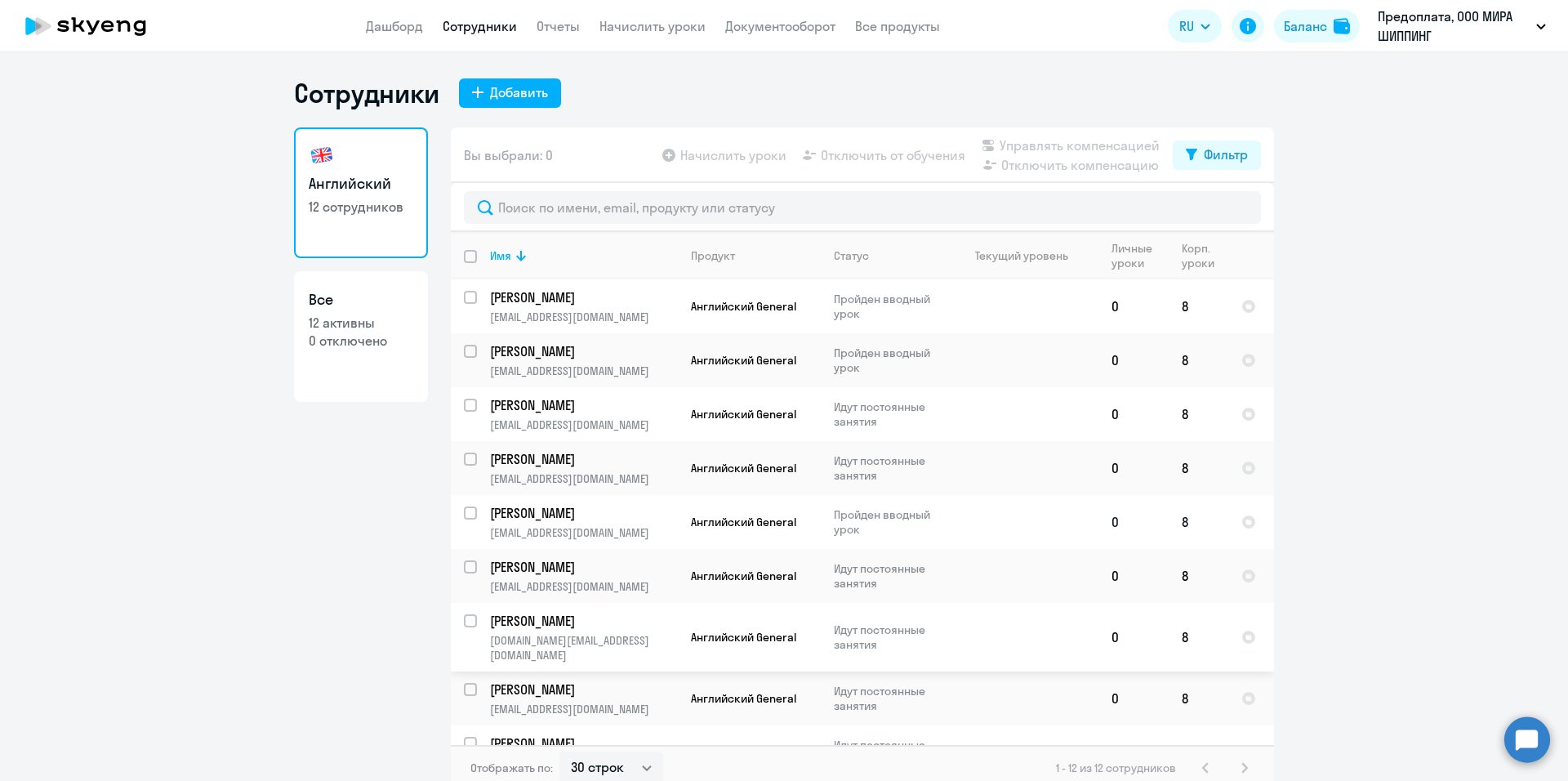
scroll to position [181, 0]
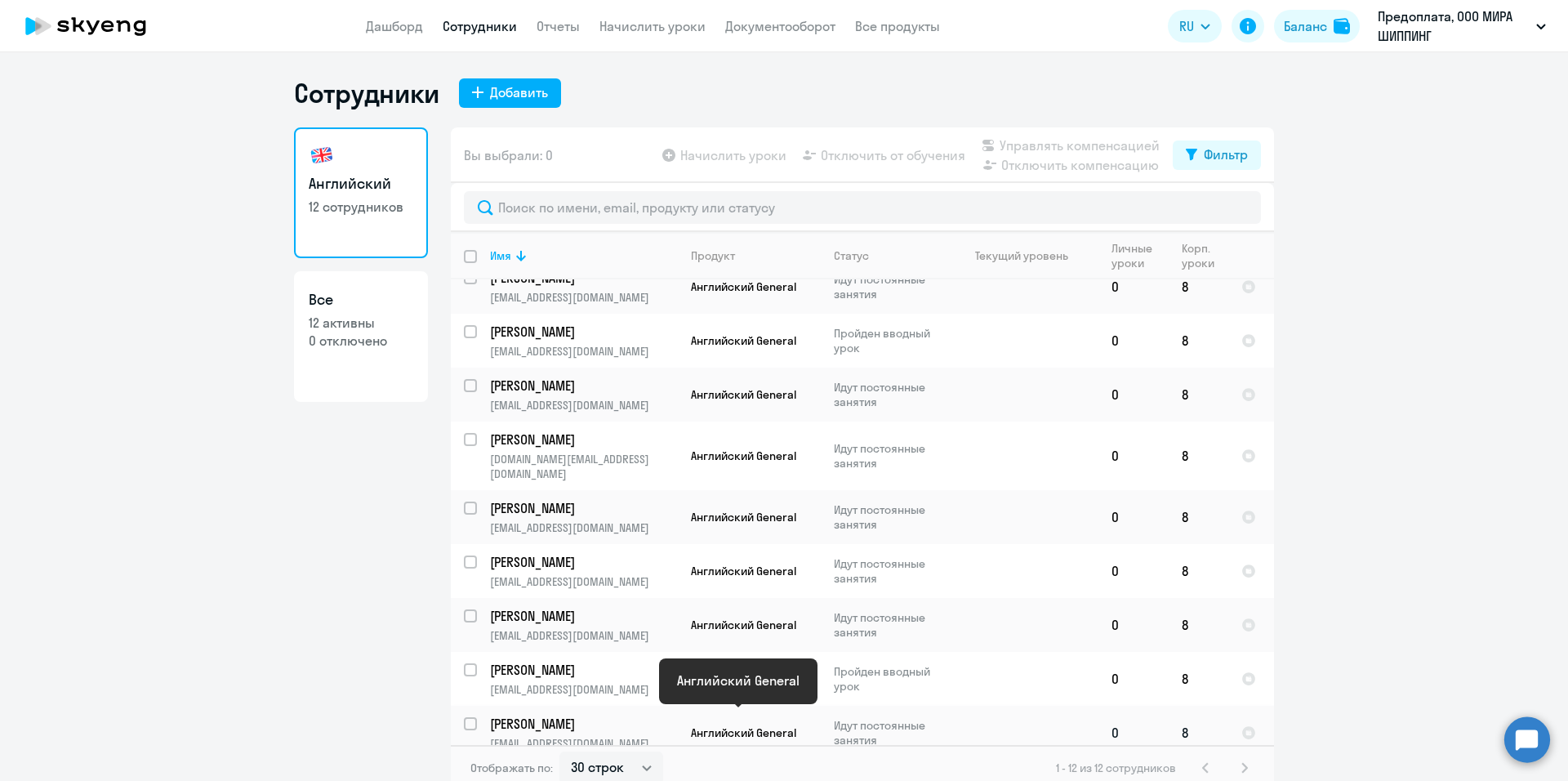
click at [757, 725] on span "Английский General" at bounding box center [743, 732] width 105 height 14
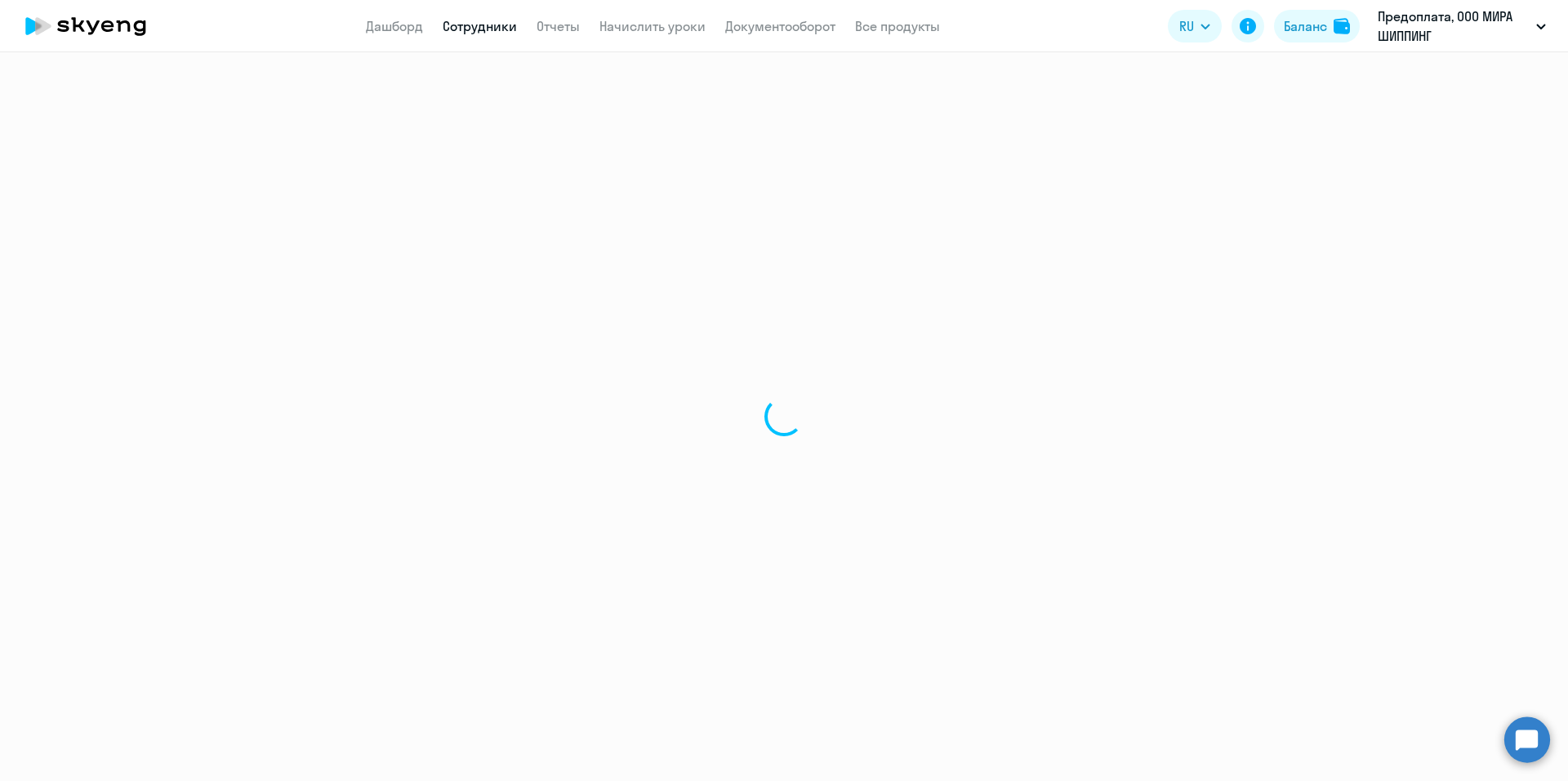
select select "english"
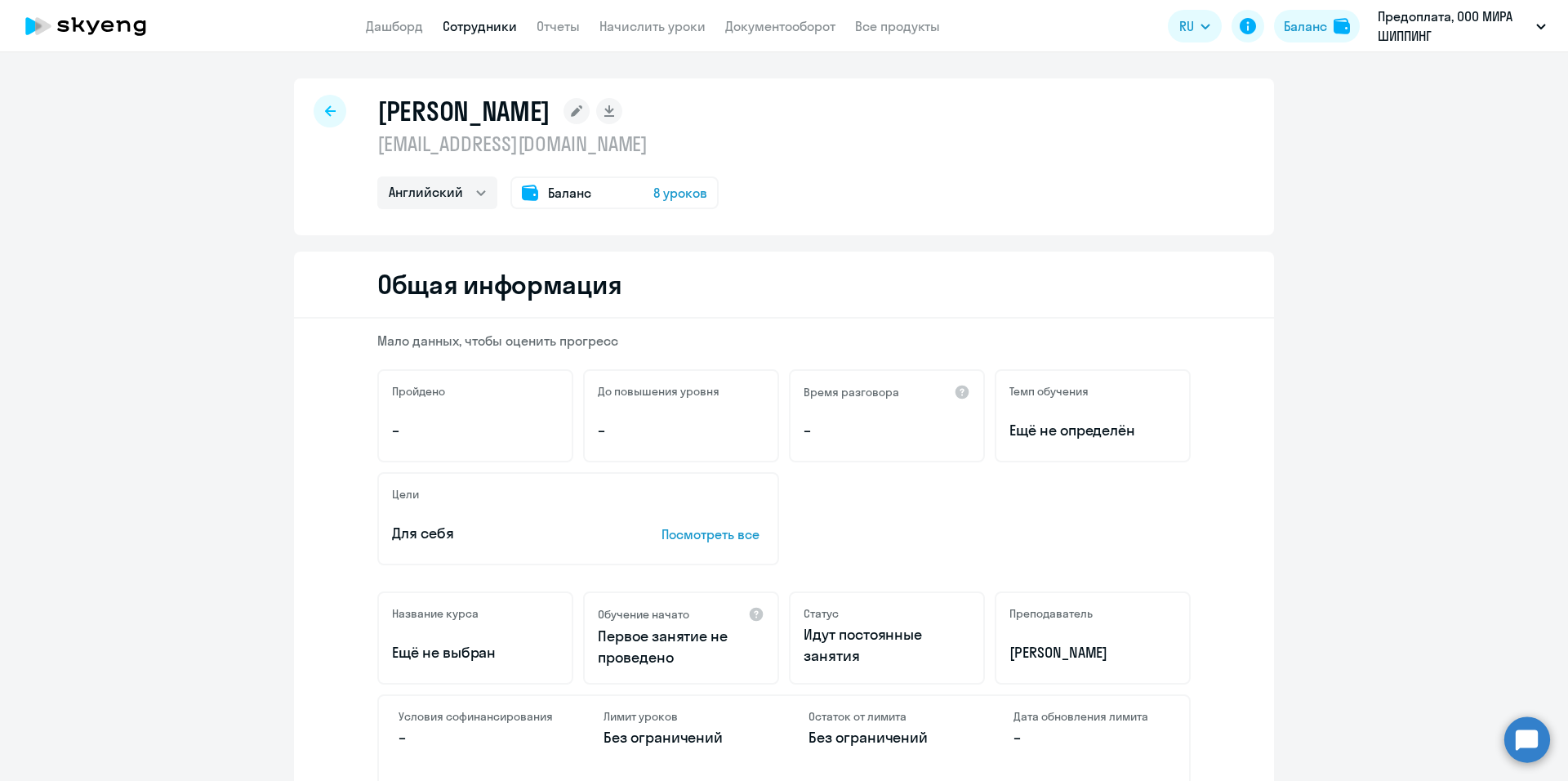
click at [316, 103] on div at bounding box center [330, 111] width 33 height 33
select select "30"
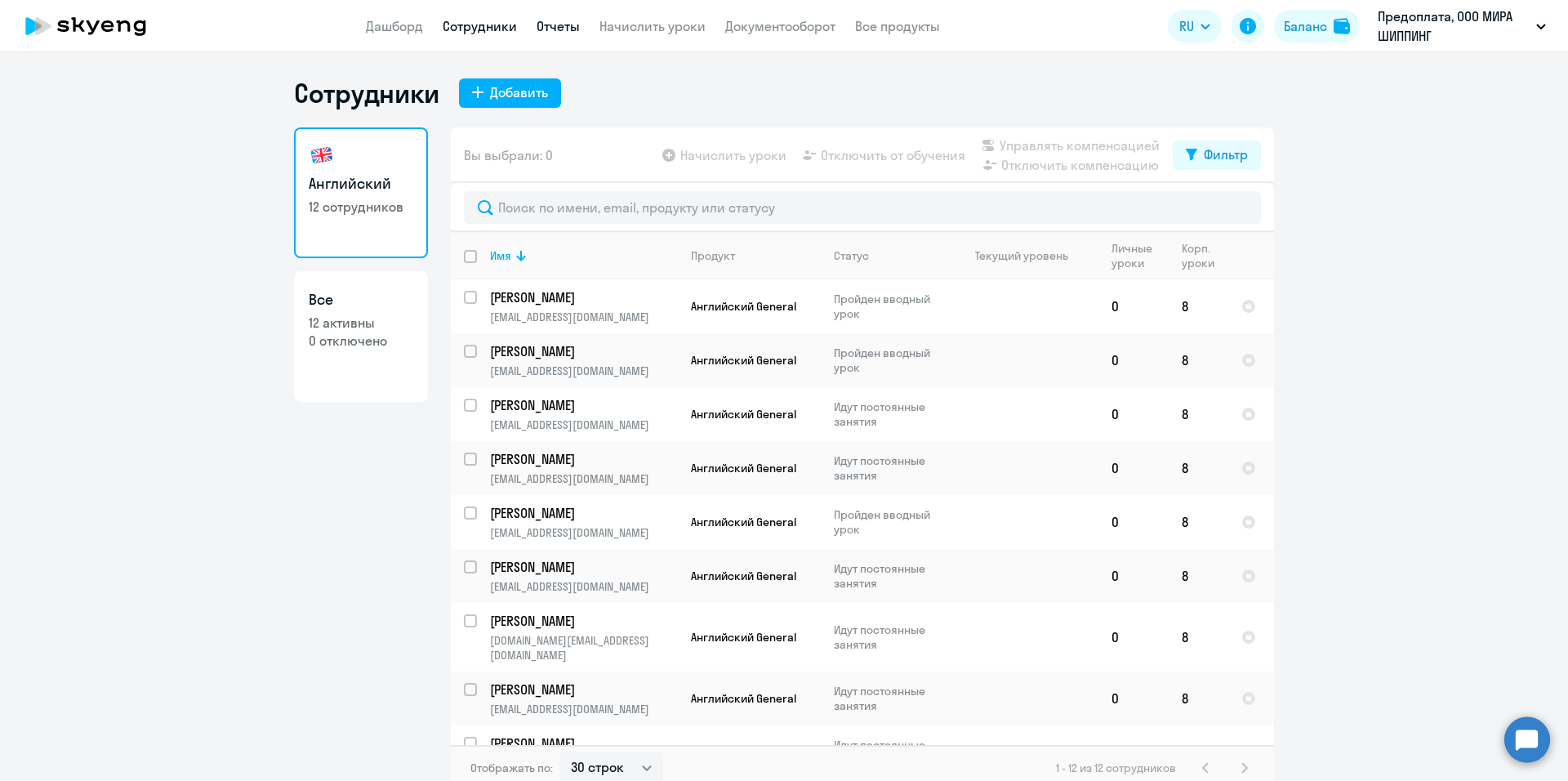
click at [566, 25] on link "Отчеты" at bounding box center [557, 26] width 43 height 16
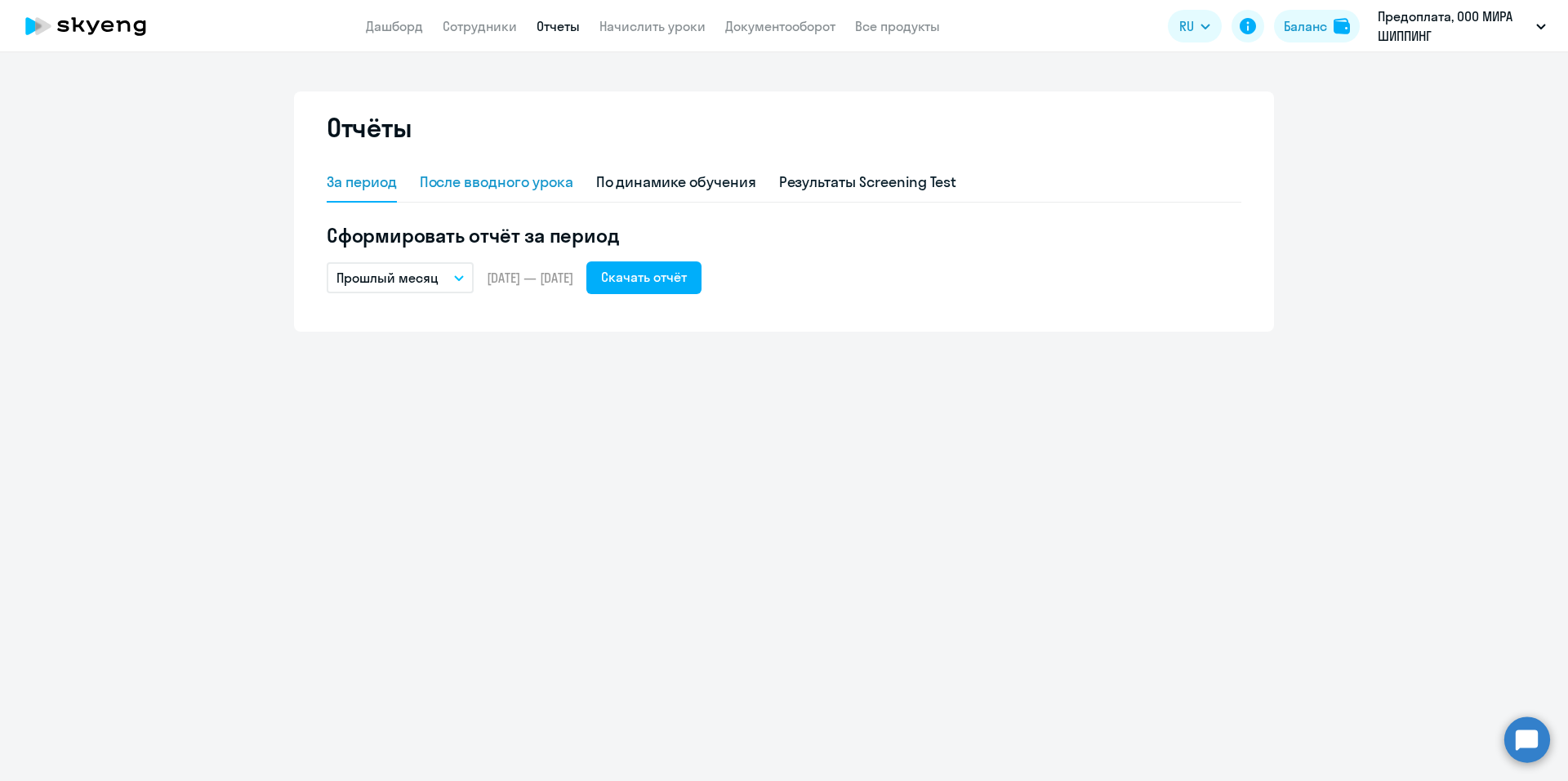
click at [548, 178] on div "После вводного урока" at bounding box center [497, 182] width 153 height 21
select select "10"
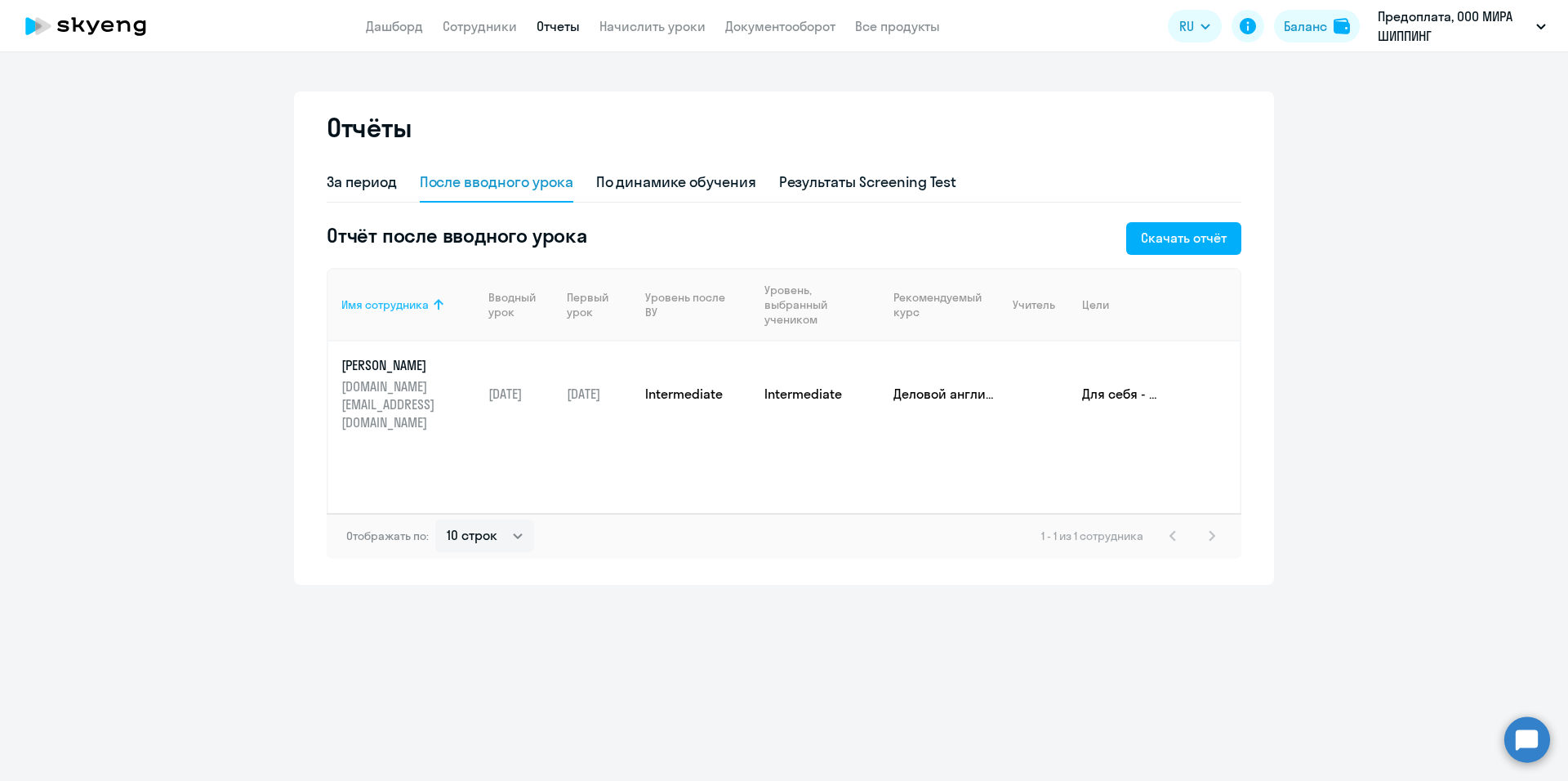
click at [391, 302] on div "Имя сотрудника" at bounding box center [385, 304] width 87 height 14
click at [1205, 245] on div "Скачать отчёт" at bounding box center [1182, 238] width 85 height 19
click at [698, 176] on div "По динамике обучения" at bounding box center [676, 182] width 160 height 21
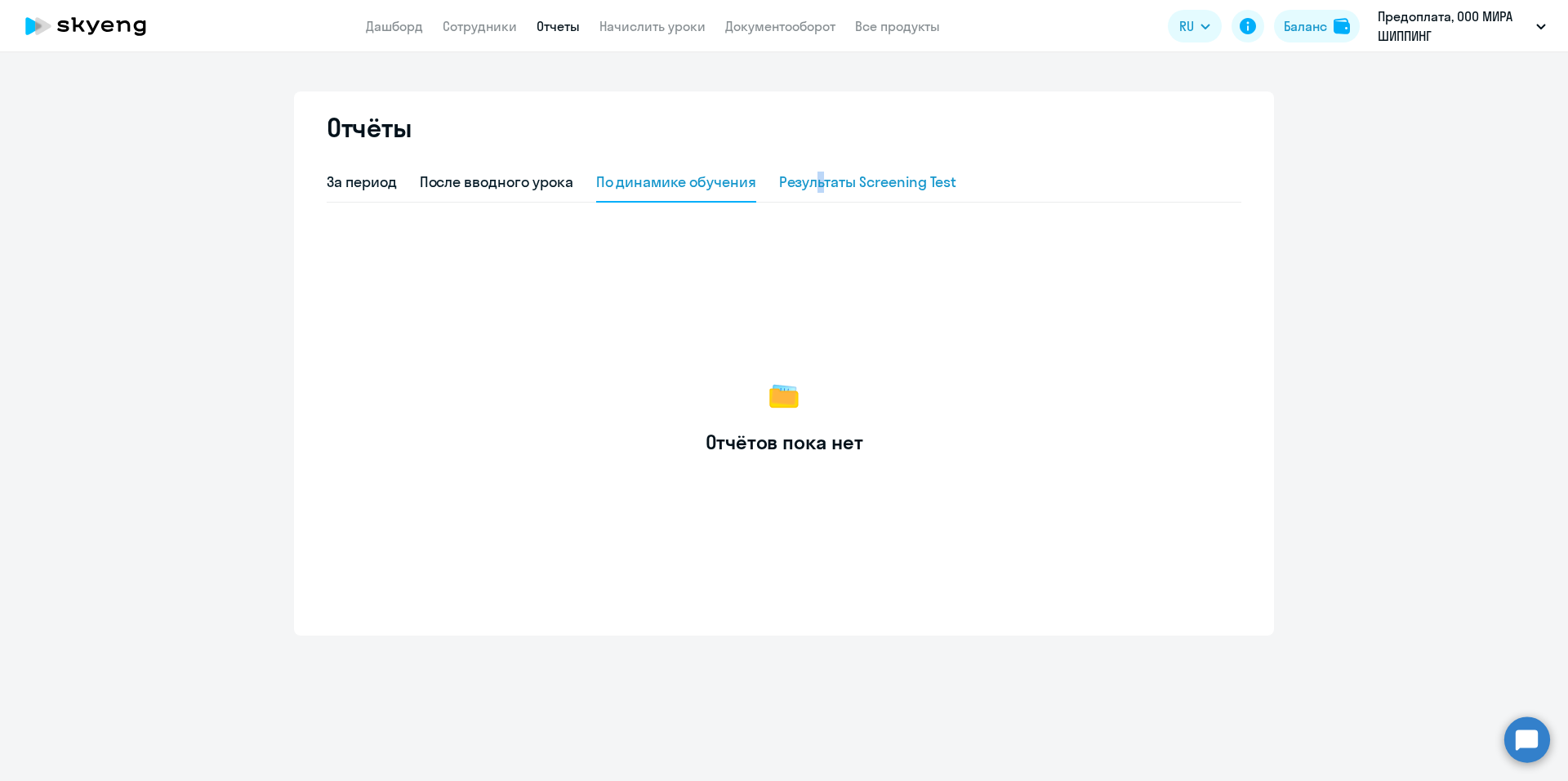
click at [822, 183] on div "Результаты Screening Test" at bounding box center [868, 182] width 178 height 21
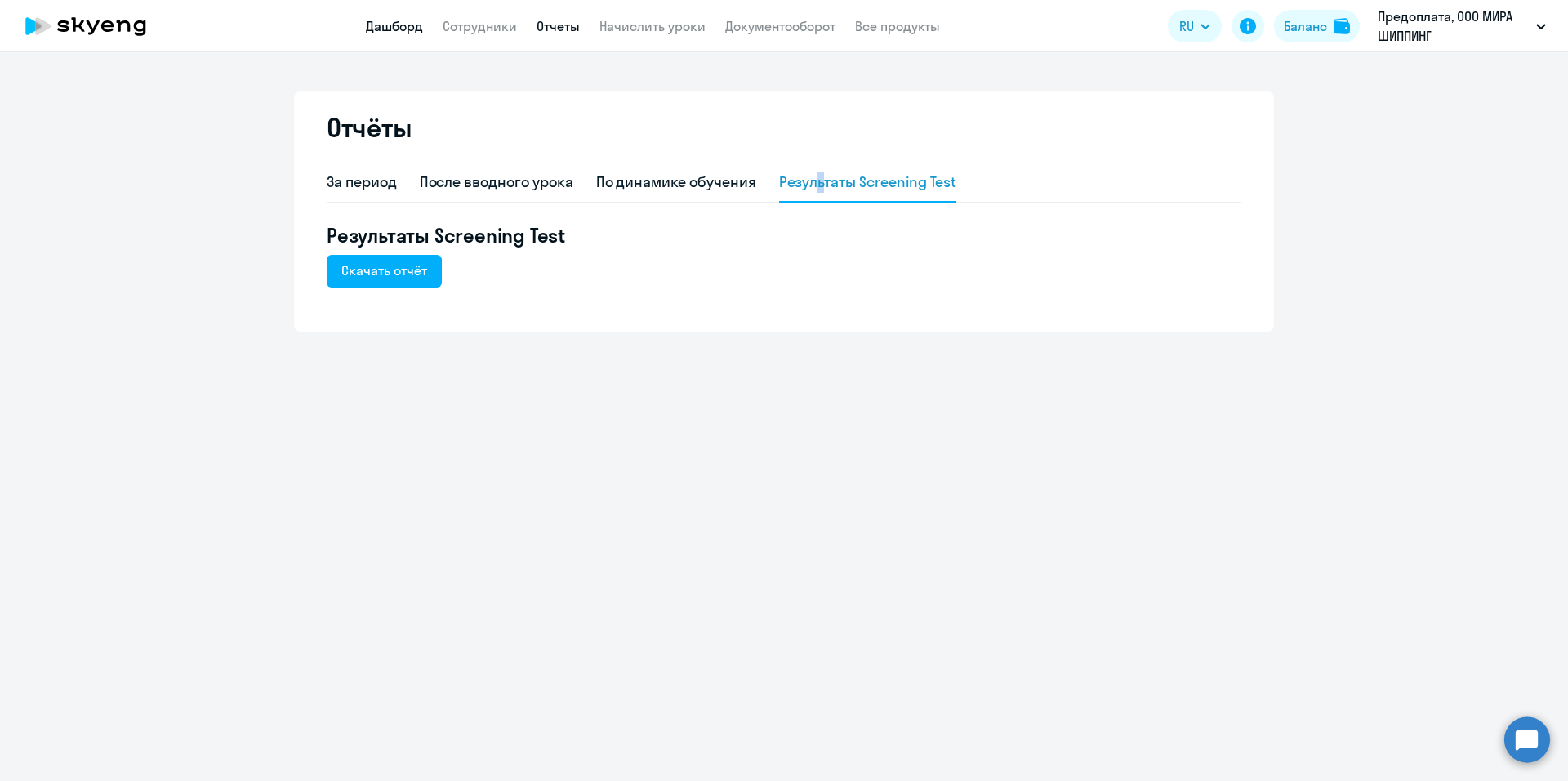
click at [384, 29] on link "Дашборд" at bounding box center [394, 26] width 58 height 16
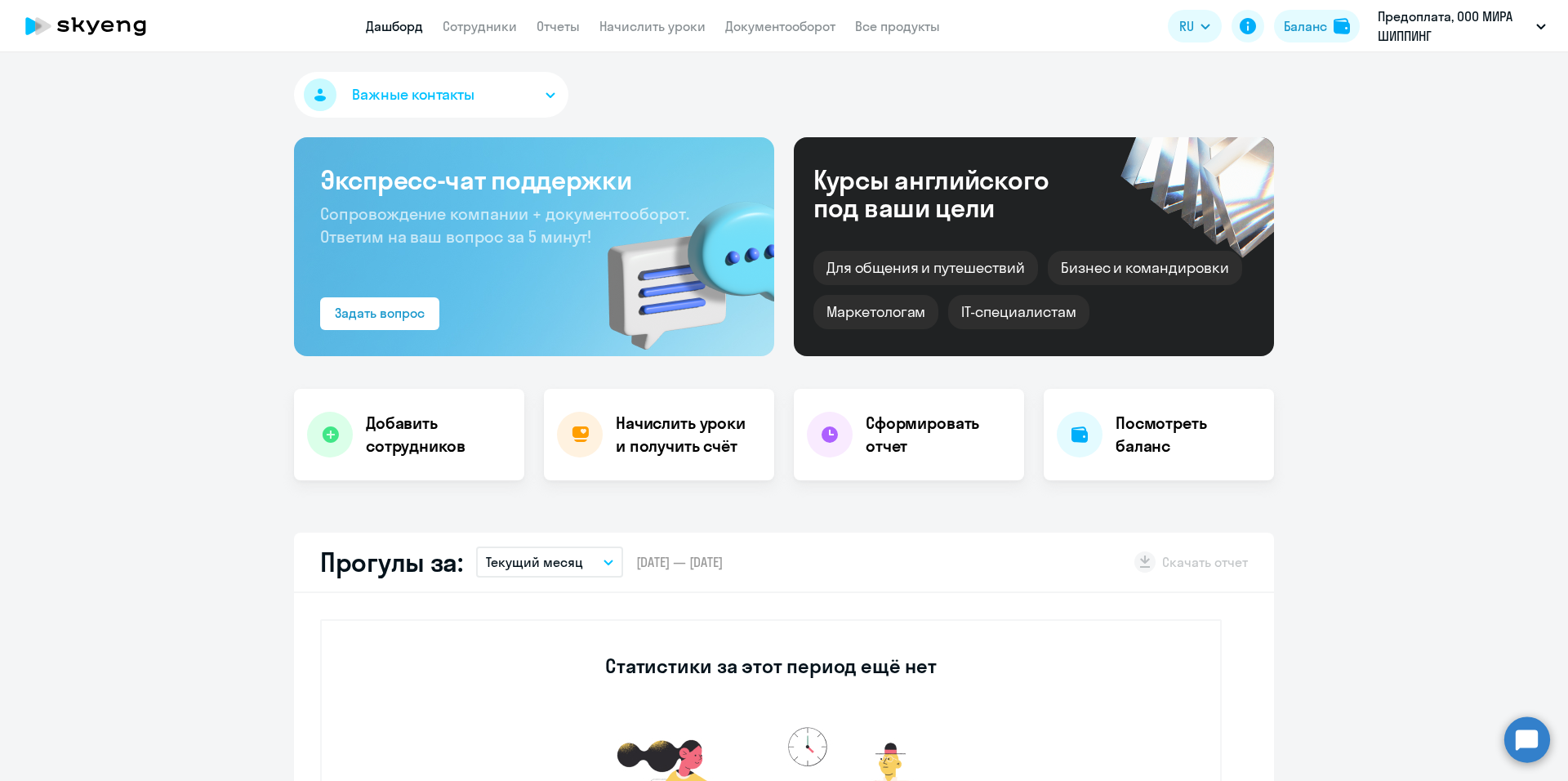
select select "30"
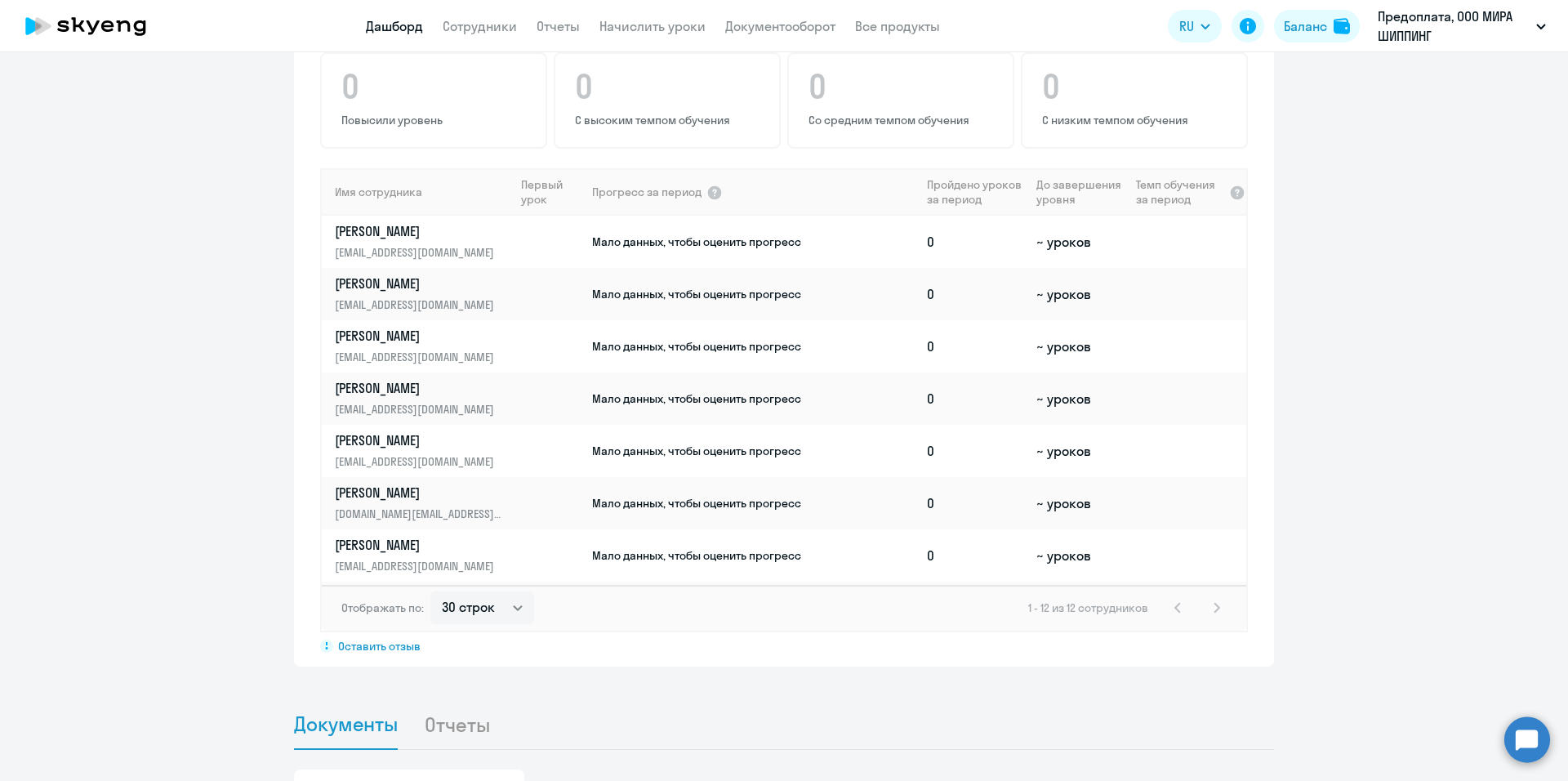
scroll to position [1225, 0]
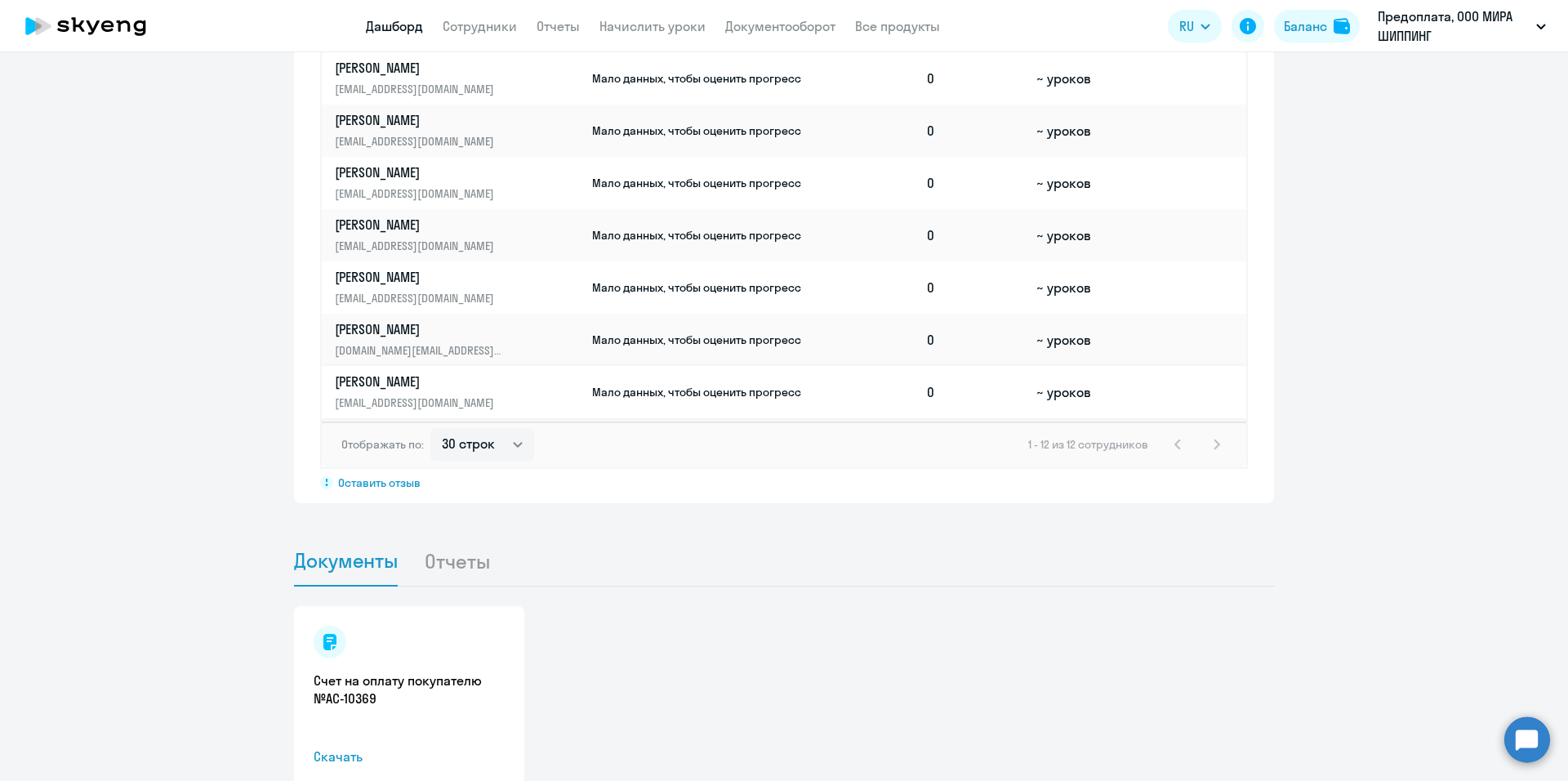
click at [695, 387] on span "Мало данных, чтобы оценить прогресс" at bounding box center [696, 391] width 209 height 14
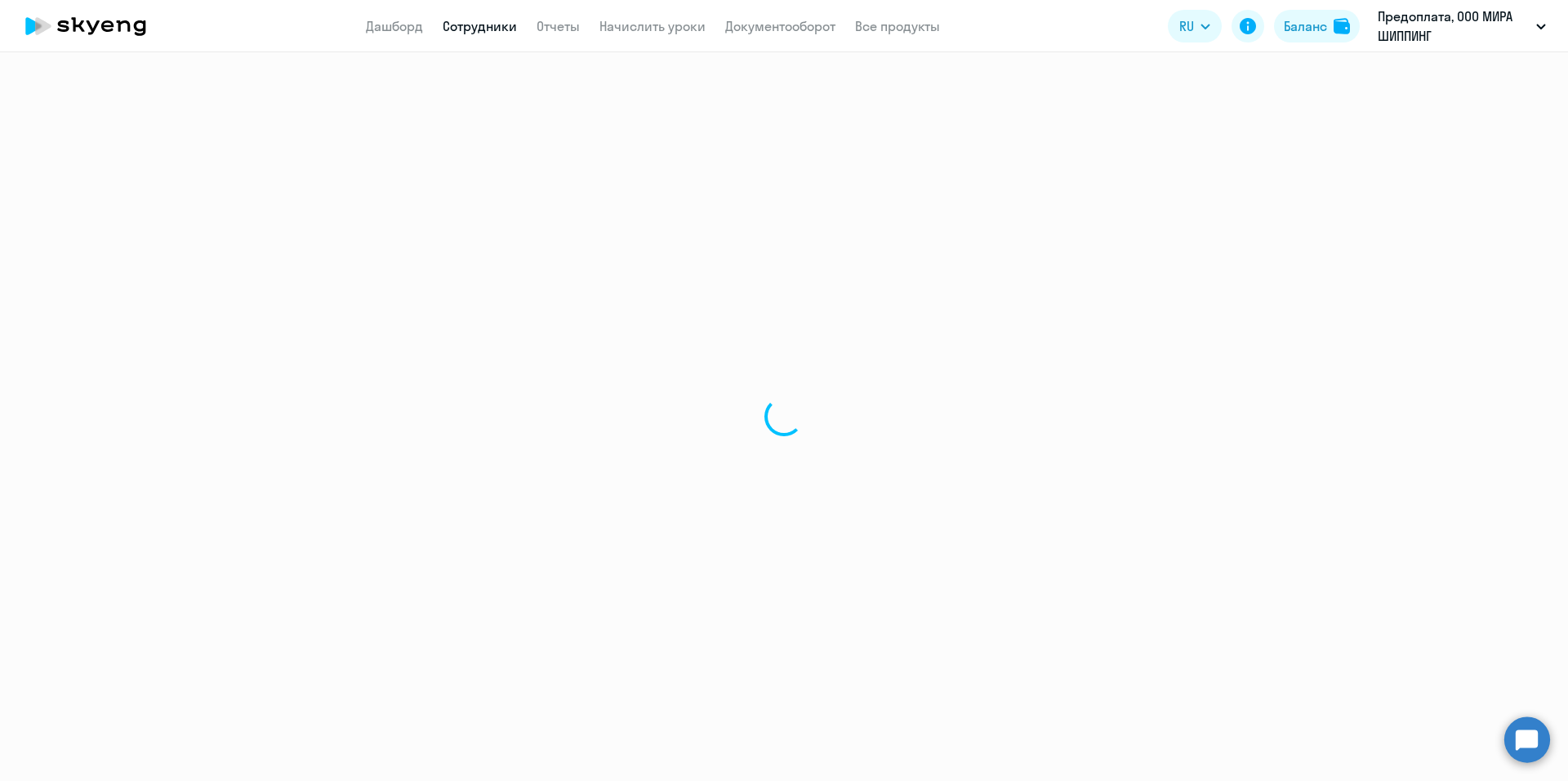
select select "english"
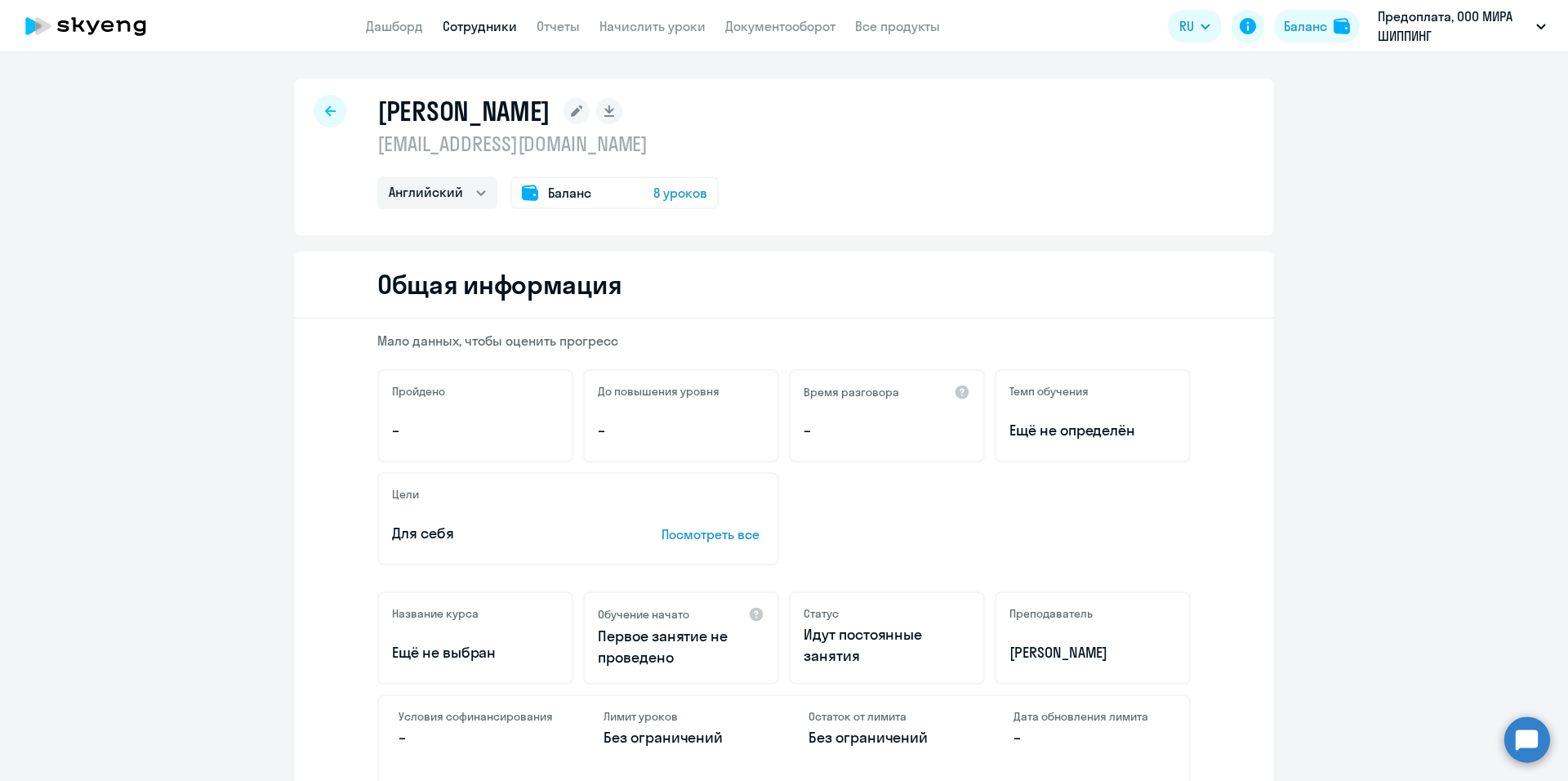
scroll to position [82, 0]
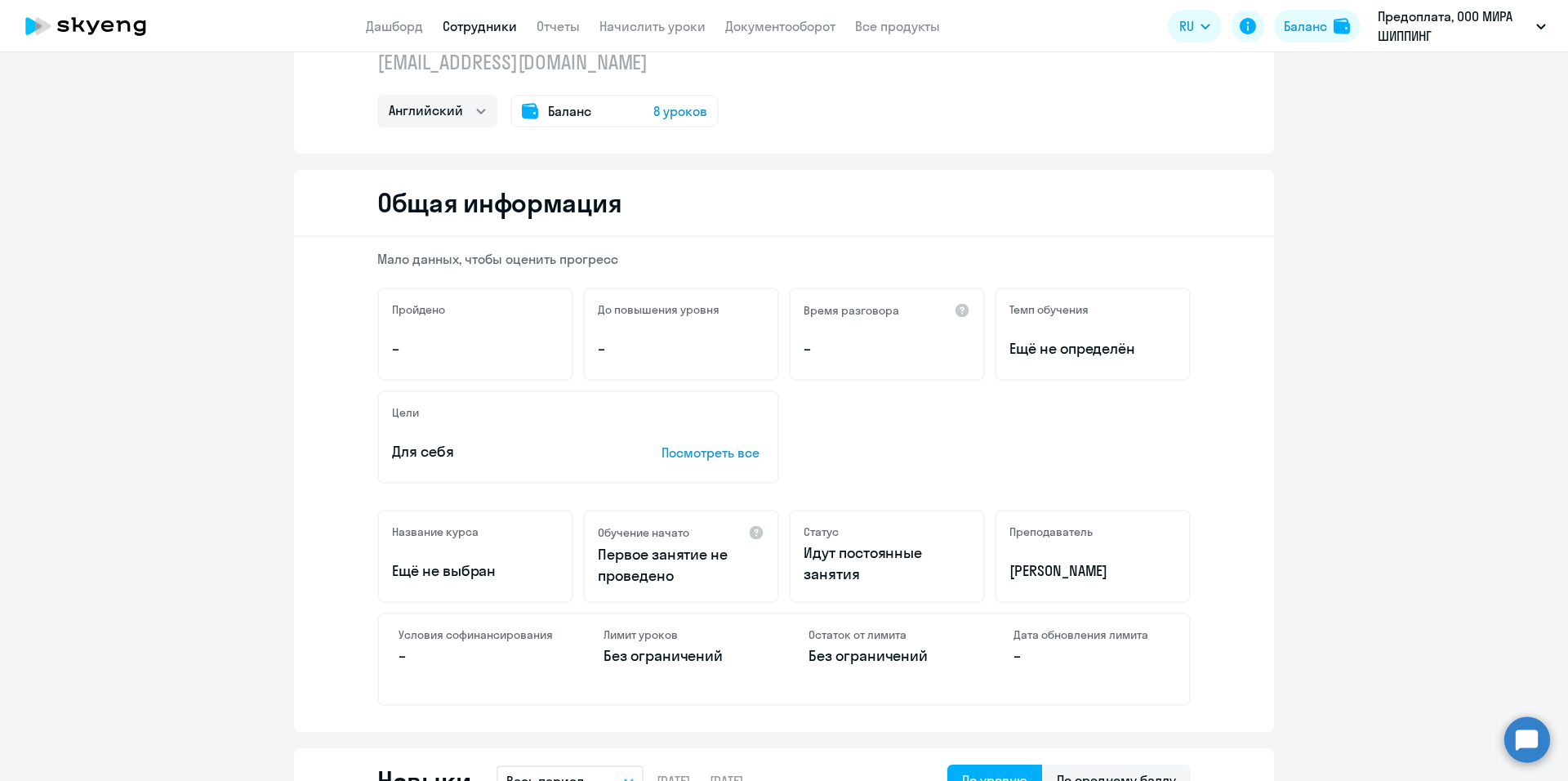
drag, startPoint x: 843, startPoint y: 582, endPoint x: 799, endPoint y: 555, distance: 51.6
click at [799, 555] on div "Статус Идут постоянные занятия" at bounding box center [886, 556] width 196 height 93
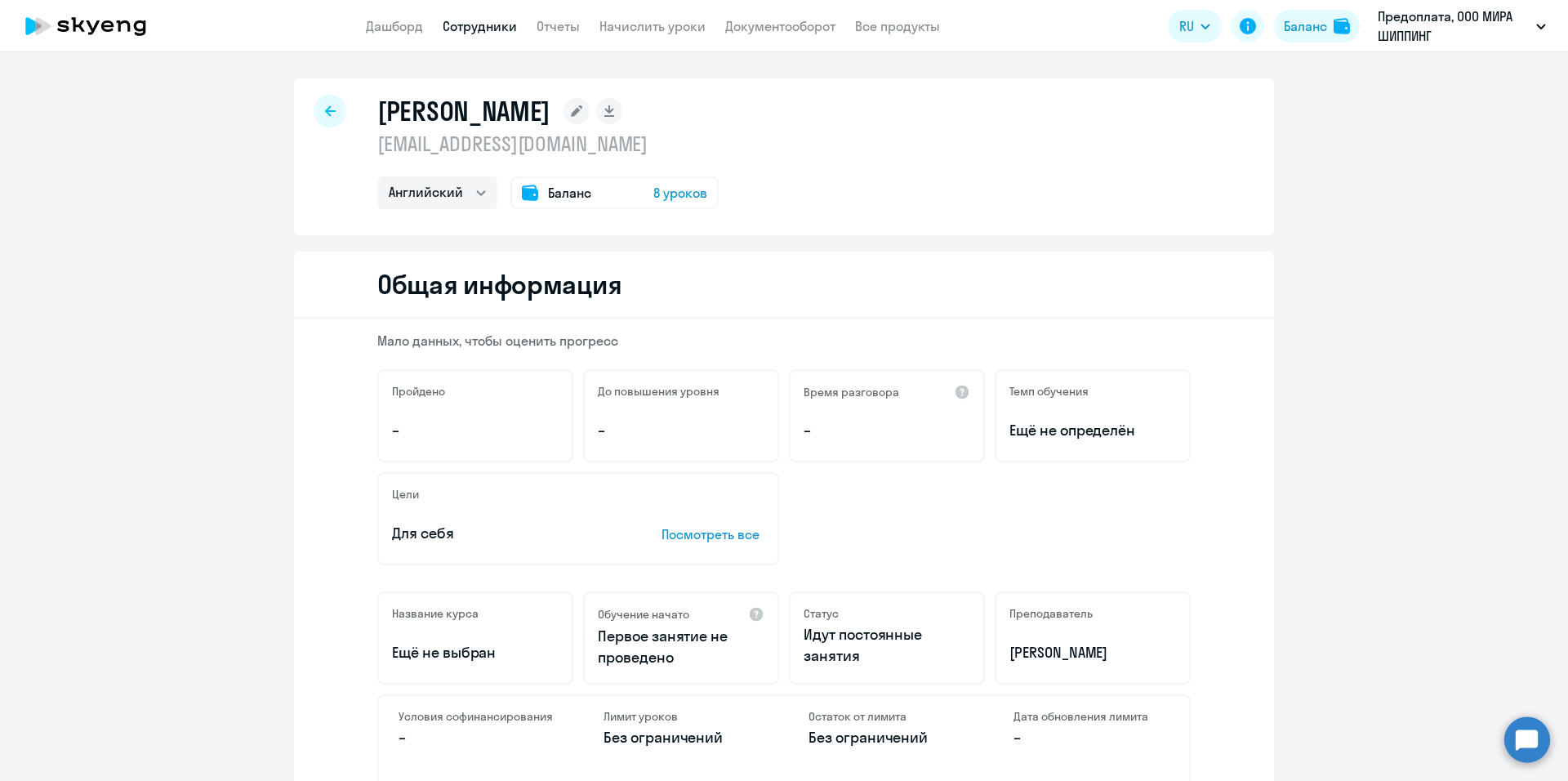
click at [325, 107] on icon at bounding box center [330, 110] width 11 height 11
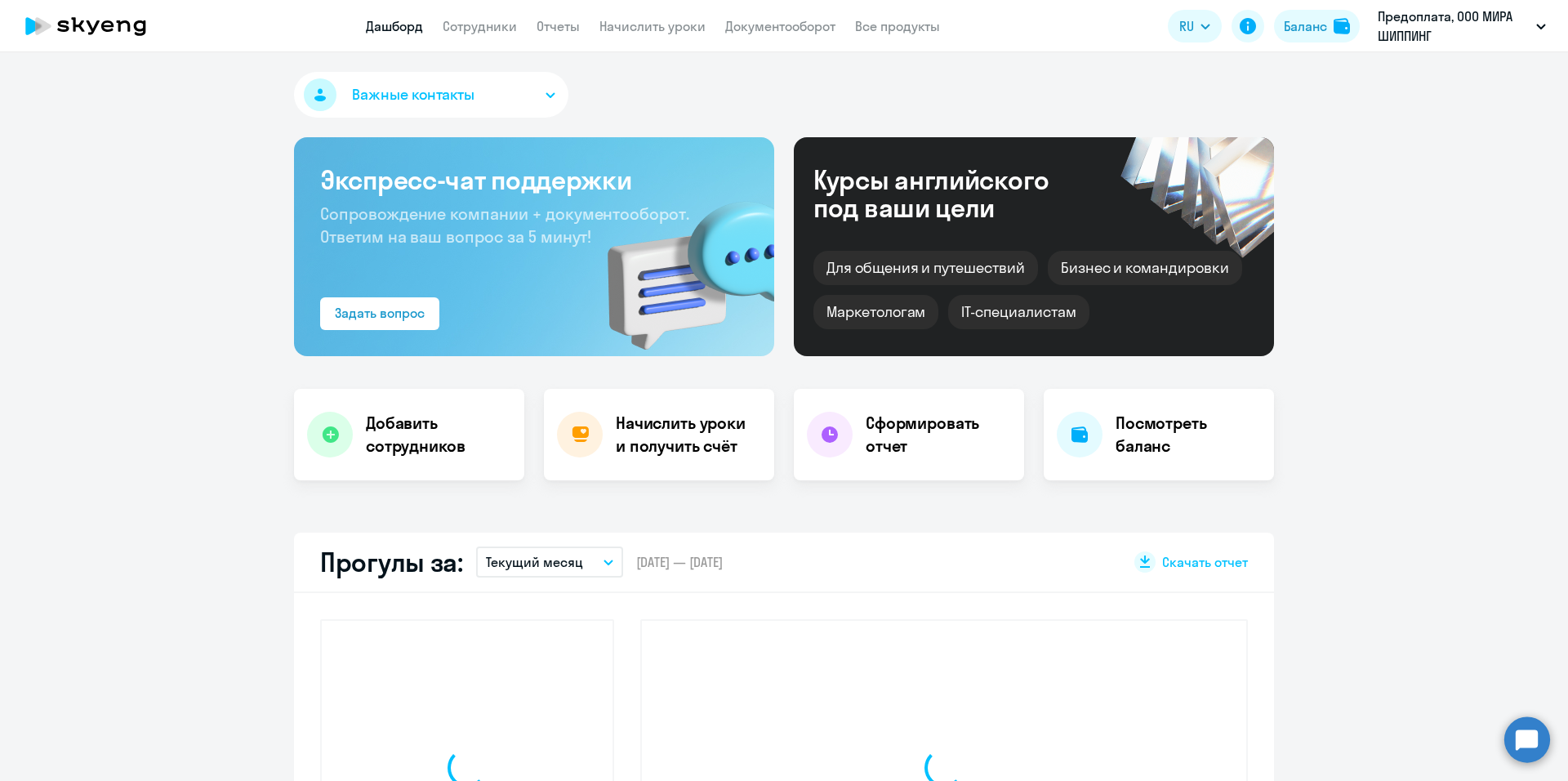
select select "30"
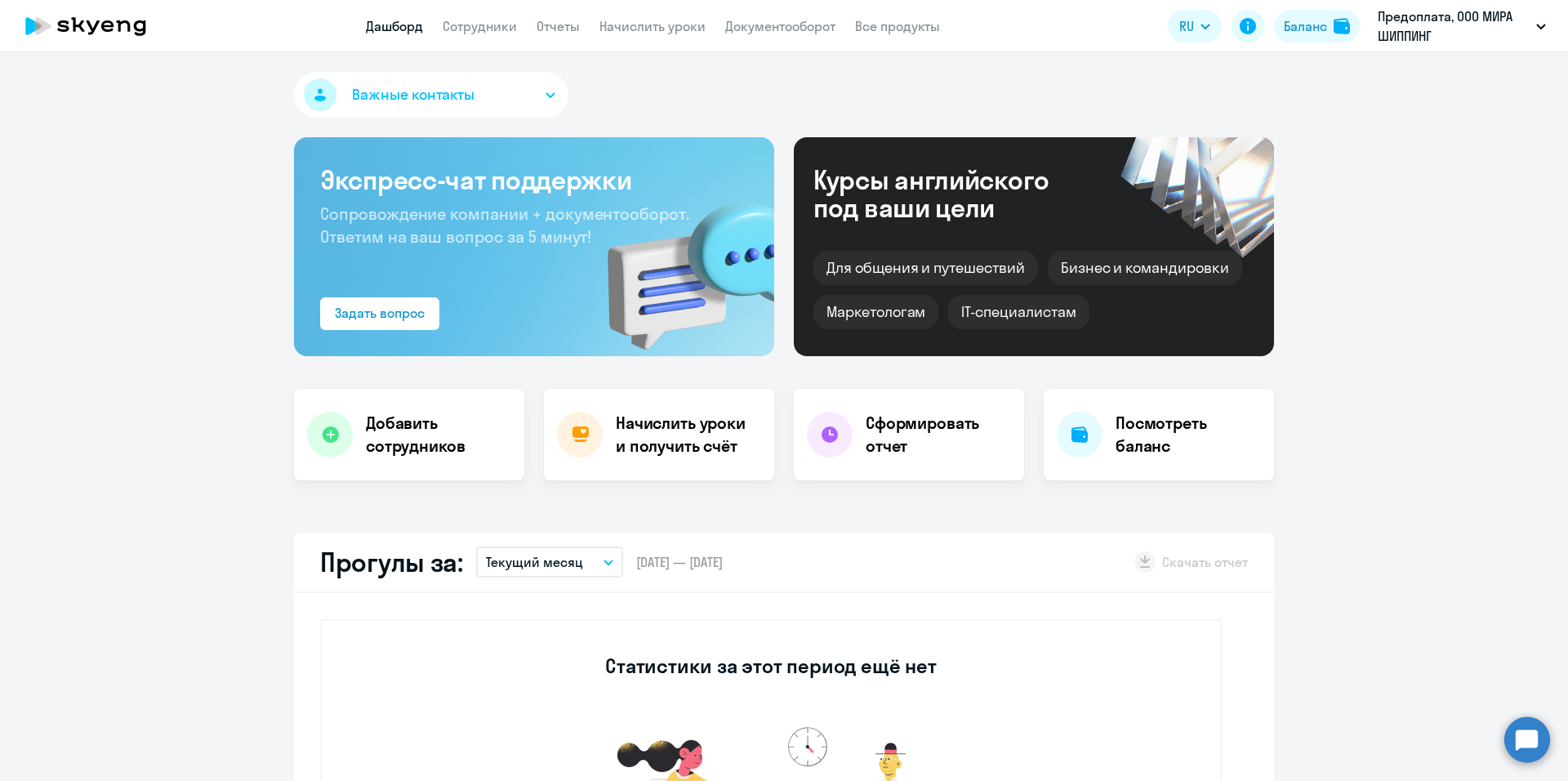
click at [352, 90] on span "Важные контакты" at bounding box center [413, 95] width 123 height 21
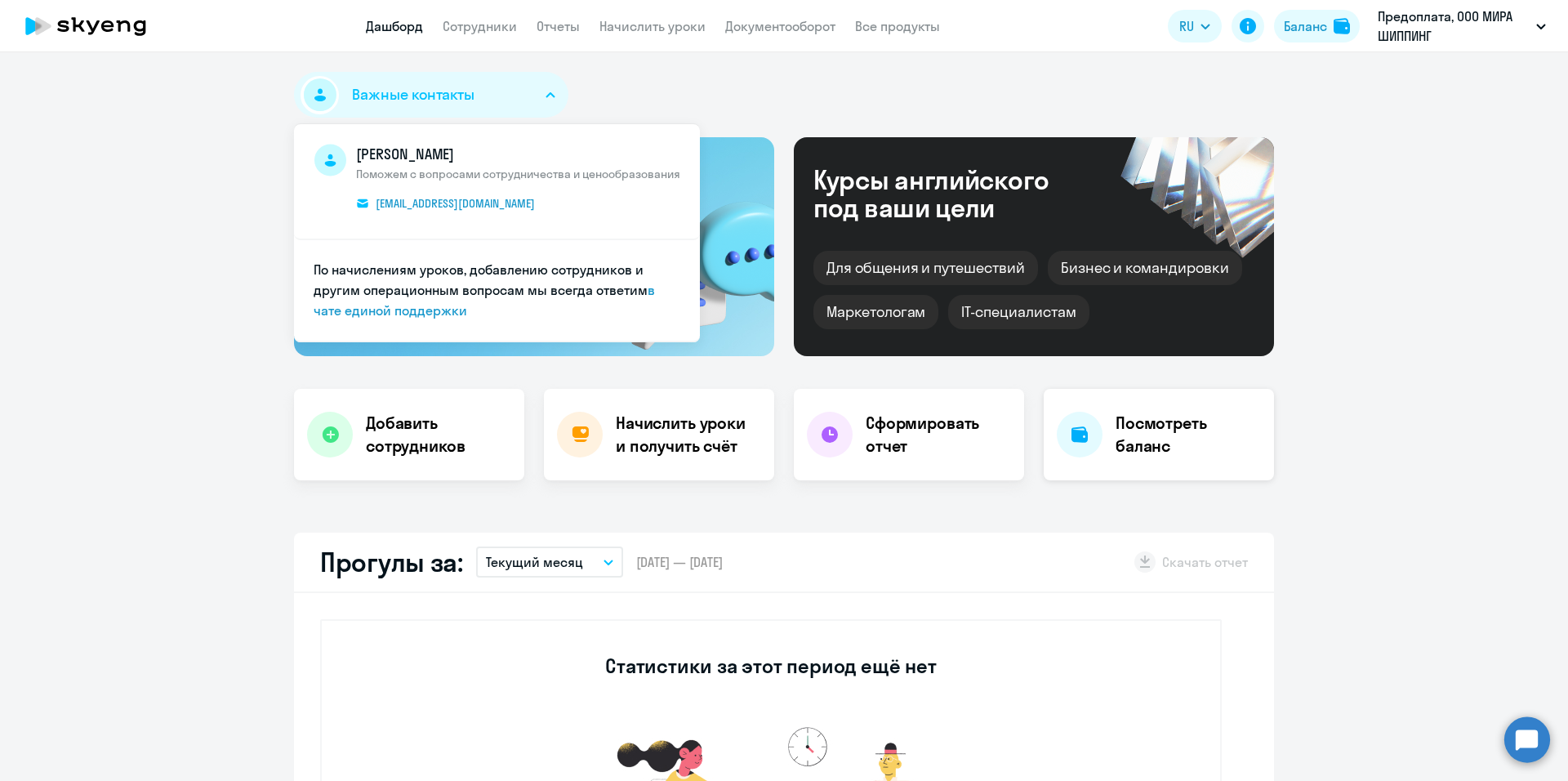
click at [1163, 446] on h4 "Посмотреть баланс" at bounding box center [1188, 435] width 146 height 46
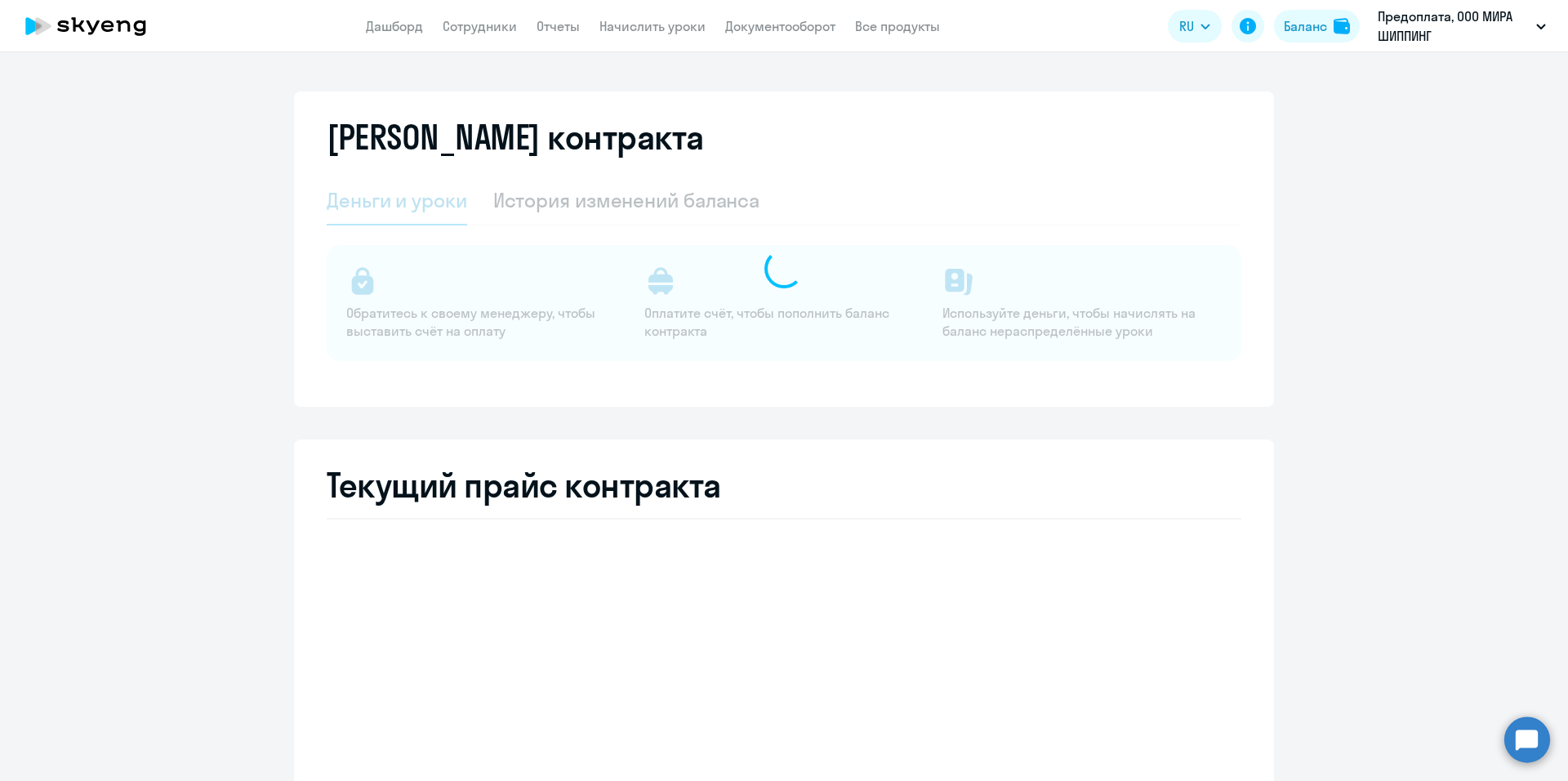
select select "english_adult_not_native_speaker"
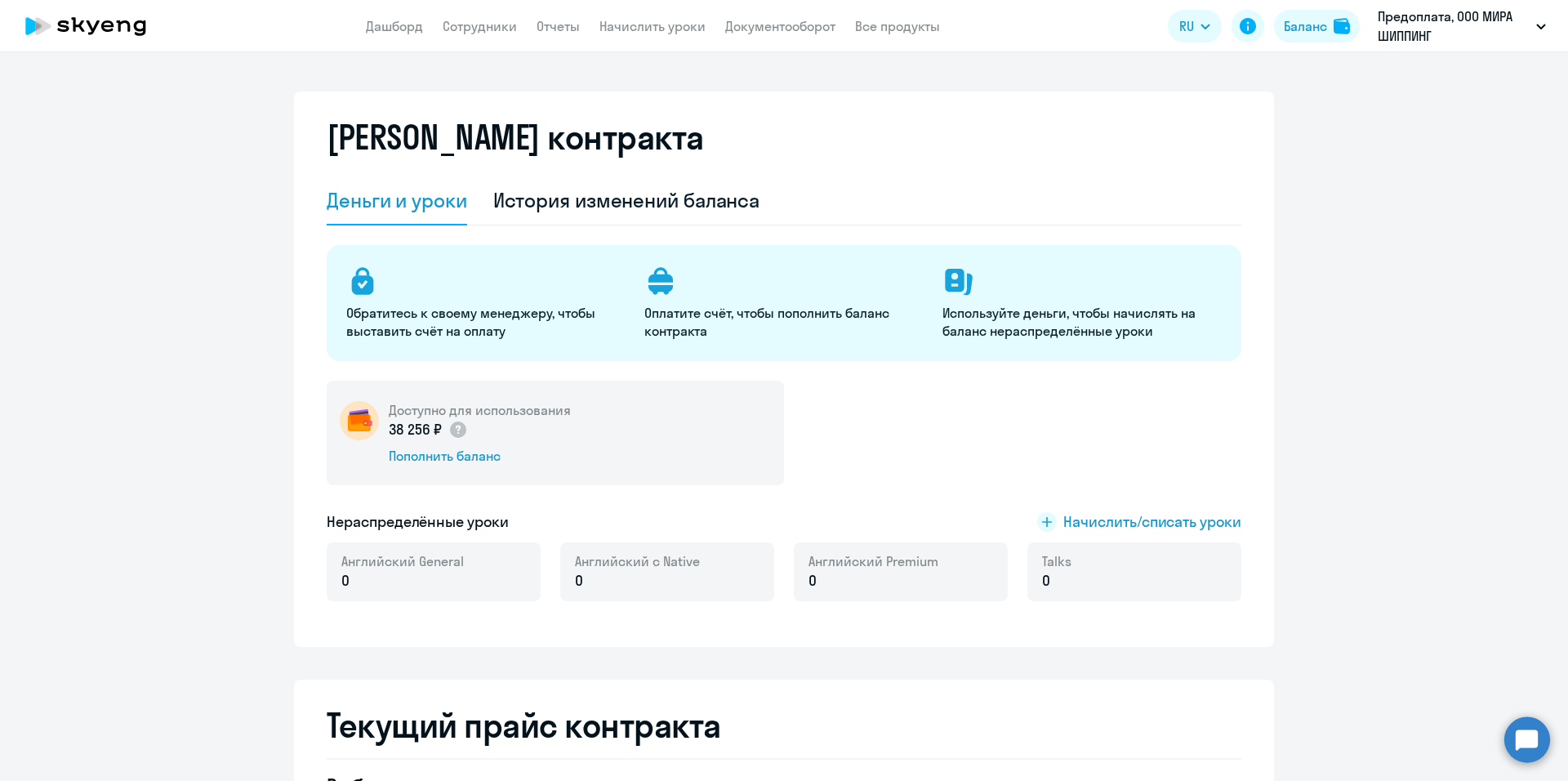
click at [924, 470] on div "Доступно для использования 38 256 ₽ Пополнить баланс" at bounding box center [784, 433] width 915 height 105
click at [474, 27] on link "Сотрудники" at bounding box center [479, 26] width 74 height 16
select select "30"
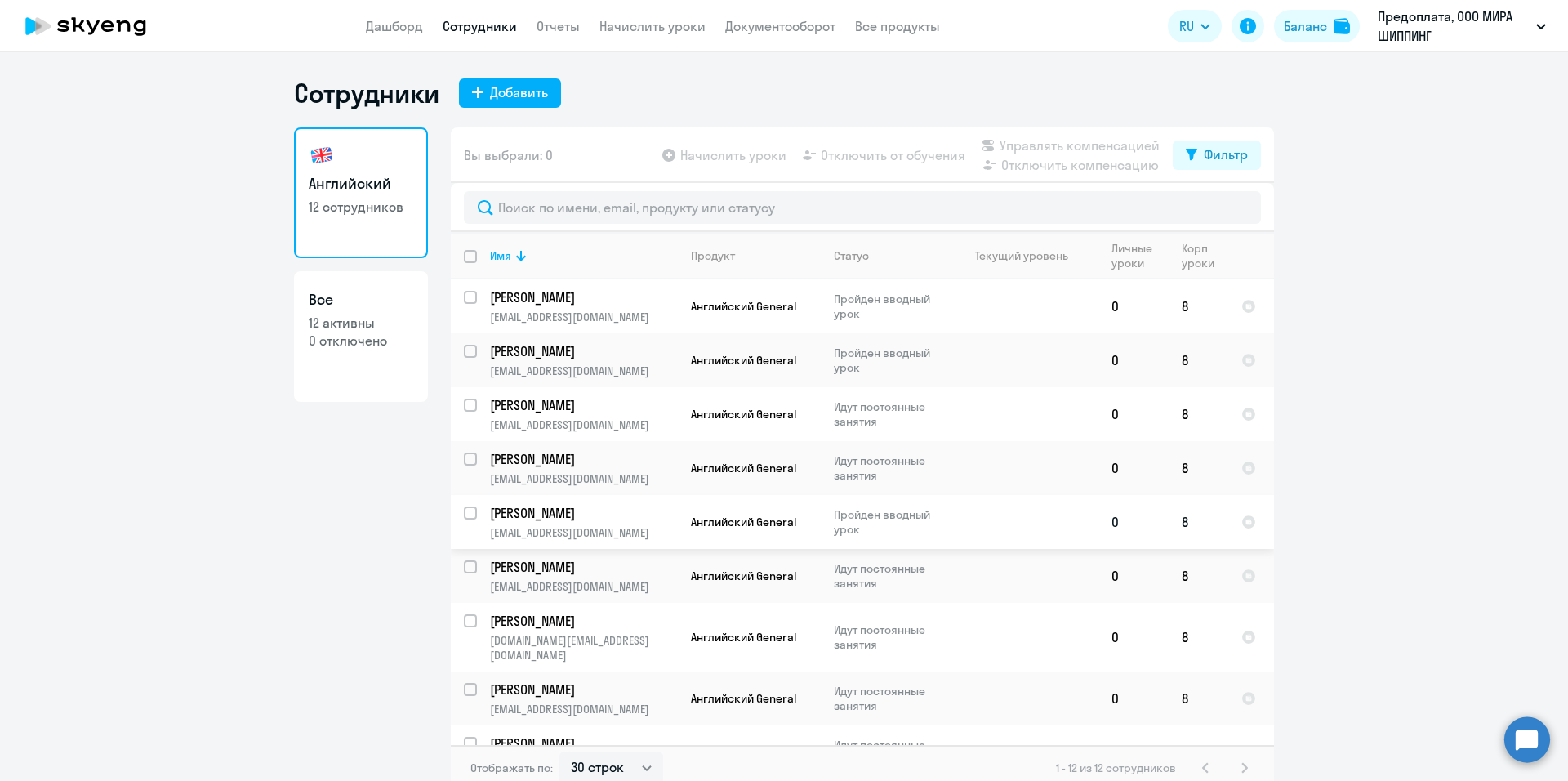
click at [873, 523] on p "Пройден вводный урок" at bounding box center [889, 522] width 112 height 30
select select "english"
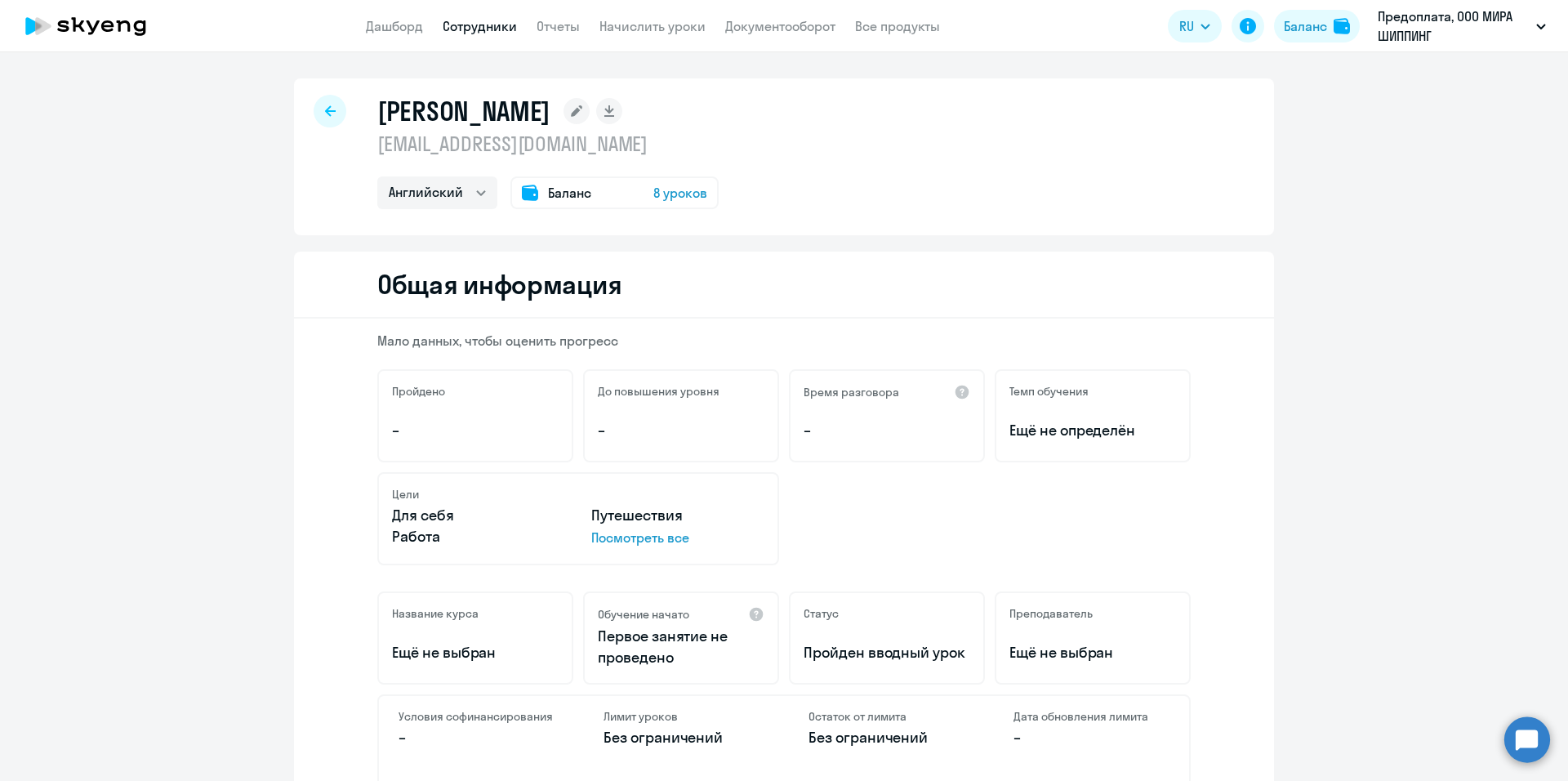
scroll to position [163, 0]
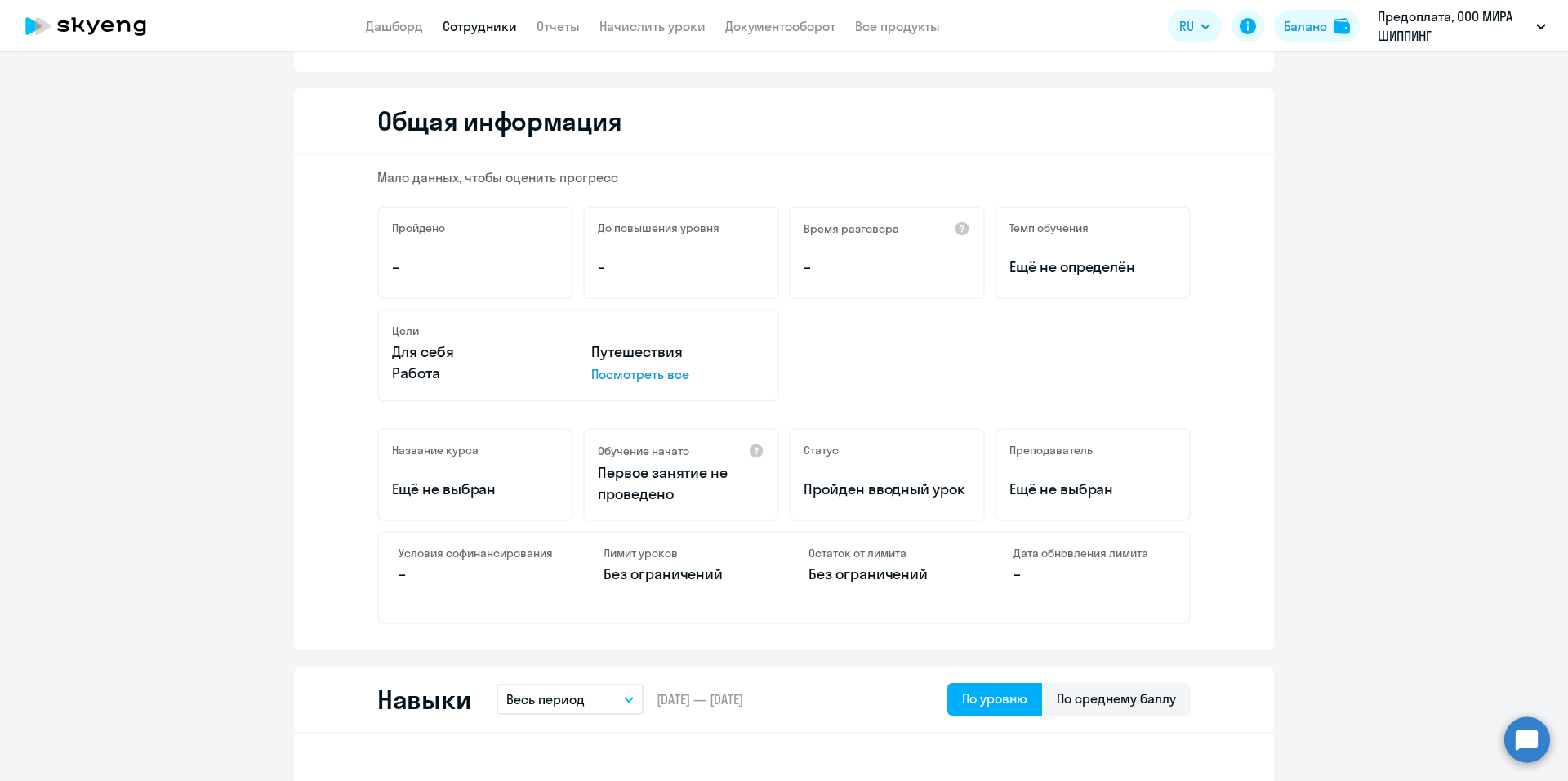
click at [881, 367] on div "Цели Для себя Путешествия Работа Посмотреть все" at bounding box center [784, 355] width 813 height 93
click at [495, 29] on link "Сотрудники" at bounding box center [479, 26] width 74 height 16
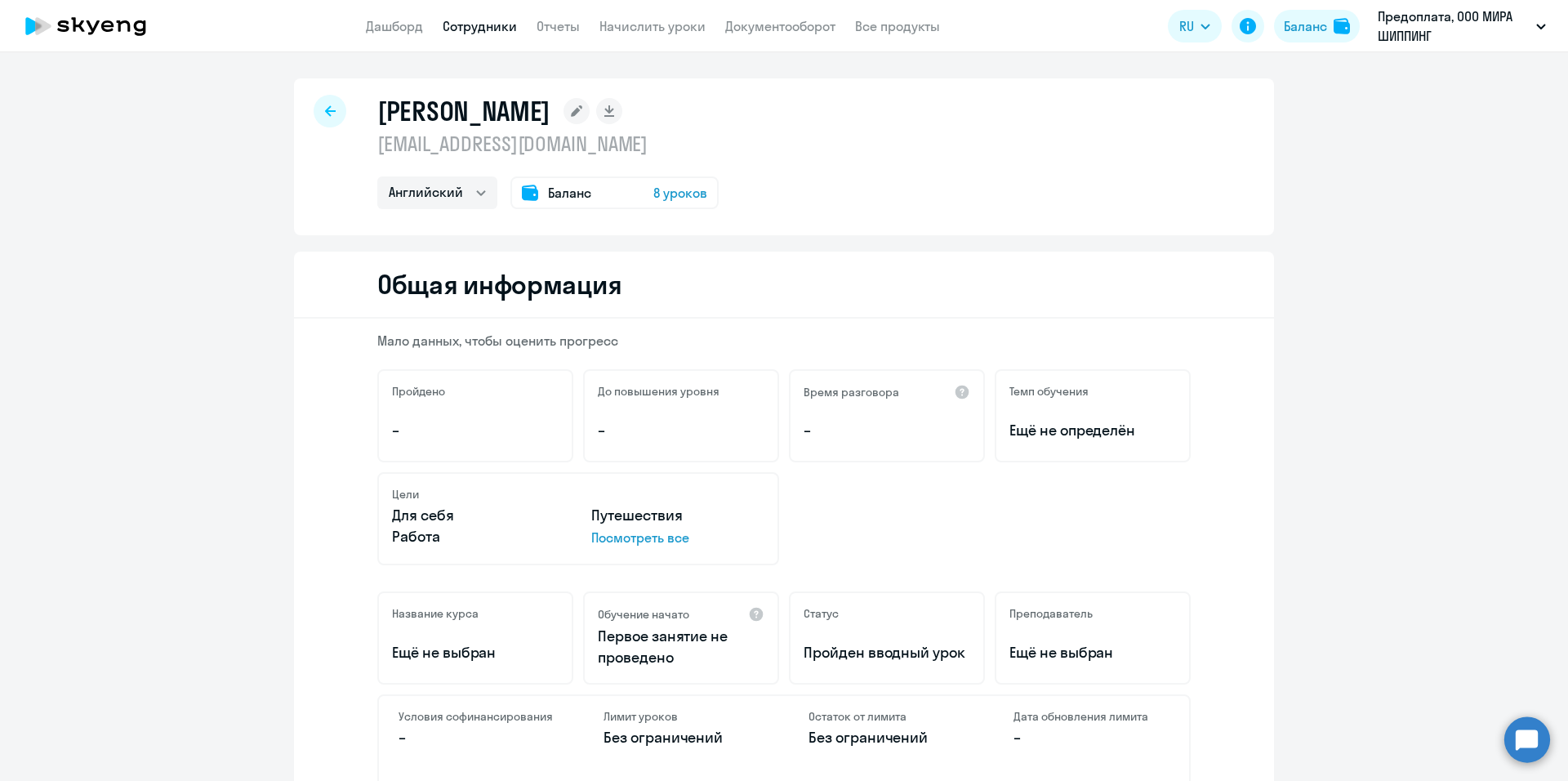
select select "30"
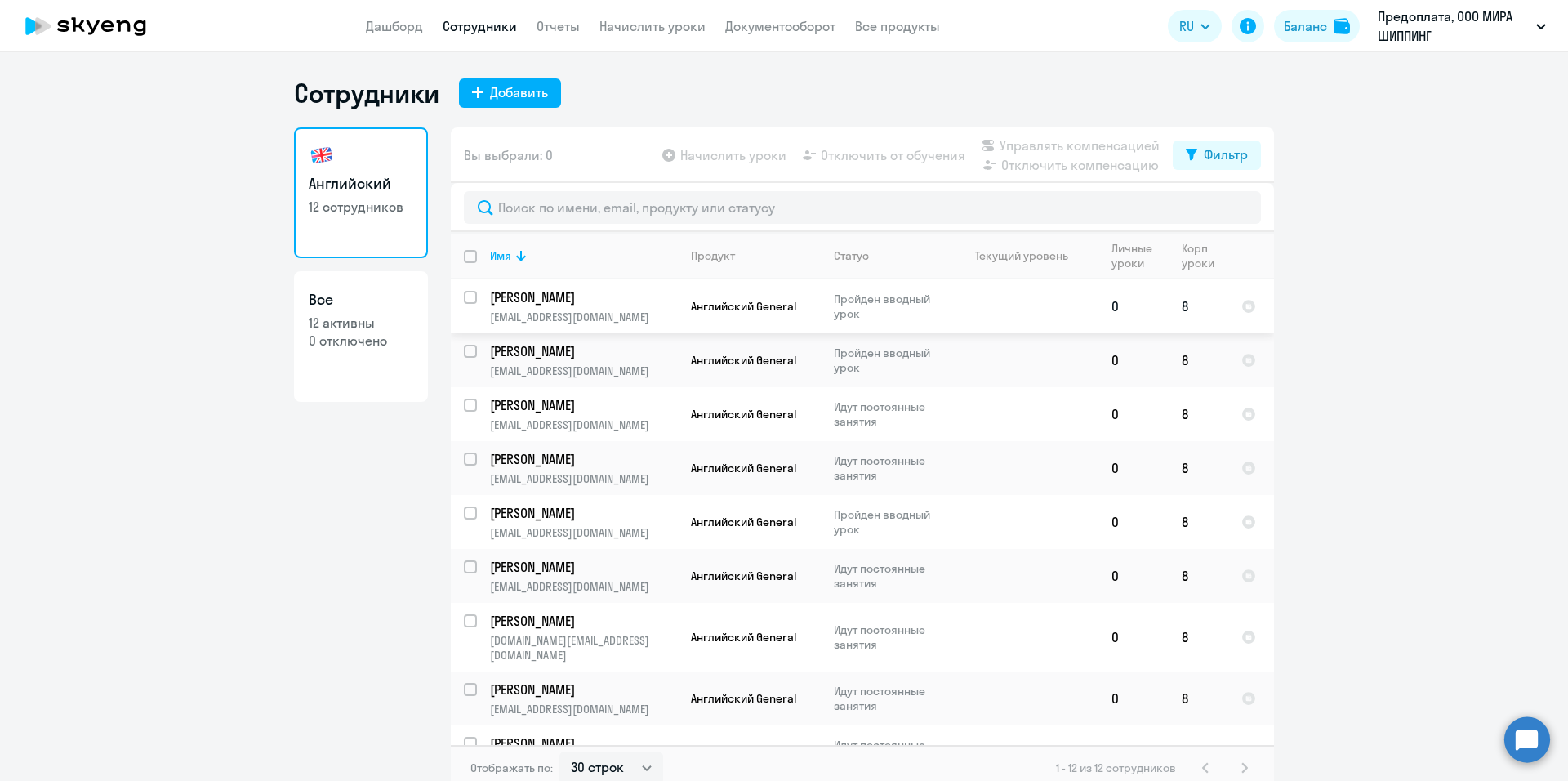
click at [1086, 318] on td at bounding box center [1022, 306] width 152 height 54
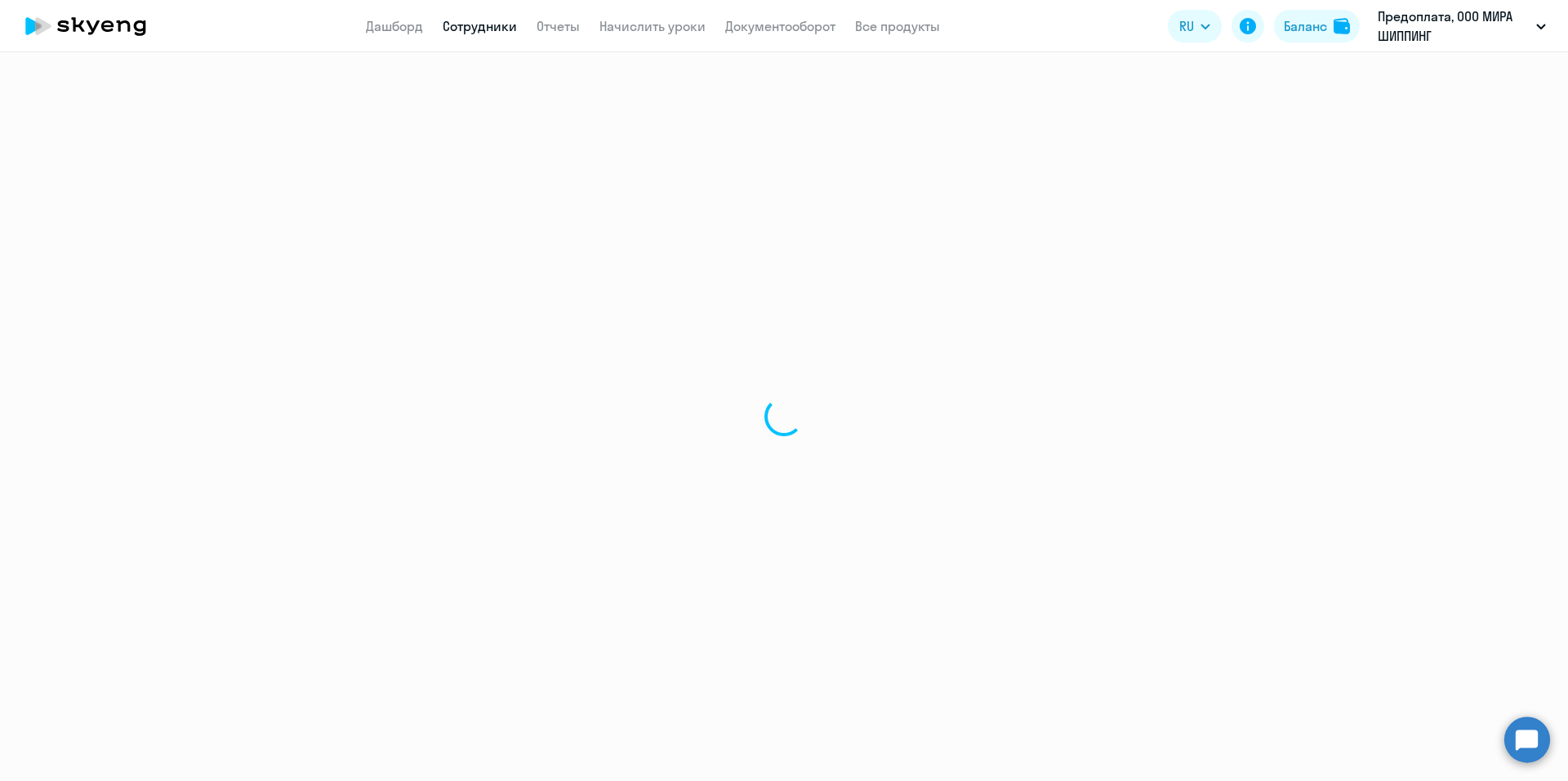
select select "english"
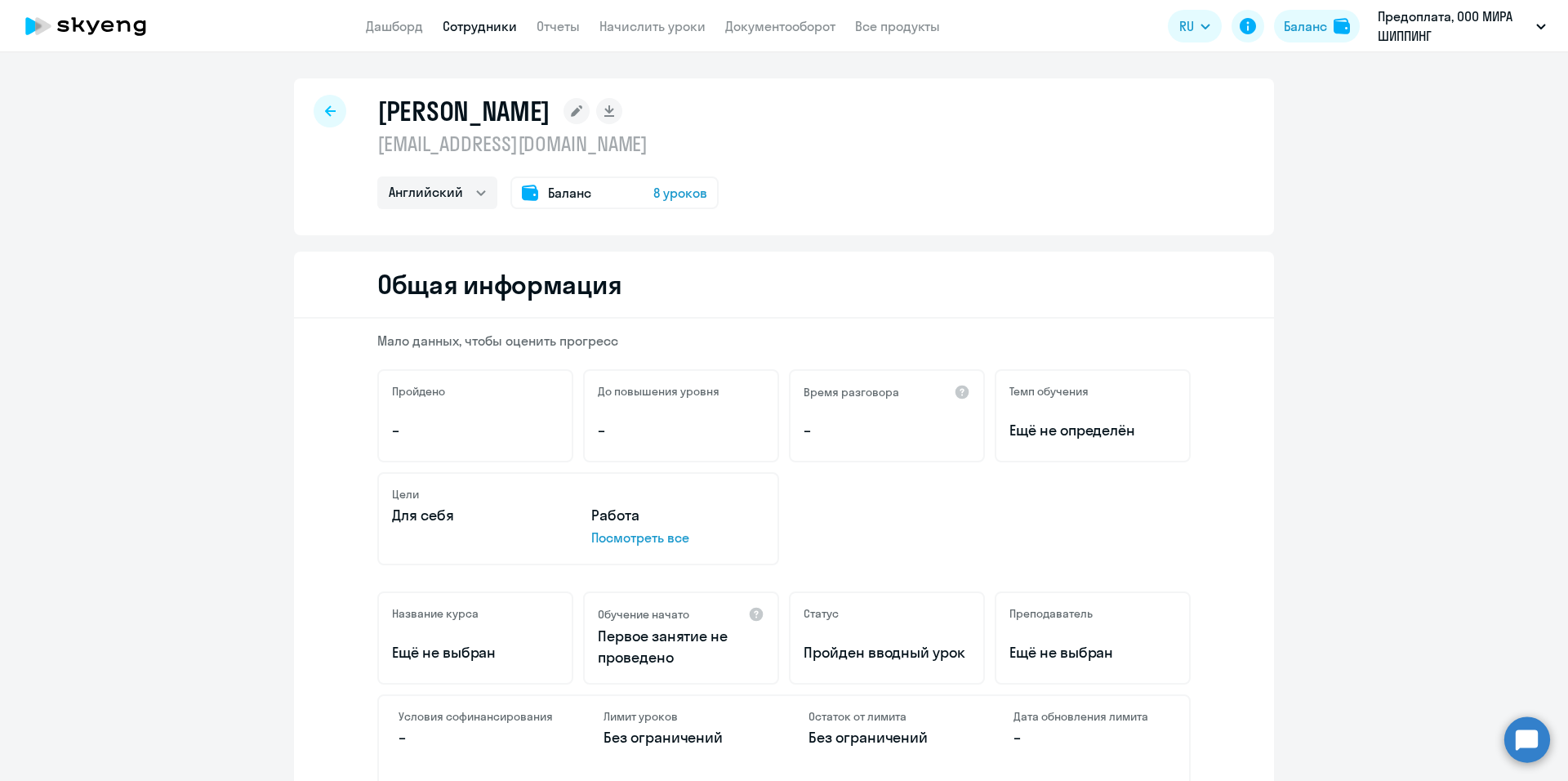
click at [325, 112] on icon at bounding box center [330, 111] width 11 height 12
select select "30"
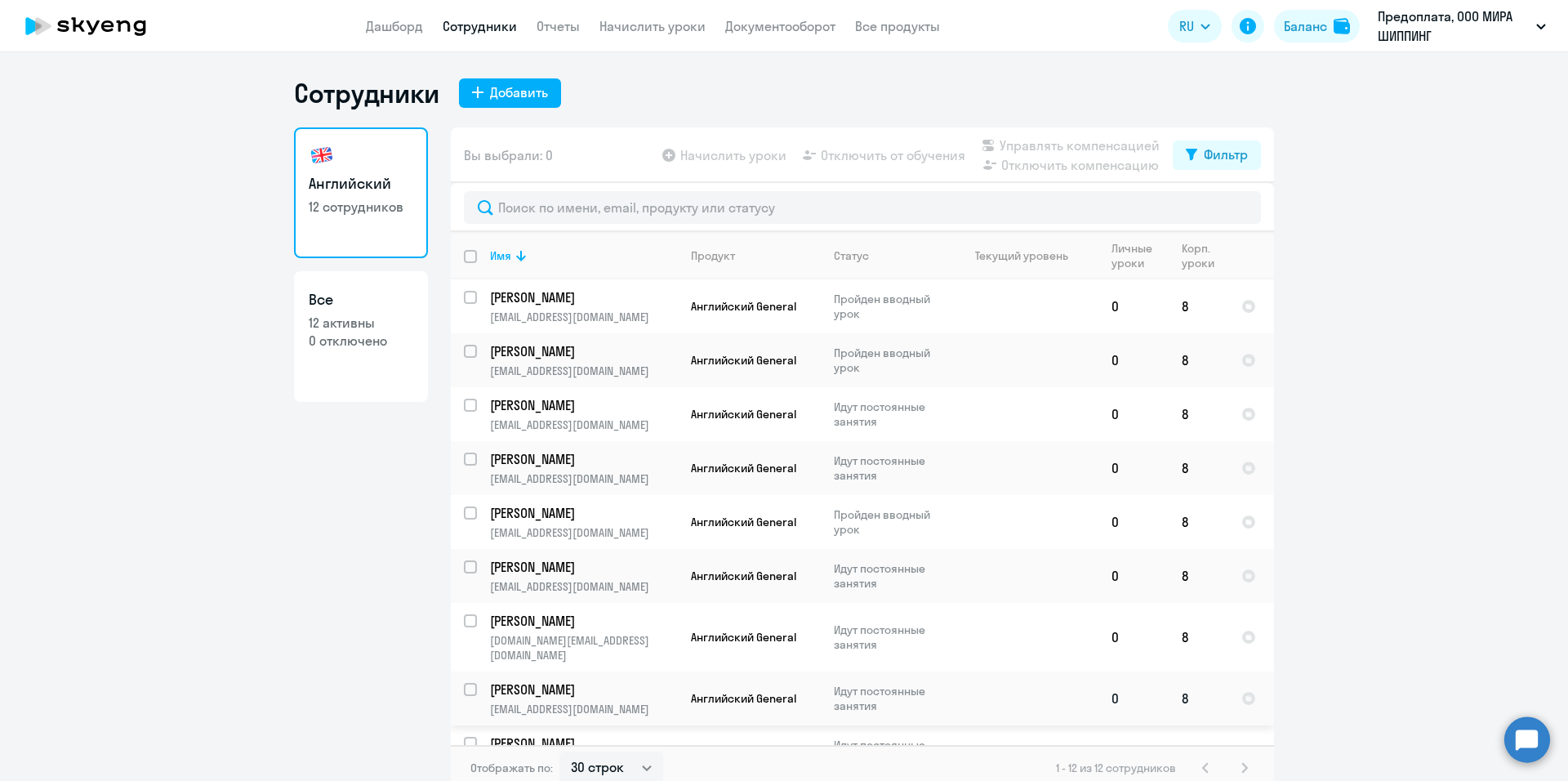
click at [914, 672] on td "Идут постоянные занятия" at bounding box center [883, 698] width 126 height 54
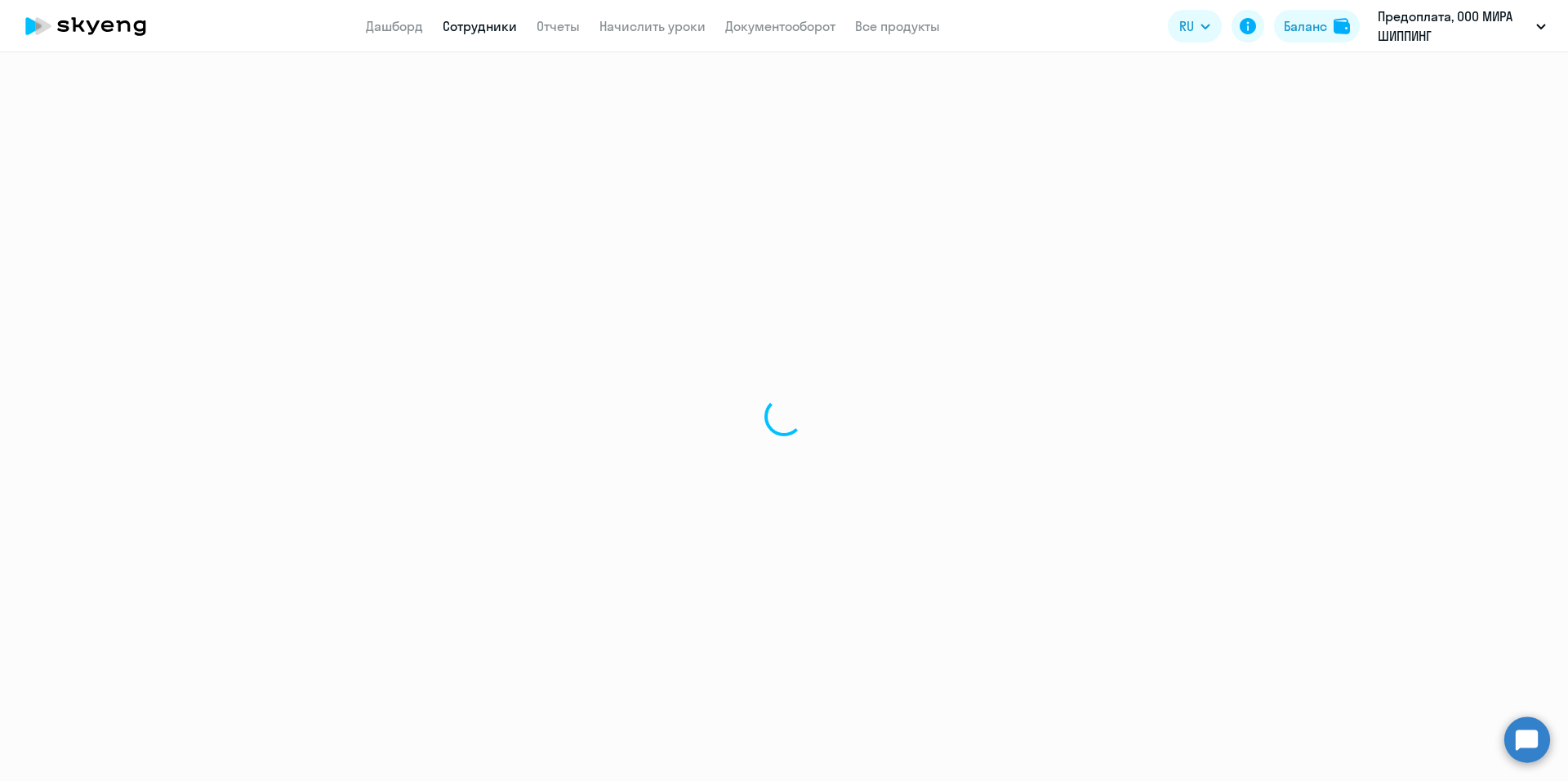
select select "english"
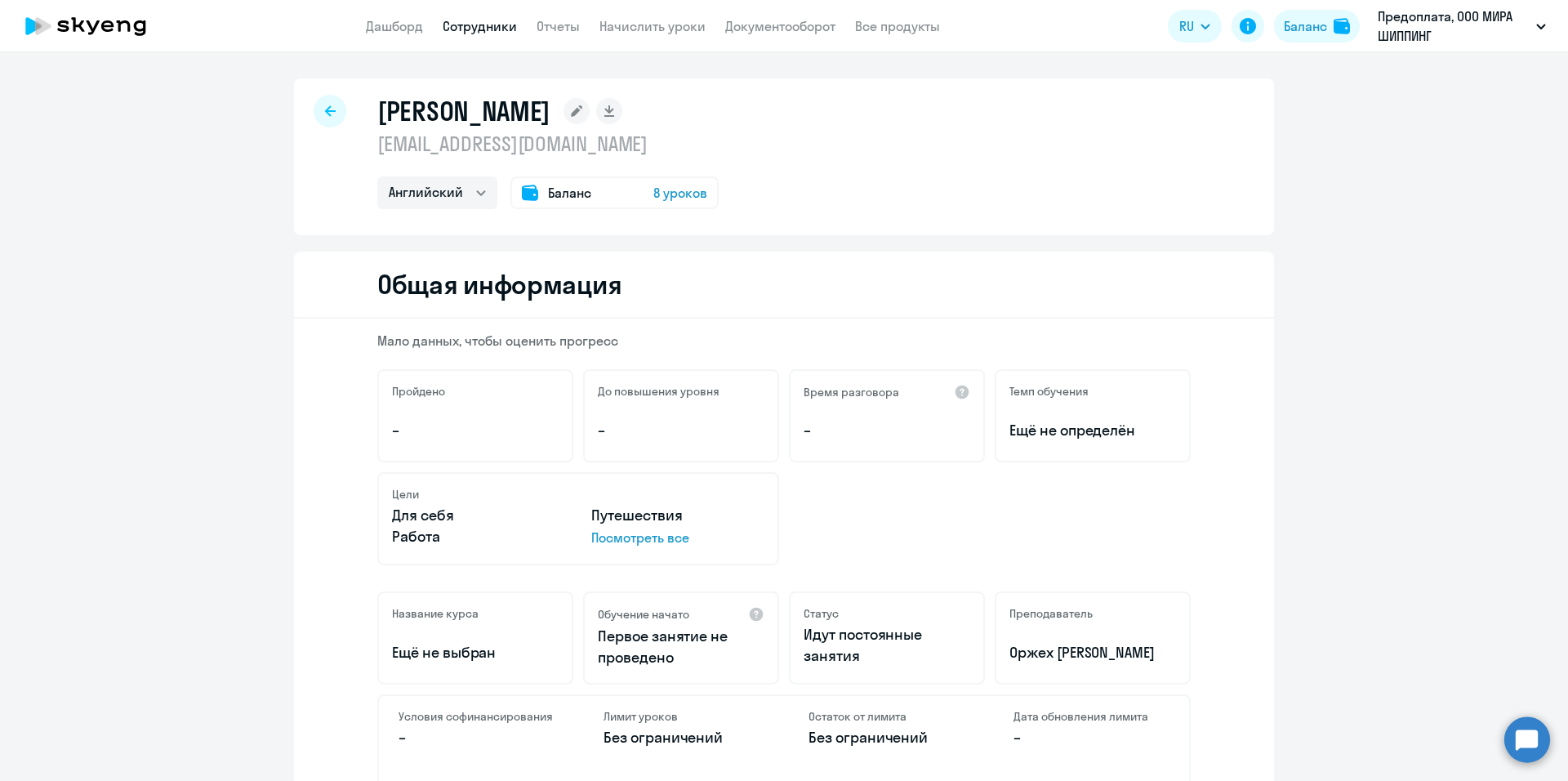
scroll to position [245, 0]
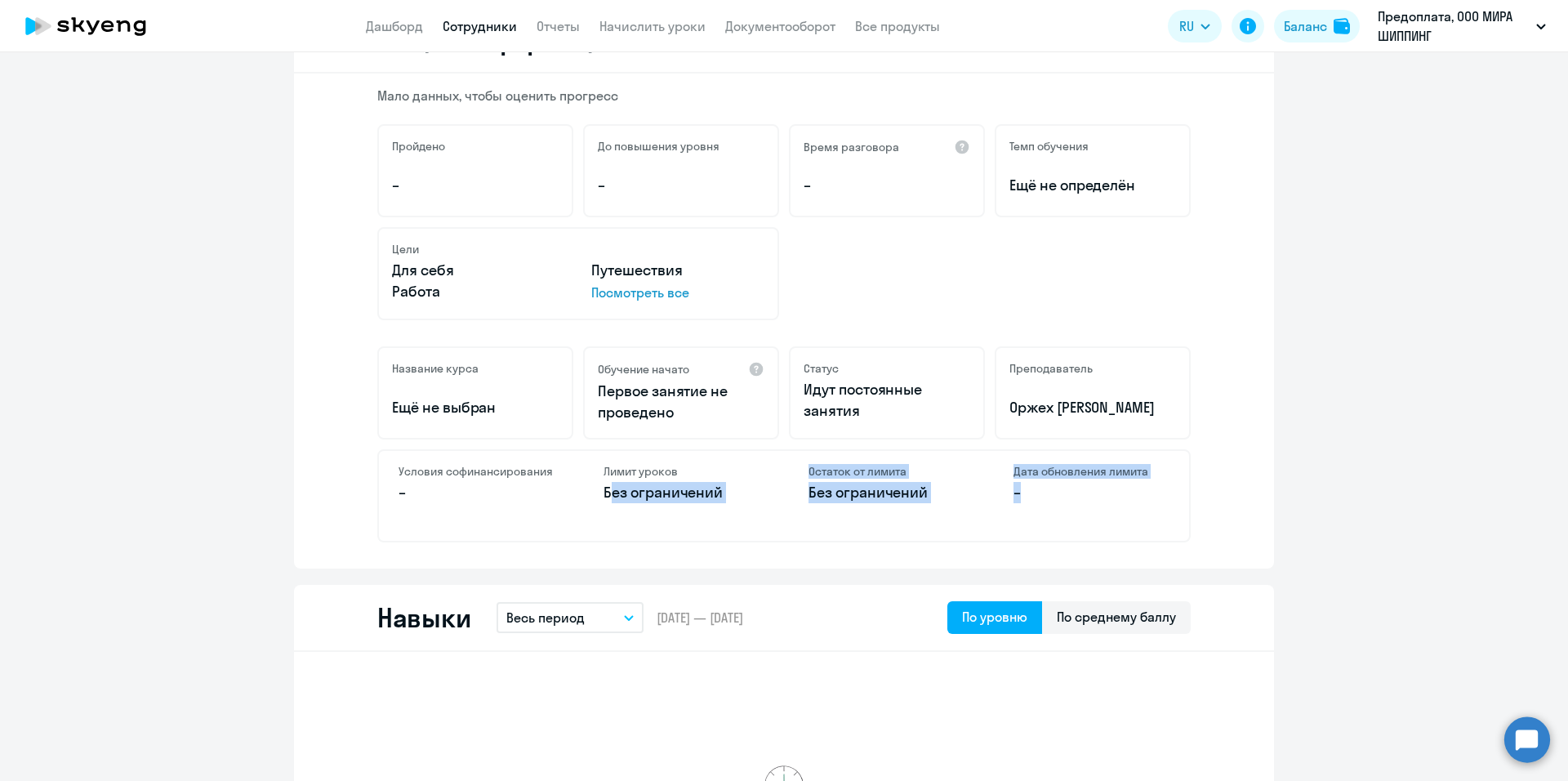
drag, startPoint x: 580, startPoint y: 498, endPoint x: 1018, endPoint y: 502, distance: 438.0
click at [1018, 502] on div "Условия софинансирования – Лимит уроков Без ограничений Остаток от лимита Без о…" at bounding box center [784, 495] width 813 height 93
click at [536, 417] on p "Ещё не выбран" at bounding box center [476, 408] width 167 height 21
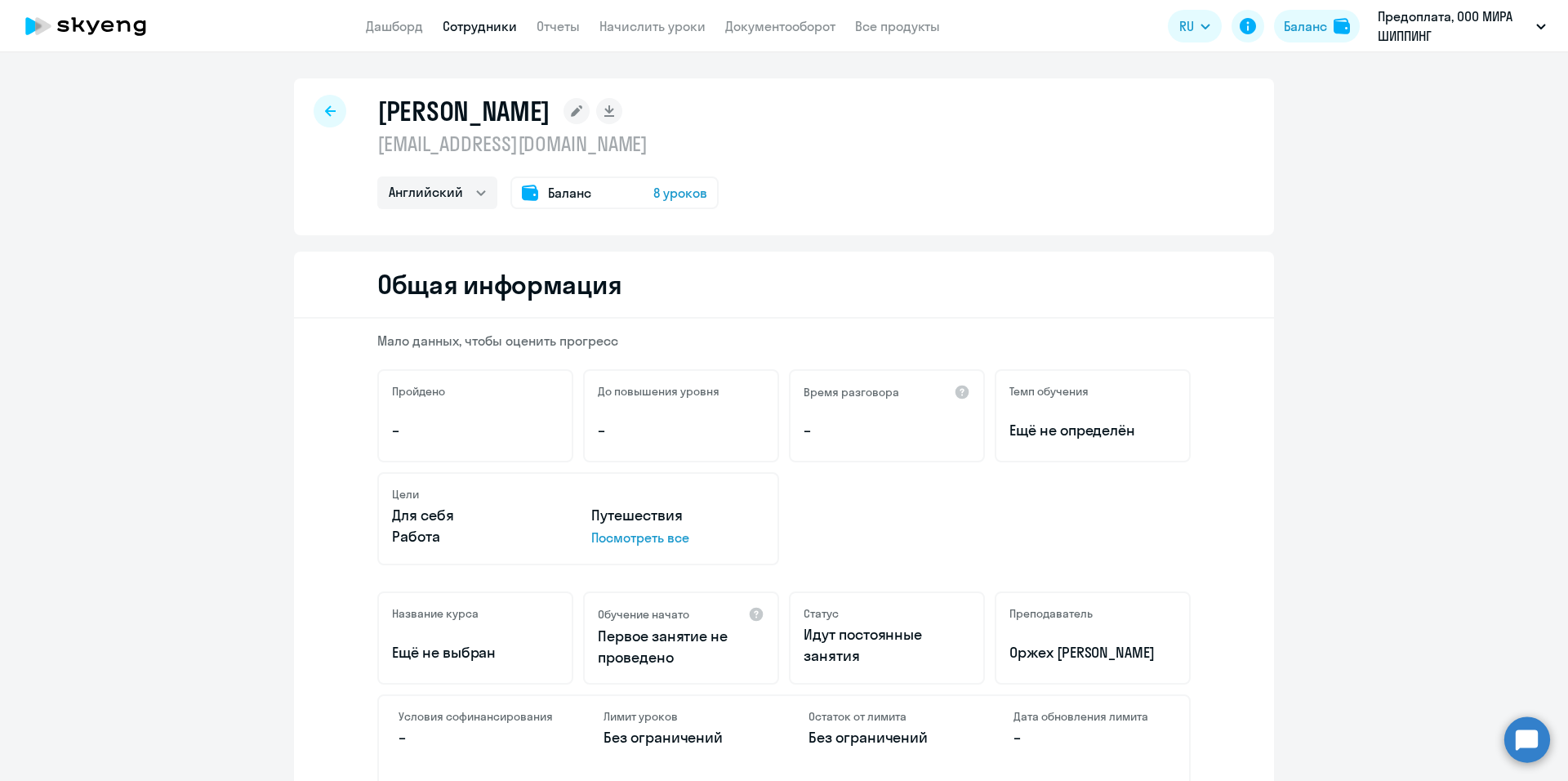
click at [326, 106] on icon at bounding box center [330, 111] width 11 height 12
select select "30"
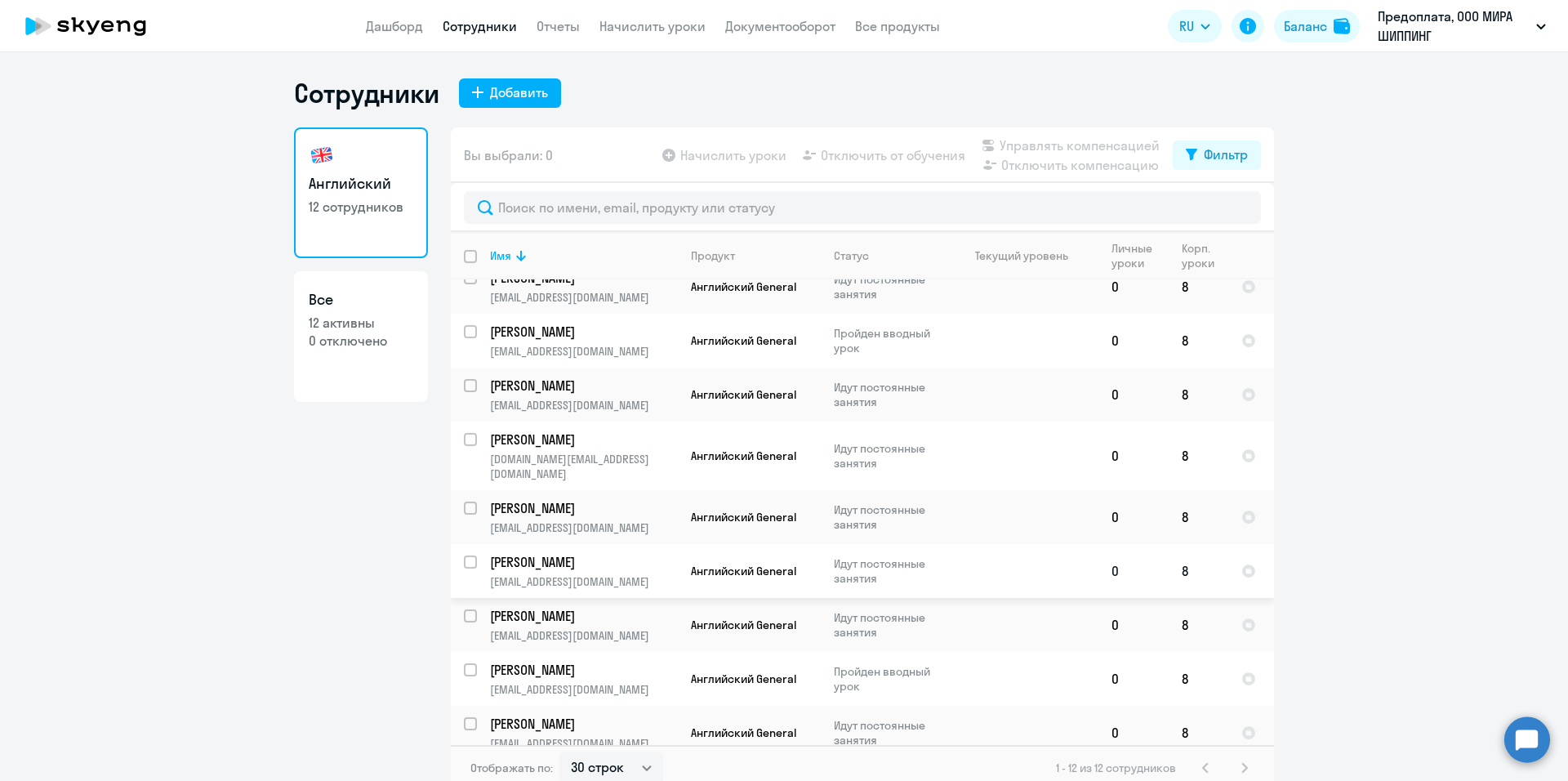
scroll to position [10, 0]
